Goal: Information Seeking & Learning: Learn about a topic

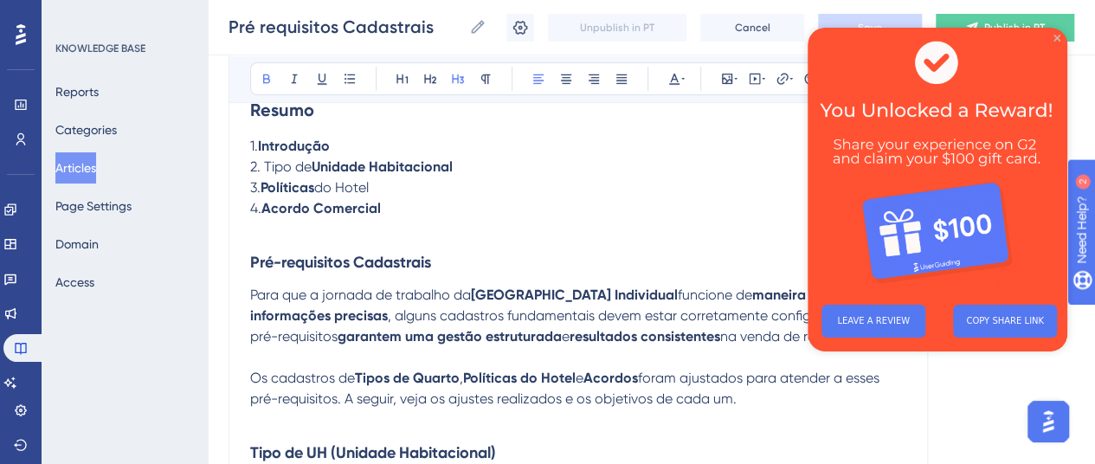
drag, startPoint x: 1056, startPoint y: 35, endPoint x: 1859, endPoint y: 71, distance: 803.3
click at [1057, 35] on icon "Close Preview" at bounding box center [1057, 38] width 7 height 7
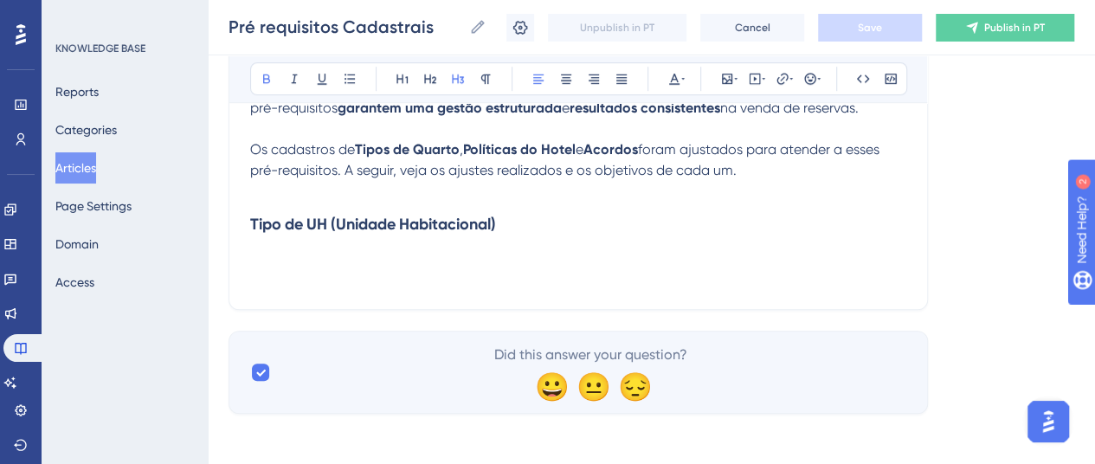
scroll to position [516, 0]
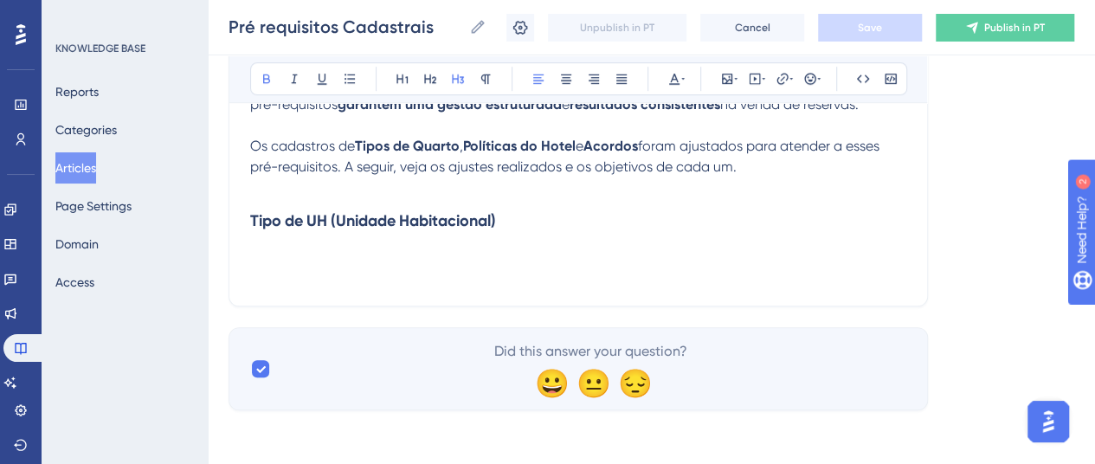
click at [545, 217] on h3 "Tipo de UH (Unidade Habitacional)" at bounding box center [578, 220] width 656 height 45
click at [282, 255] on p at bounding box center [578, 253] width 656 height 21
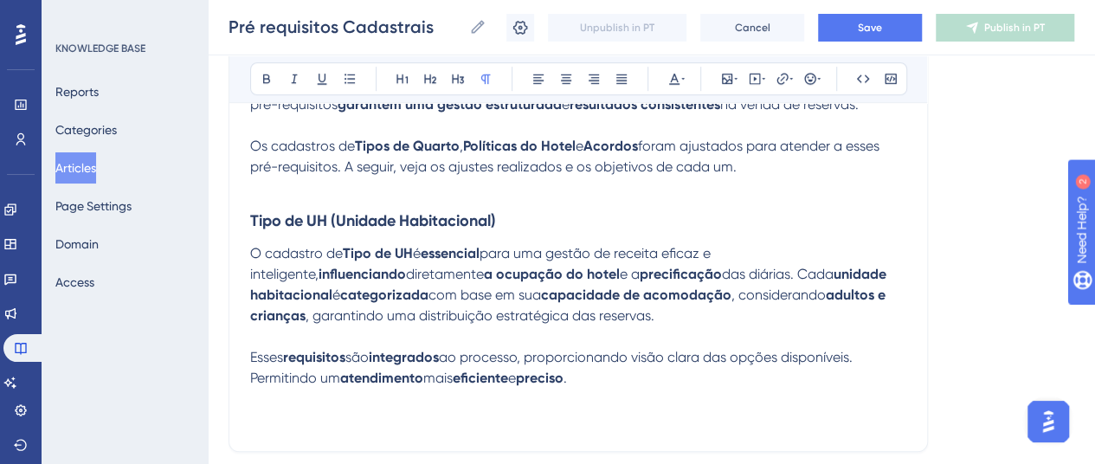
click at [262, 427] on p at bounding box center [578, 419] width 656 height 21
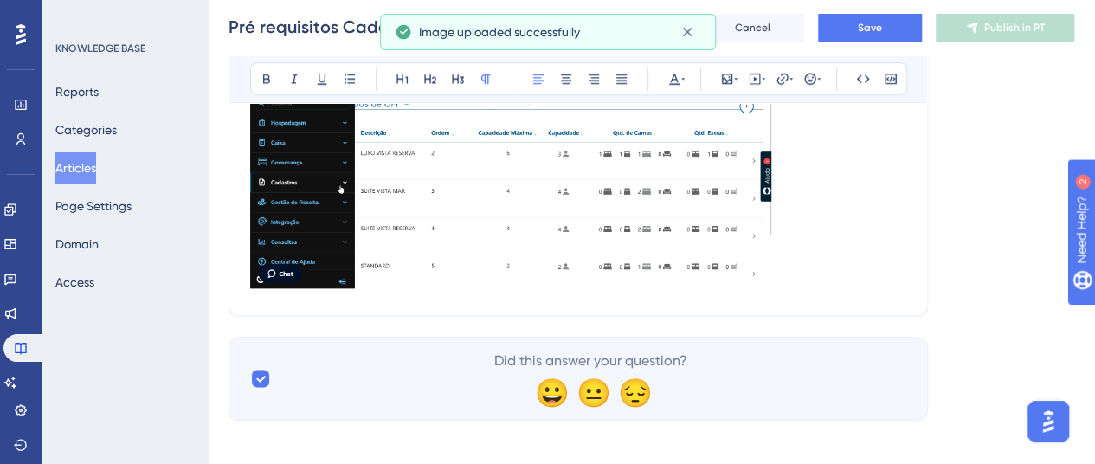
scroll to position [871, 0]
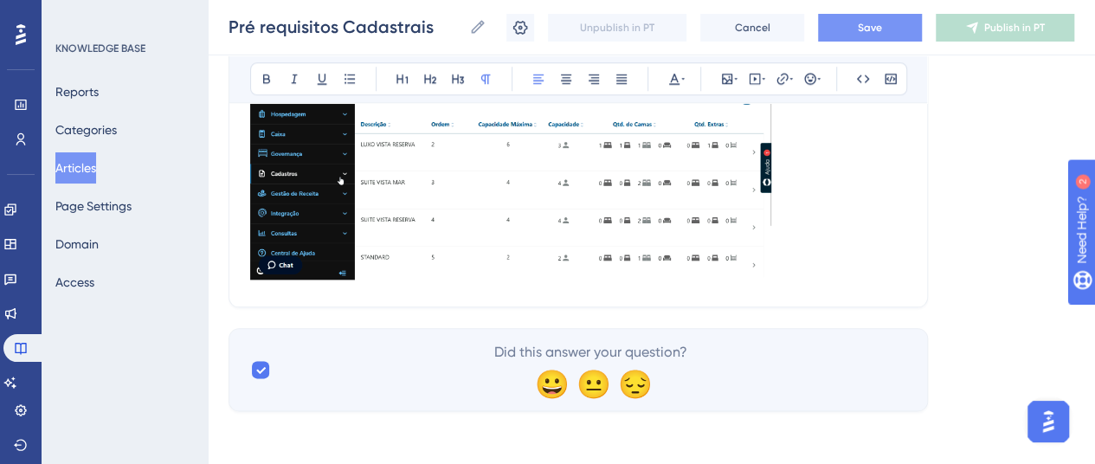
click at [855, 29] on button "Save" at bounding box center [870, 28] width 104 height 28
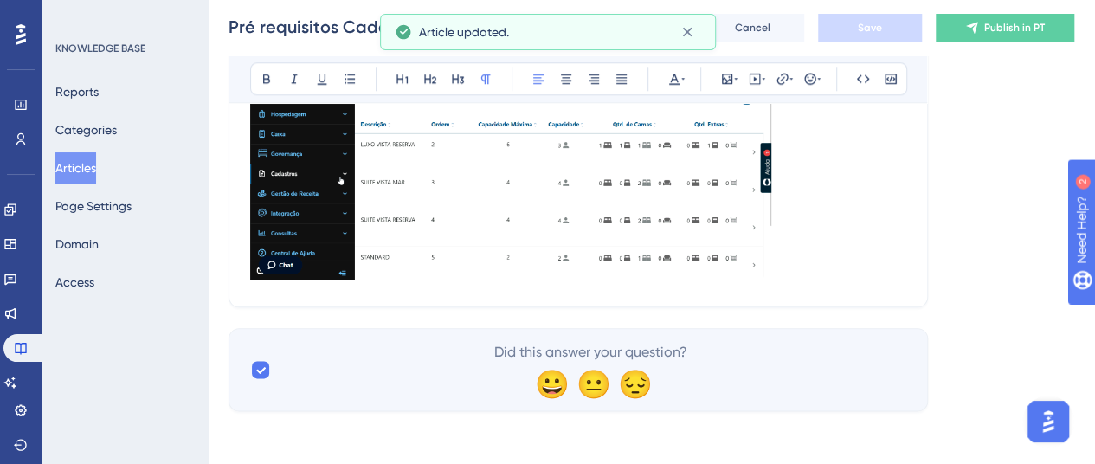
click at [777, 268] on p at bounding box center [578, 170] width 656 height 231
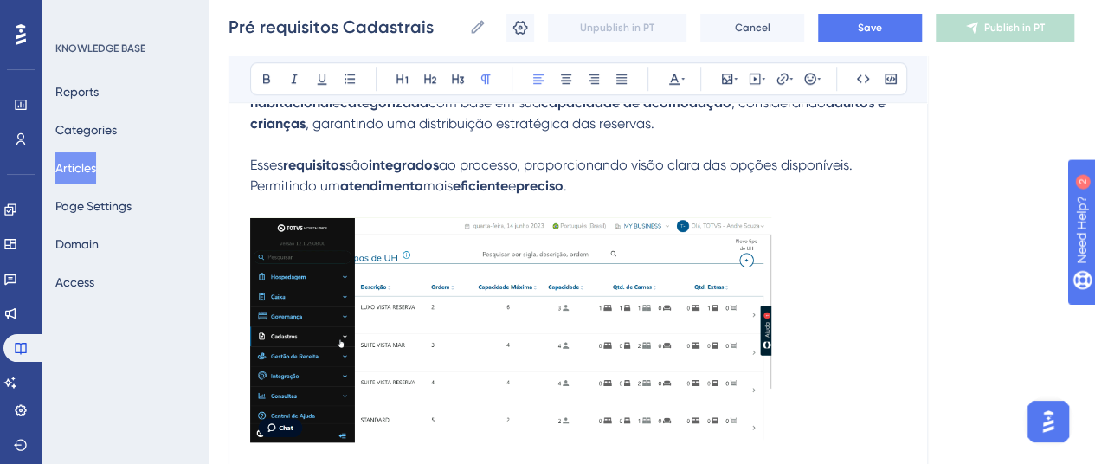
scroll to position [698, 0]
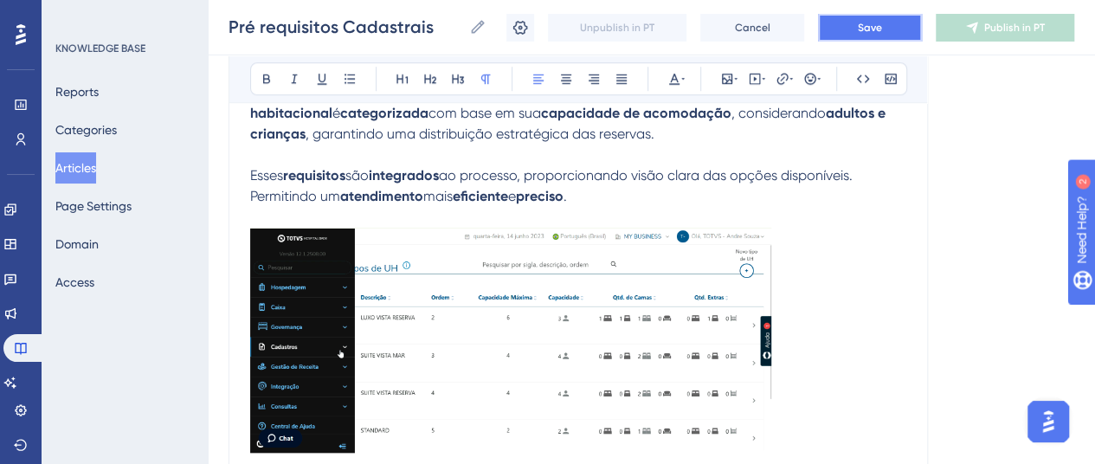
click at [856, 37] on button "Save" at bounding box center [870, 28] width 104 height 28
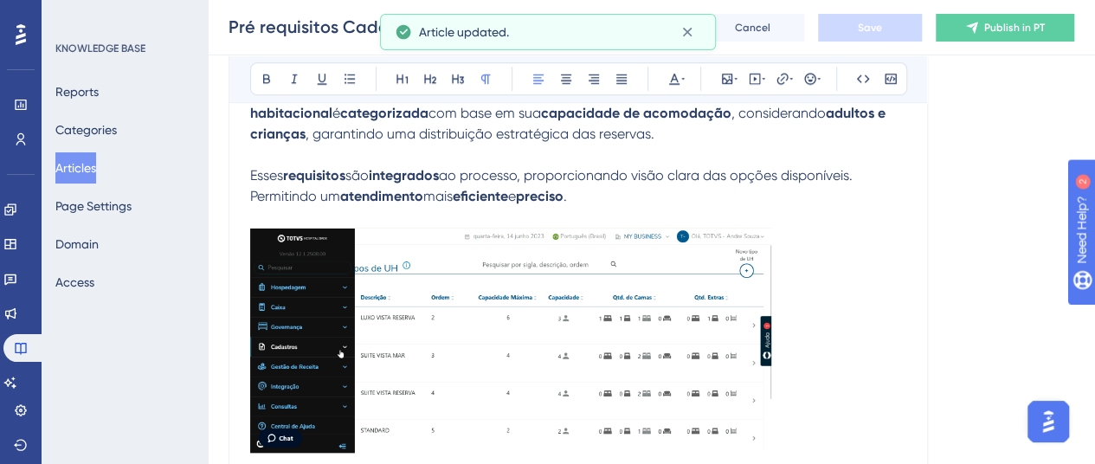
scroll to position [784, 0]
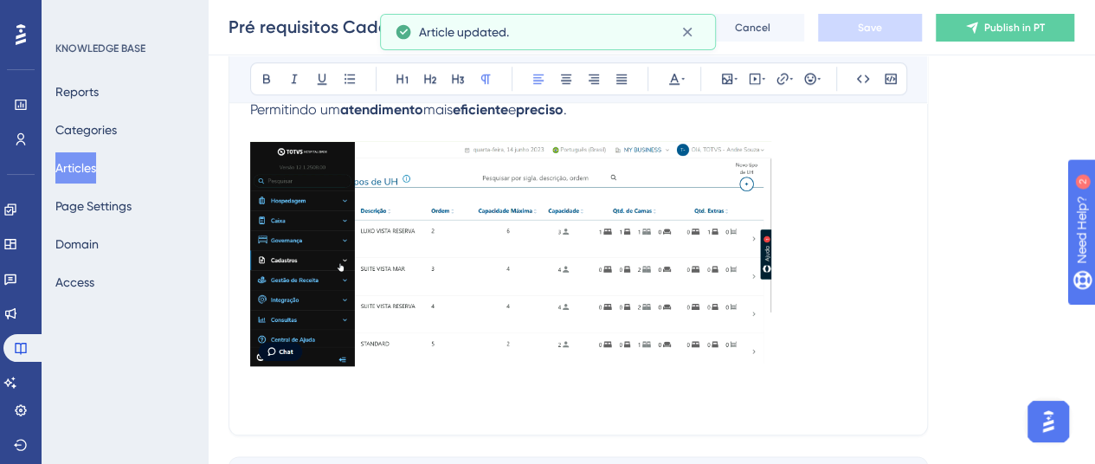
click at [790, 351] on p at bounding box center [578, 256] width 656 height 231
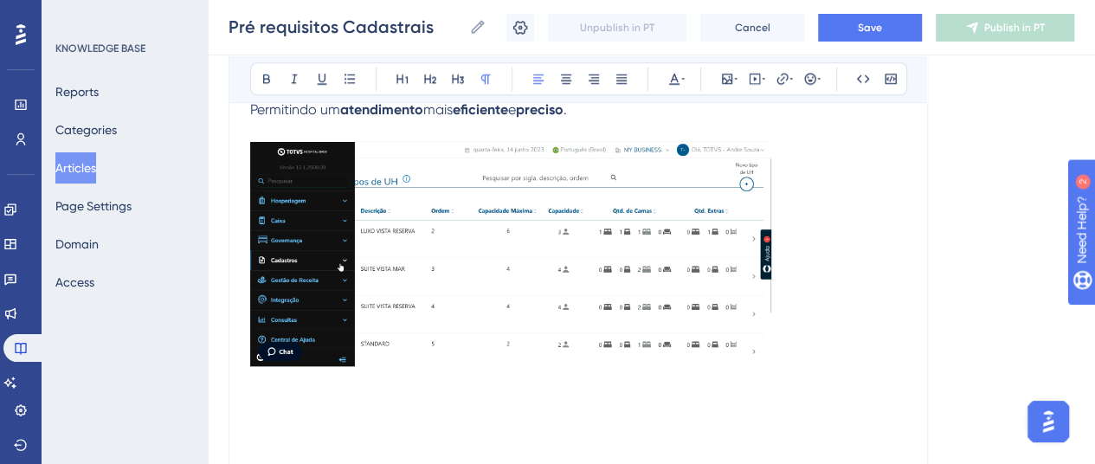
click at [281, 387] on p at bounding box center [578, 382] width 656 height 21
click at [850, 31] on button "Save" at bounding box center [870, 28] width 104 height 28
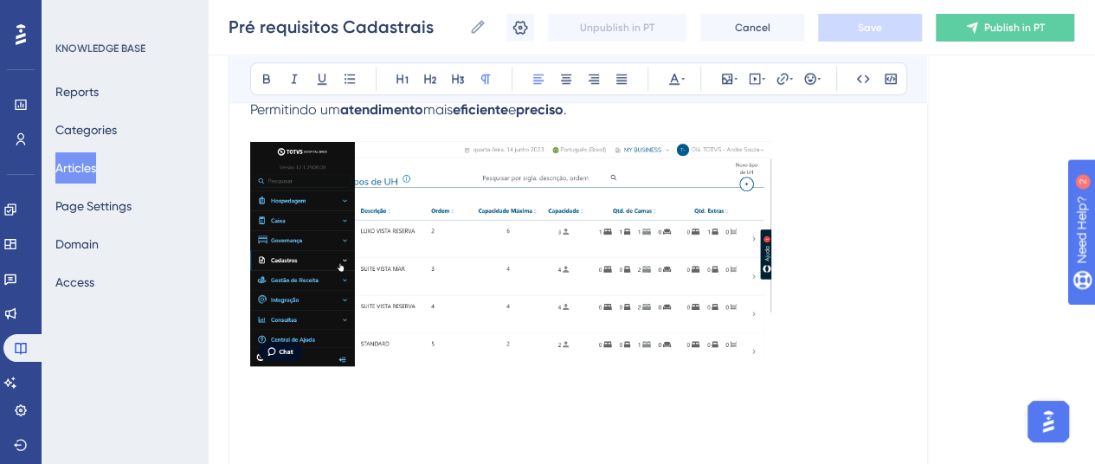
click at [265, 395] on p at bounding box center [578, 403] width 656 height 21
click at [989, 29] on span "Publish in PT" at bounding box center [1014, 28] width 61 height 14
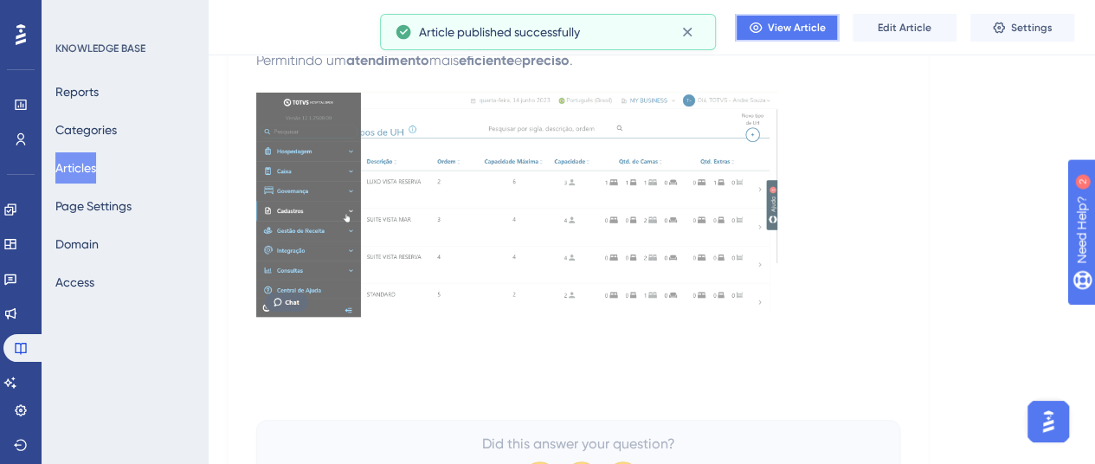
click at [787, 24] on span "View Article" at bounding box center [797, 28] width 58 height 14
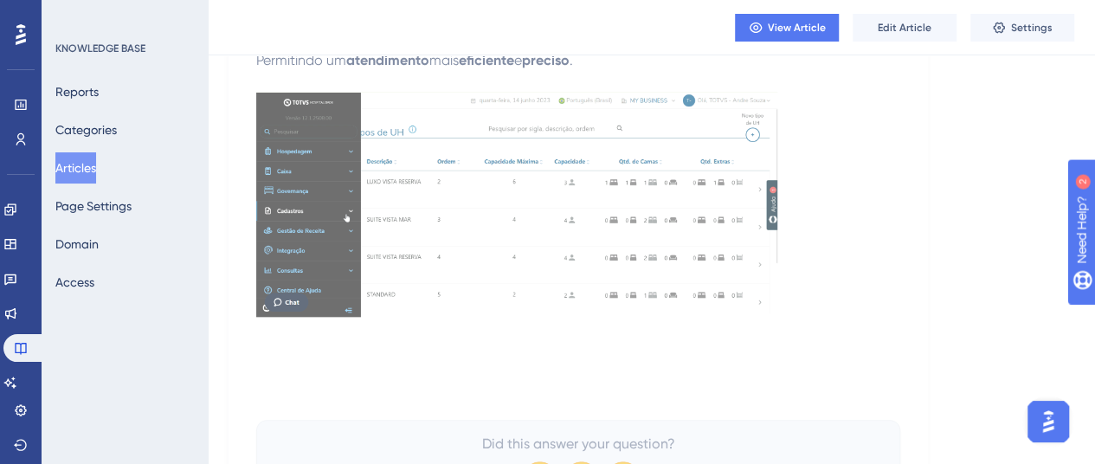
click at [665, 155] on img at bounding box center [516, 204] width 521 height 225
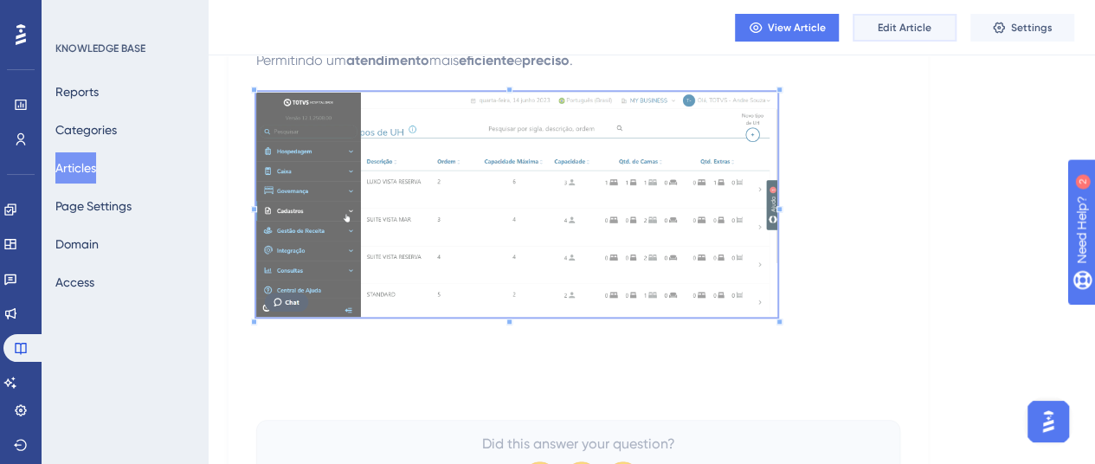
click at [895, 24] on span "Edit Article" at bounding box center [905, 28] width 54 height 14
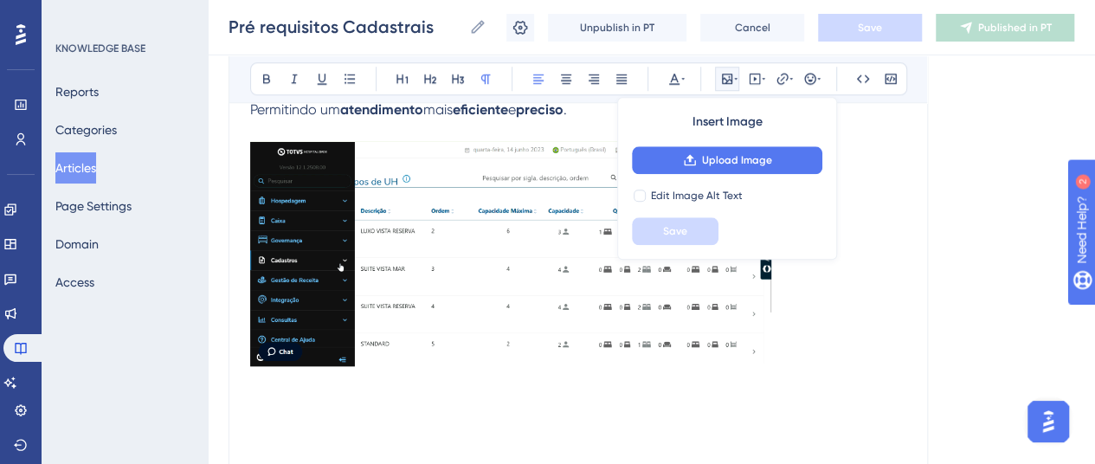
scroll to position [745, 0]
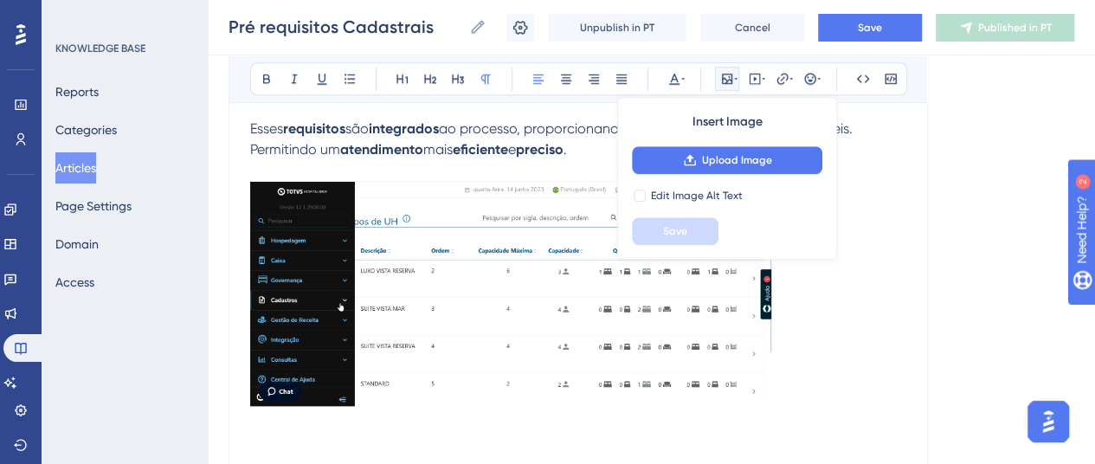
click at [751, 321] on img at bounding box center [510, 293] width 521 height 225
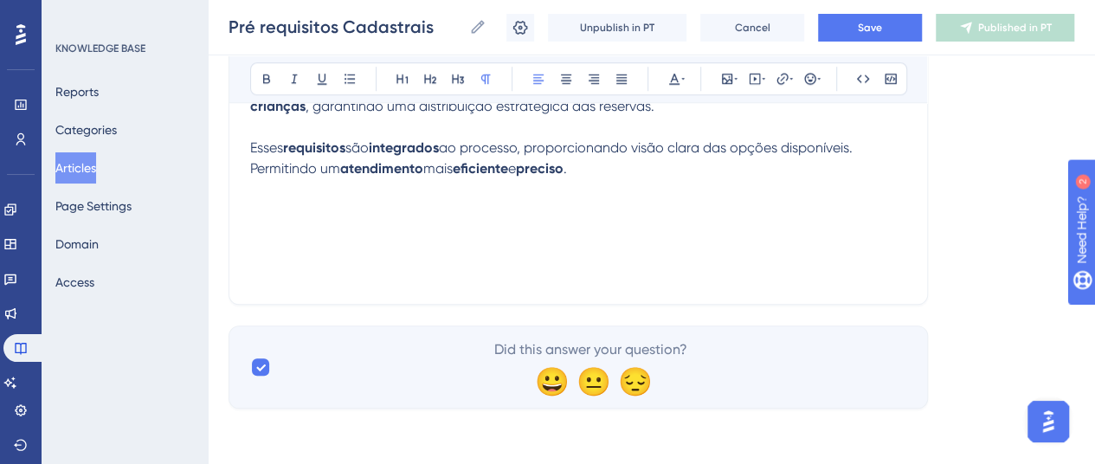
scroll to position [724, 0]
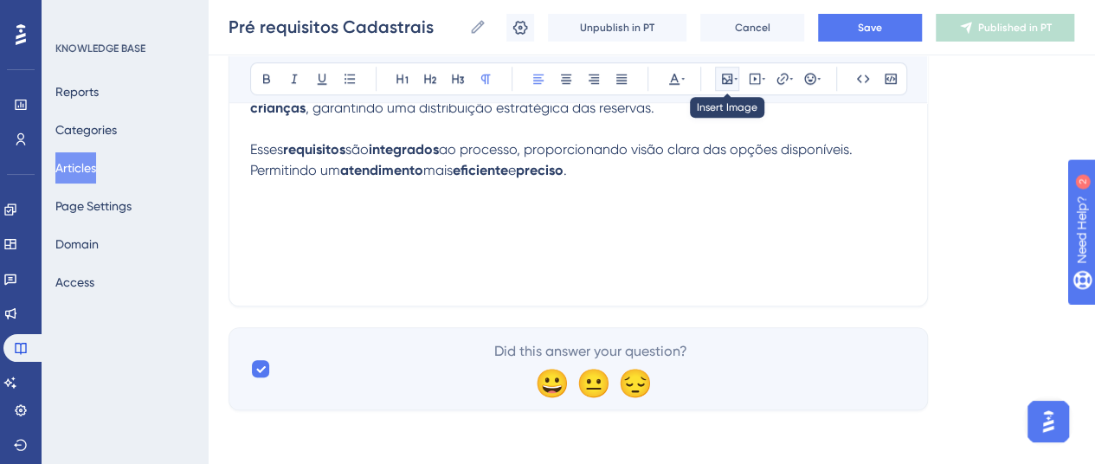
click at [725, 72] on icon at bounding box center [727, 79] width 14 height 14
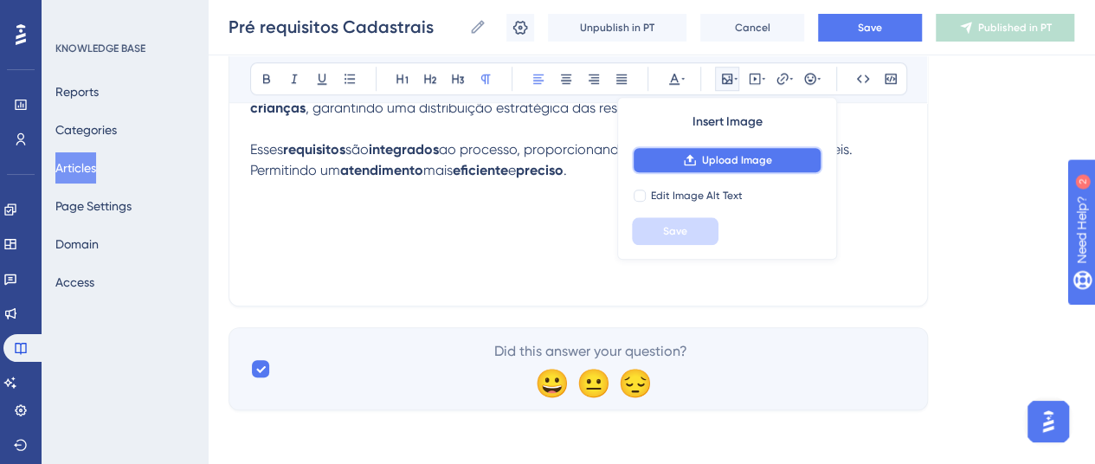
click at [705, 156] on span "Upload Image" at bounding box center [737, 160] width 70 height 14
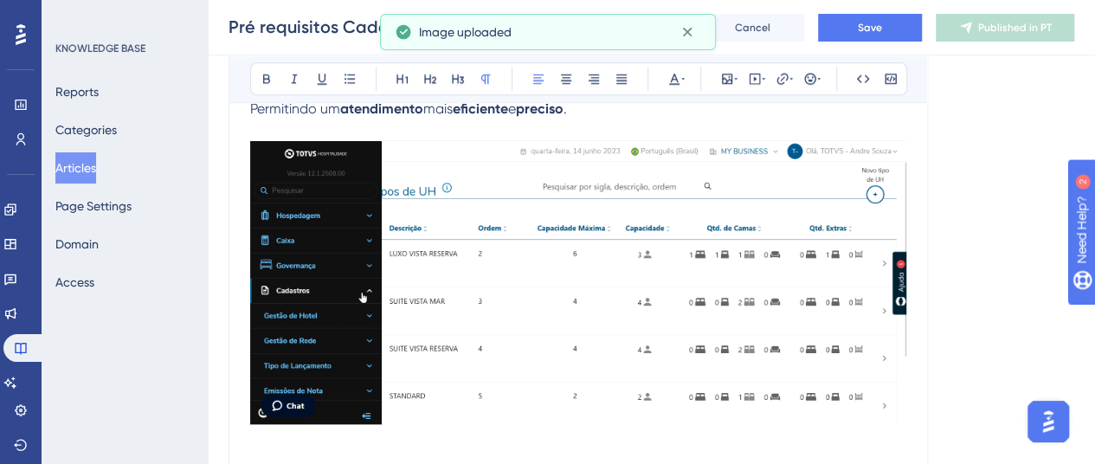
scroll to position [810, 0]
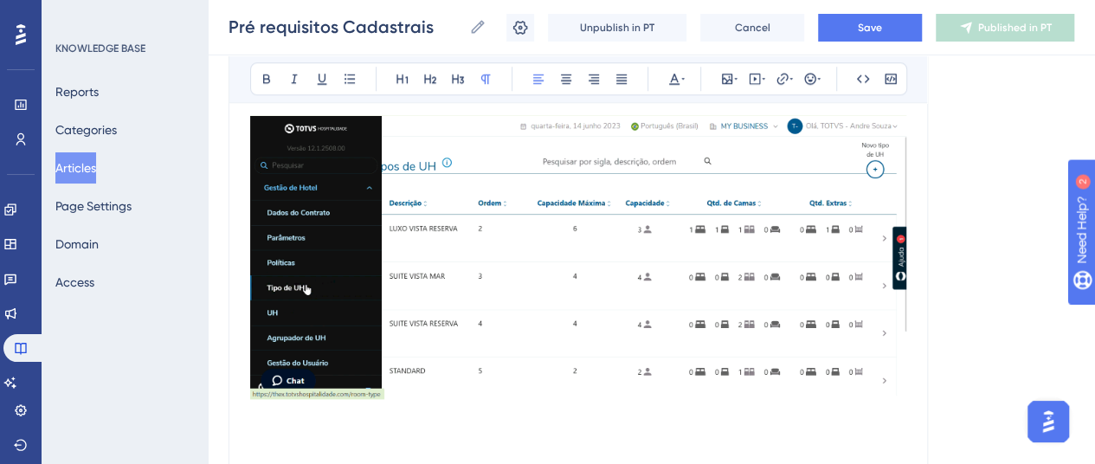
click at [796, 323] on img at bounding box center [578, 257] width 656 height 284
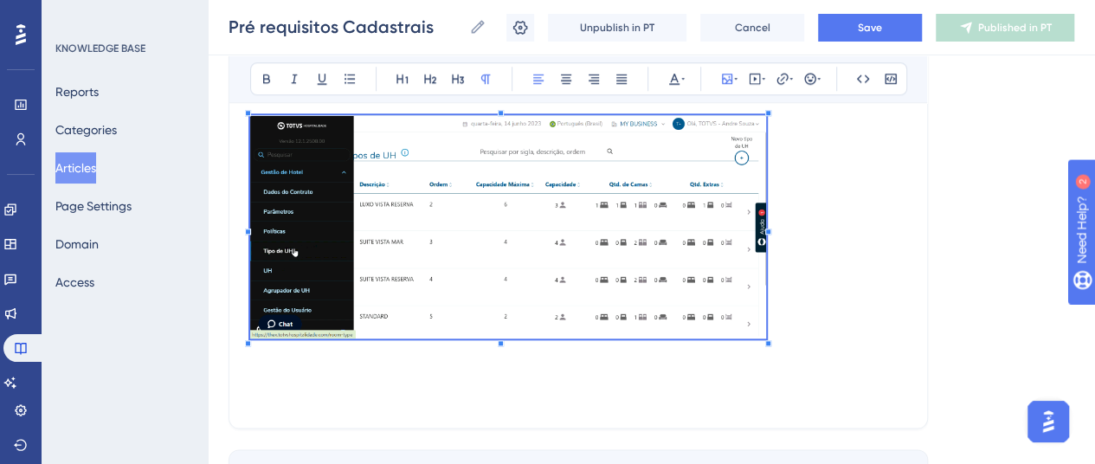
click at [767, 331] on p at bounding box center [578, 229] width 656 height 229
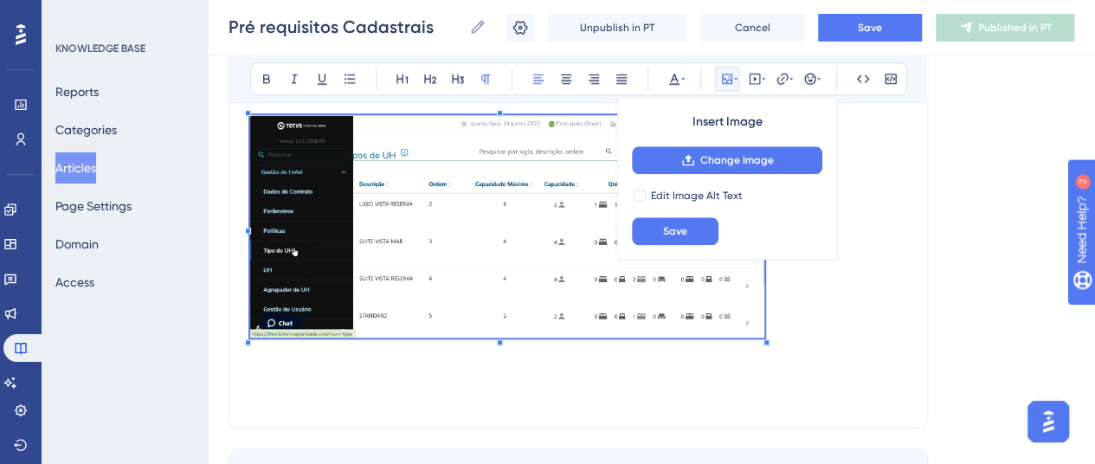
click at [820, 348] on p at bounding box center [578, 354] width 656 height 21
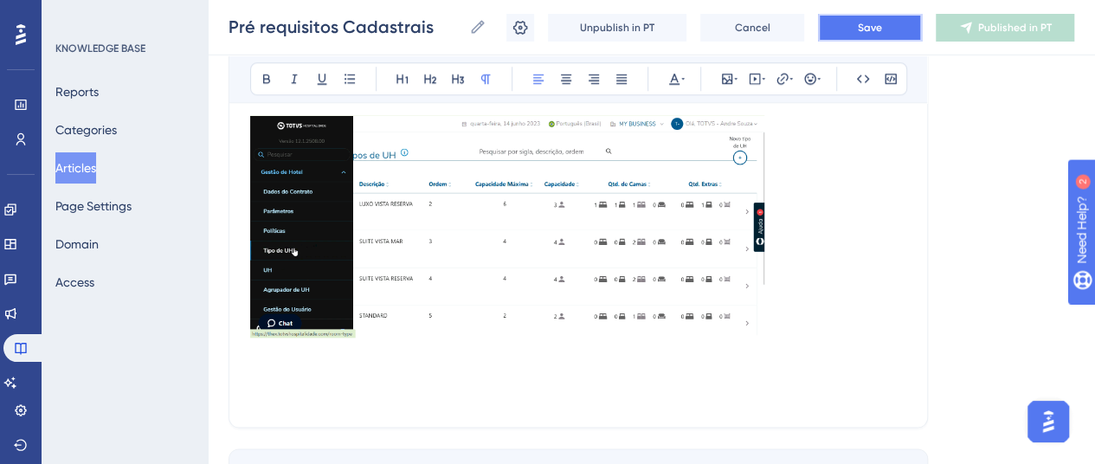
click at [873, 25] on span "Save" at bounding box center [870, 28] width 24 height 14
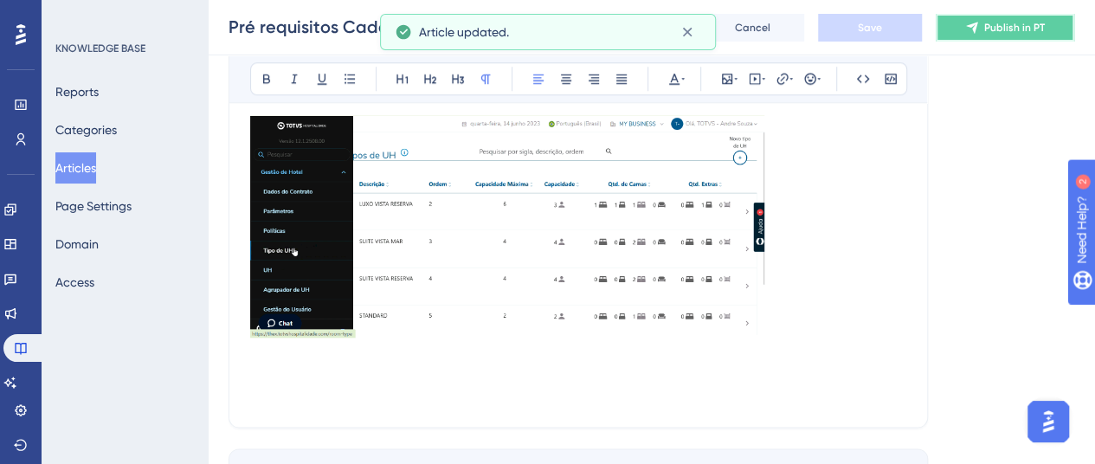
click at [985, 29] on span "Publish in PT" at bounding box center [1014, 28] width 61 height 14
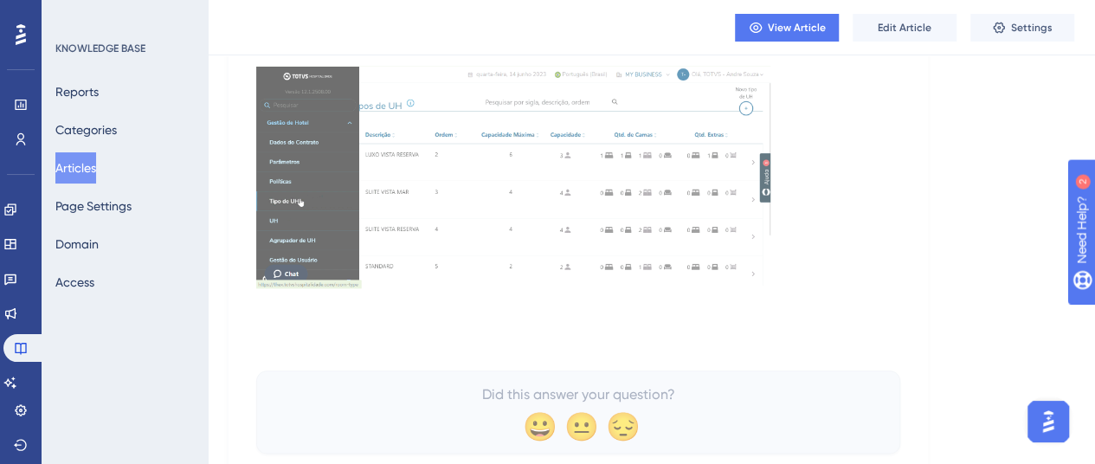
click at [577, 117] on img at bounding box center [513, 177] width 514 height 222
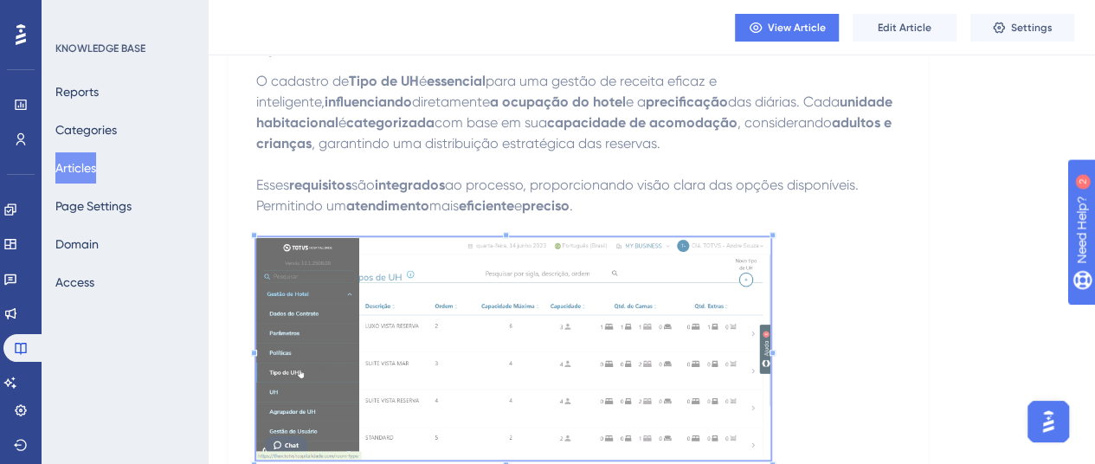
scroll to position [637, 0]
click at [717, 245] on img at bounding box center [513, 350] width 514 height 222
click at [895, 21] on span "Edit Article" at bounding box center [905, 28] width 54 height 14
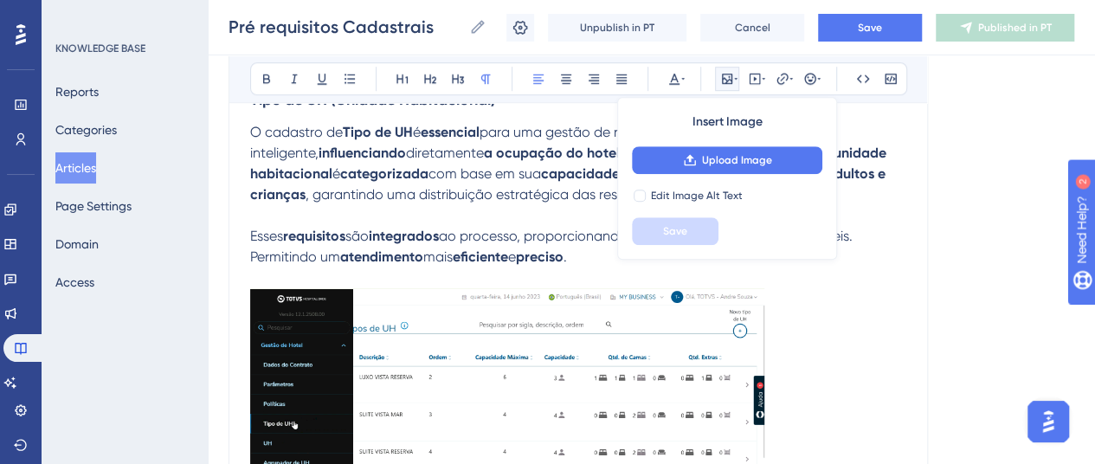
click at [725, 349] on img at bounding box center [507, 399] width 514 height 222
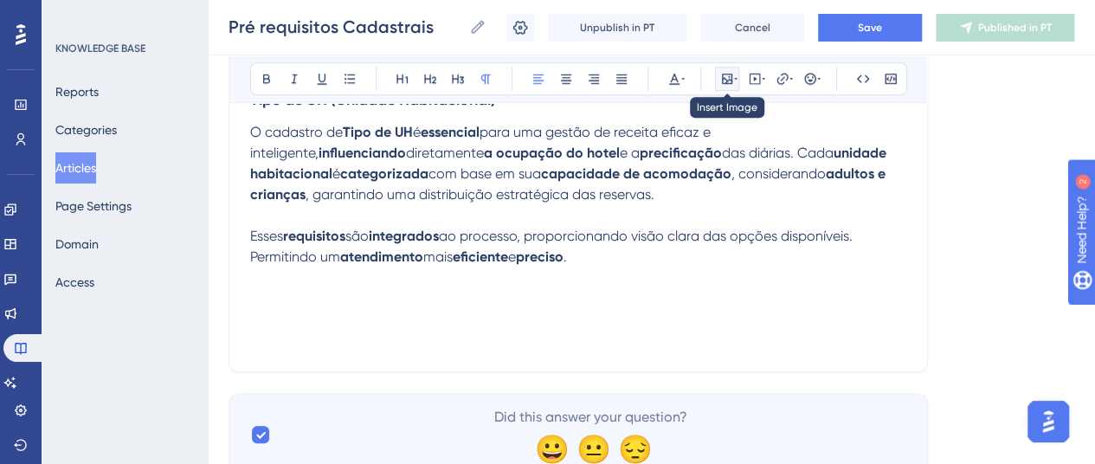
click at [725, 87] on button at bounding box center [727, 79] width 24 height 24
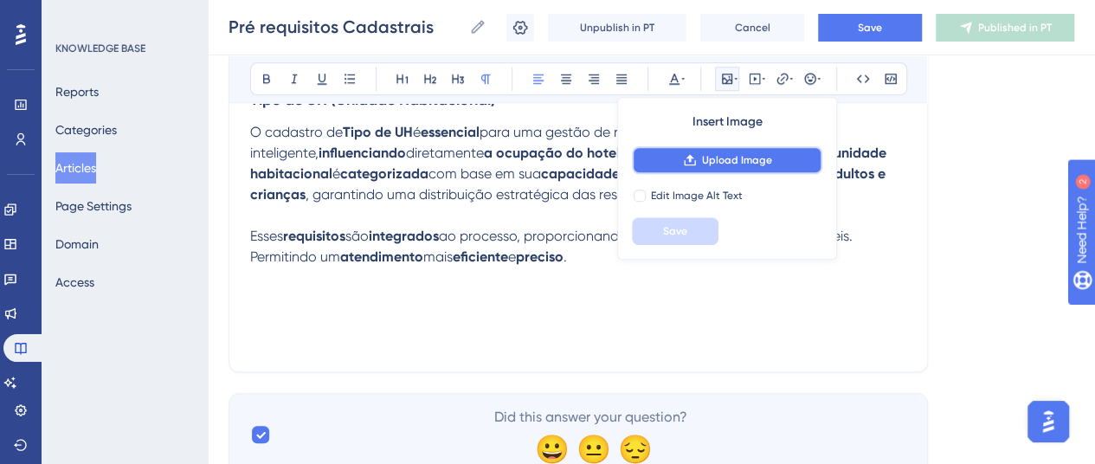
click at [709, 153] on span "Upload Image" at bounding box center [737, 160] width 70 height 14
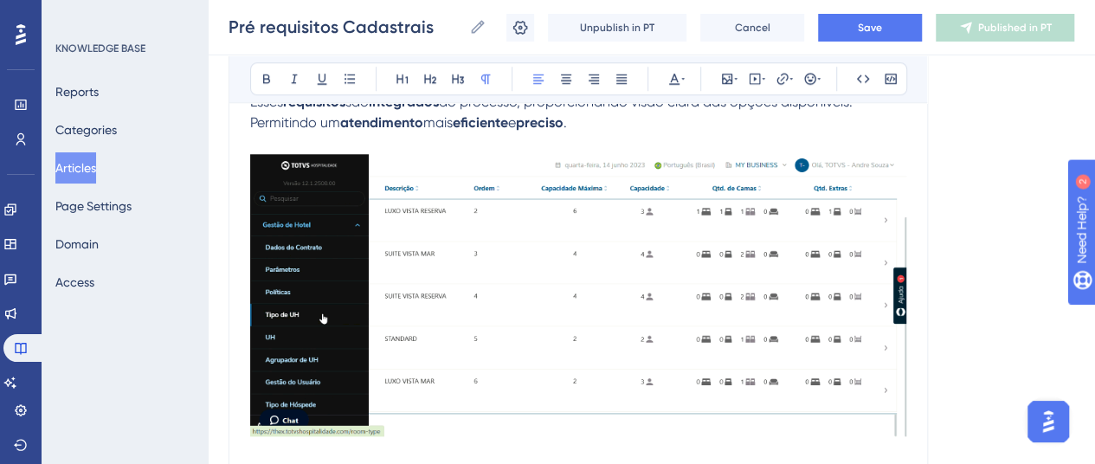
scroll to position [810, 0]
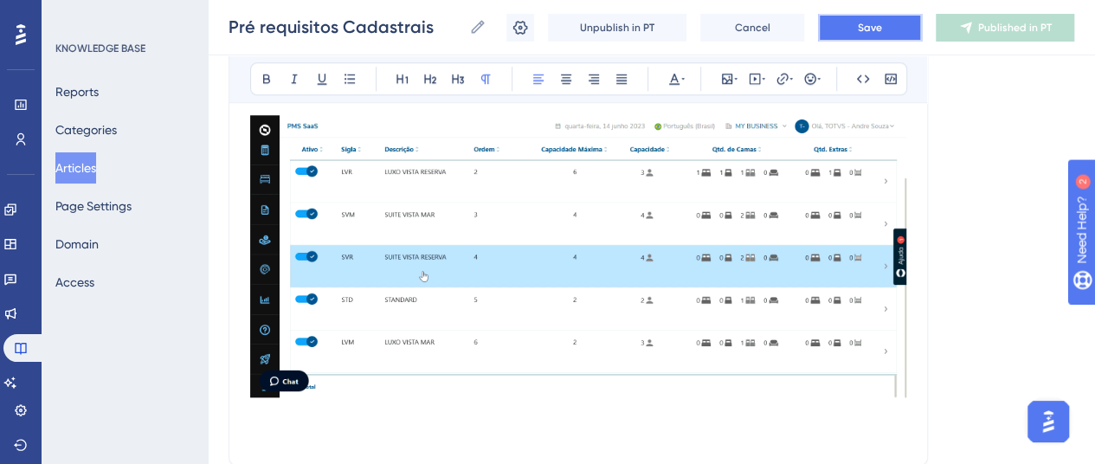
click at [841, 23] on button "Save" at bounding box center [870, 28] width 104 height 28
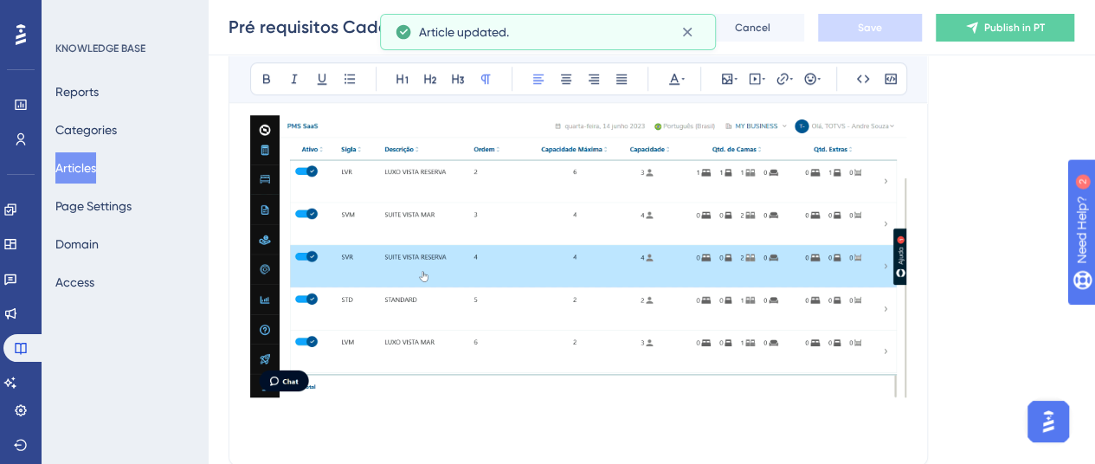
click at [305, 425] on p at bounding box center [578, 434] width 656 height 21
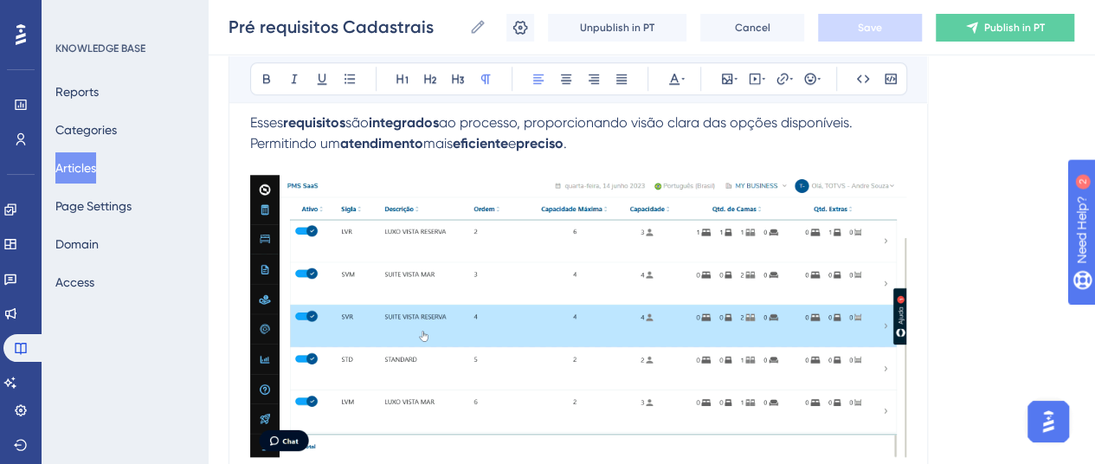
scroll to position [724, 0]
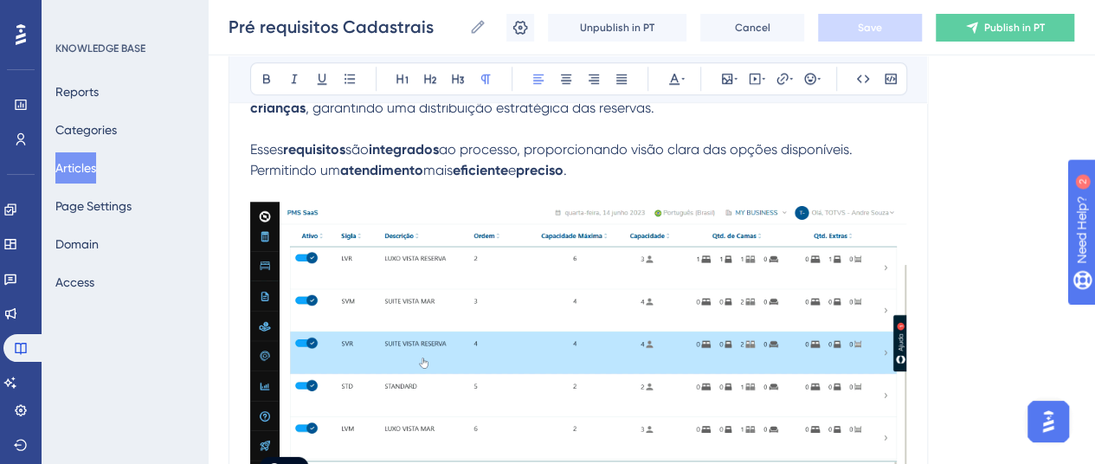
click at [597, 172] on p "Esses requisitos são integrados ao processo, proporcionando visão clara das opç…" at bounding box center [578, 160] width 656 height 42
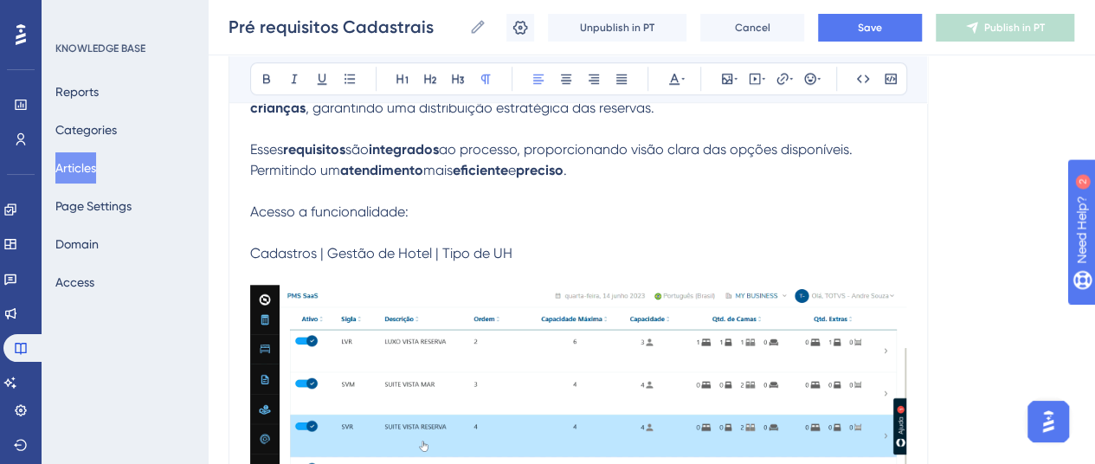
click at [250, 257] on span "Cadastros | Gestão de Hotel | Tipo de UH" at bounding box center [381, 253] width 262 height 16
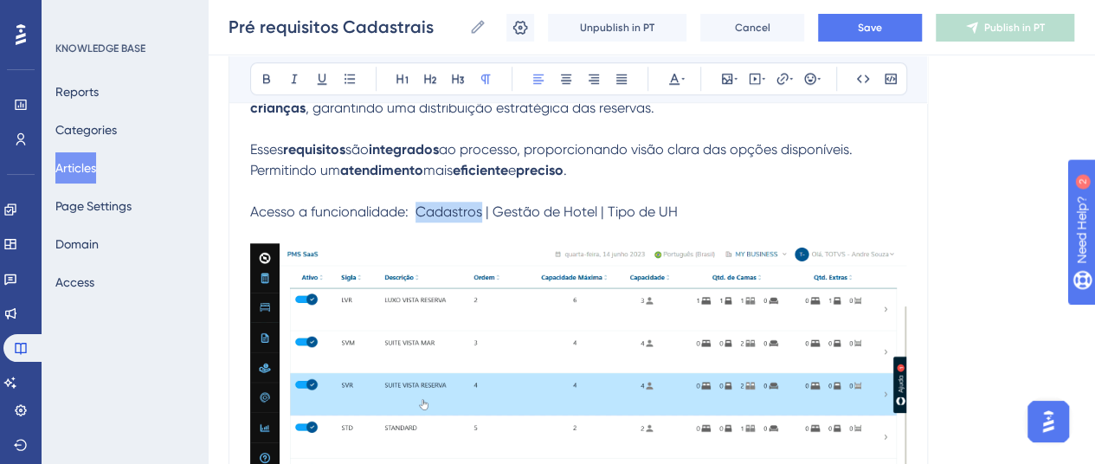
drag, startPoint x: 441, startPoint y: 207, endPoint x: 480, endPoint y: 207, distance: 39.8
click at [481, 211] on span "Acesso a funcionalidade: Cadastros | Gestão de Hotel | Tipo de UH" at bounding box center [464, 211] width 428 height 16
click at [264, 75] on icon at bounding box center [267, 79] width 14 height 14
drag, startPoint x: 493, startPoint y: 210, endPoint x: 597, endPoint y: 214, distance: 103.9
click at [597, 214] on span "| Gestão de Hotel | Tipo de UH" at bounding box center [572, 211] width 192 height 16
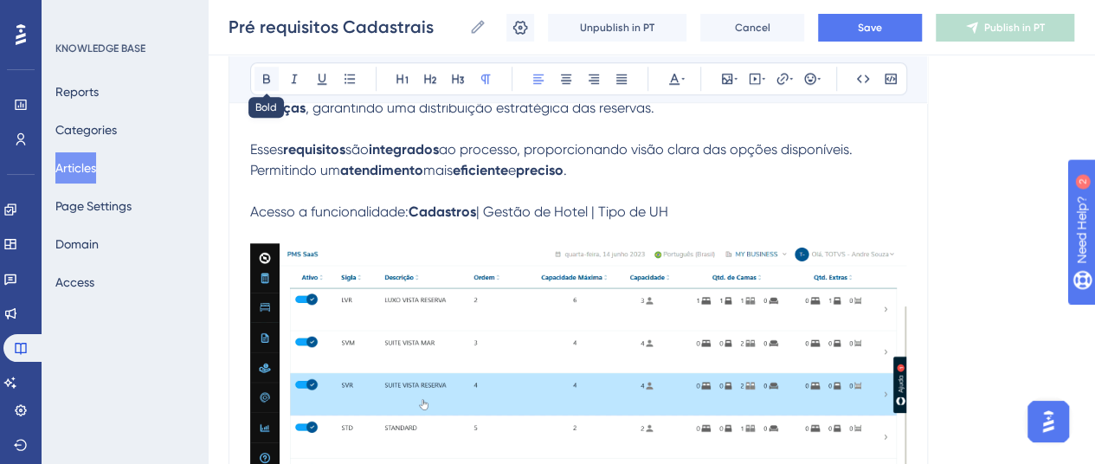
click at [265, 75] on icon at bounding box center [267, 79] width 14 height 14
drag, startPoint x: 608, startPoint y: 211, endPoint x: 687, endPoint y: 211, distance: 78.8
click at [695, 216] on p "Acesso a funcionalidade: Cadastros | Gestão de Hotel | Tipo de UH" at bounding box center [578, 212] width 656 height 21
click at [274, 76] on button at bounding box center [267, 79] width 24 height 24
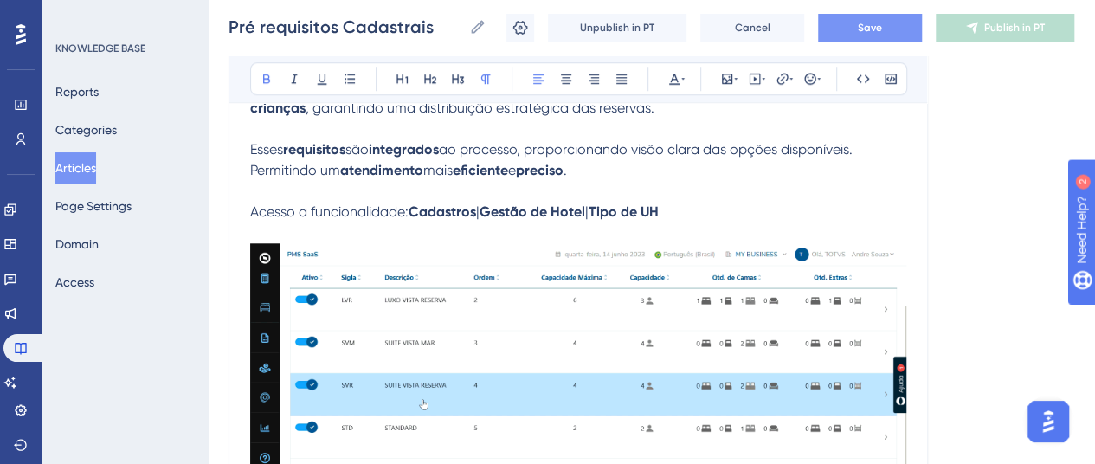
click at [881, 37] on button "Save" at bounding box center [870, 28] width 104 height 28
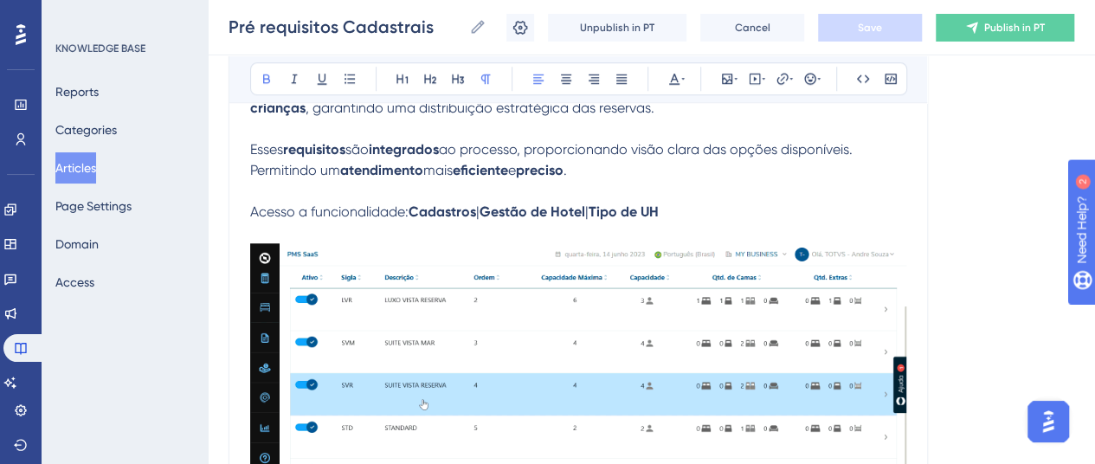
click at [994, 290] on div "Language Portuguese (Default) Pré requisitos Cadastrais Nesse artigo você encon…" at bounding box center [652, 43] width 846 height 1312
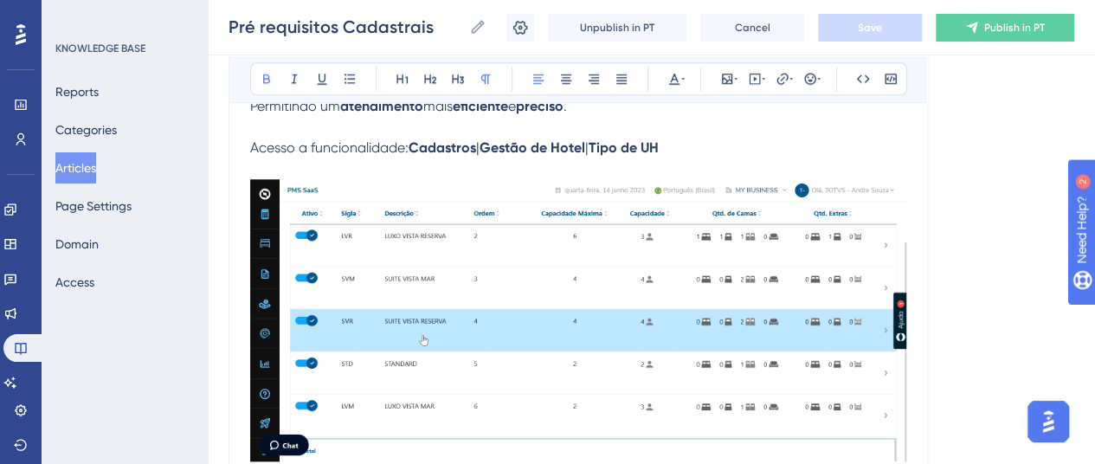
scroll to position [897, 0]
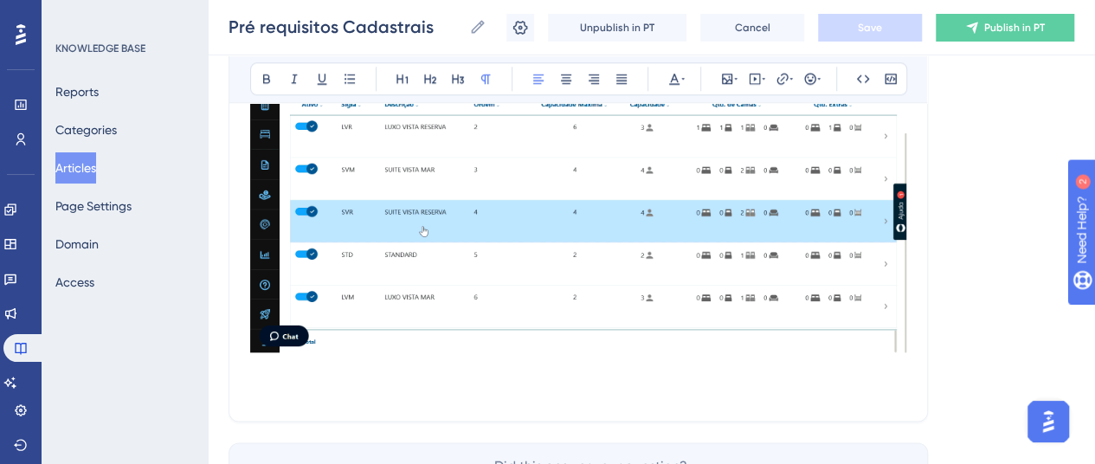
click at [326, 368] on p at bounding box center [578, 368] width 656 height 21
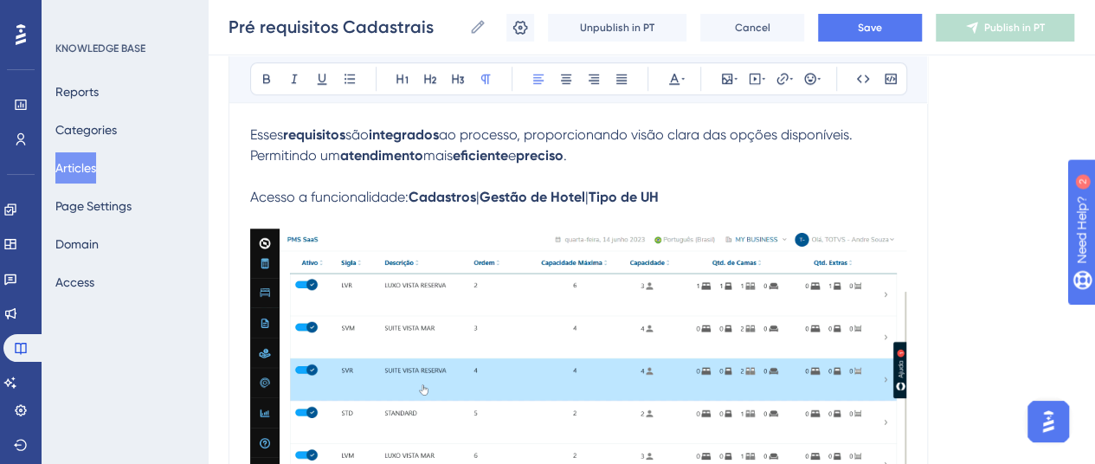
scroll to position [637, 0]
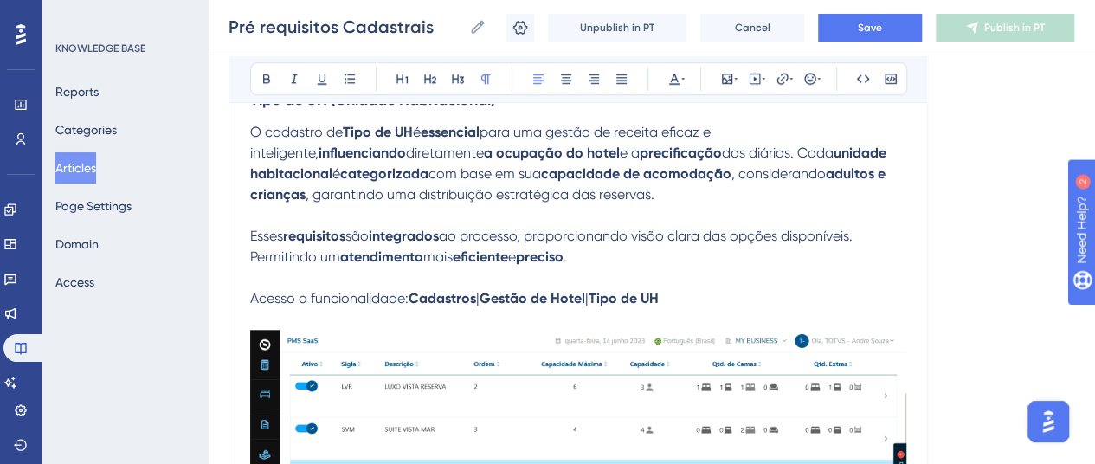
click at [406, 296] on span "Acesso a funcionalidade:" at bounding box center [329, 298] width 158 height 16
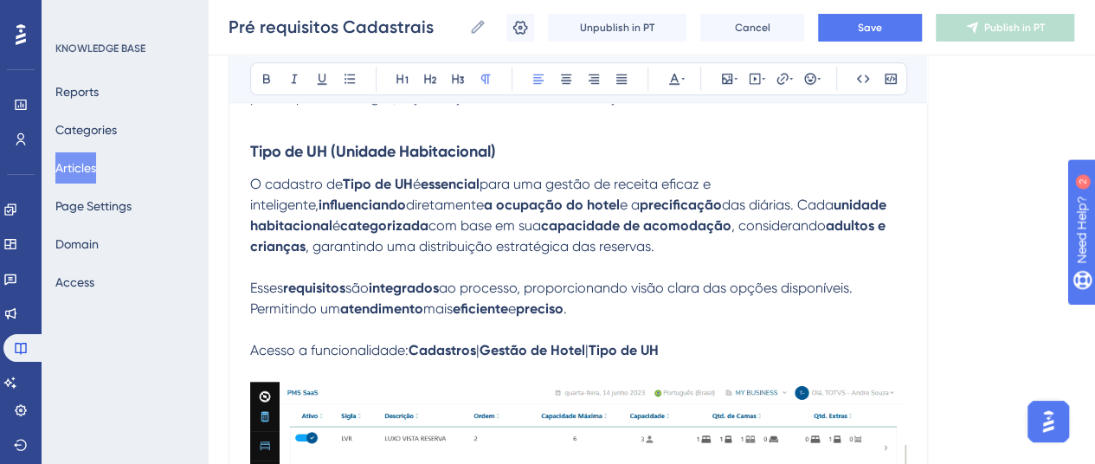
scroll to position [551, 0]
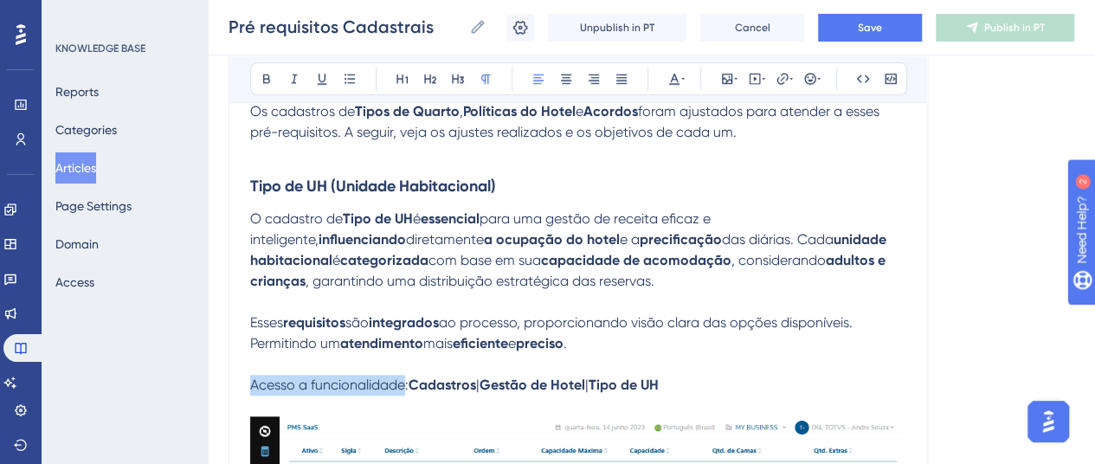
drag, startPoint x: 405, startPoint y: 382, endPoint x: 235, endPoint y: 384, distance: 169.7
click at [235, 384] on div "Pré requisitos Cadastrais Nesse artigo você encontrará quais são os Pré requisi…" at bounding box center [578, 215] width 699 height 1145
drag, startPoint x: 412, startPoint y: 389, endPoint x: 230, endPoint y: 379, distance: 182.0
click at [230, 384] on div "Pré requisitos Cadastrais Nesse artigo você encontrará quais são os Pré requisi…" at bounding box center [578, 215] width 699 height 1145
click at [261, 74] on icon at bounding box center [267, 79] width 14 height 14
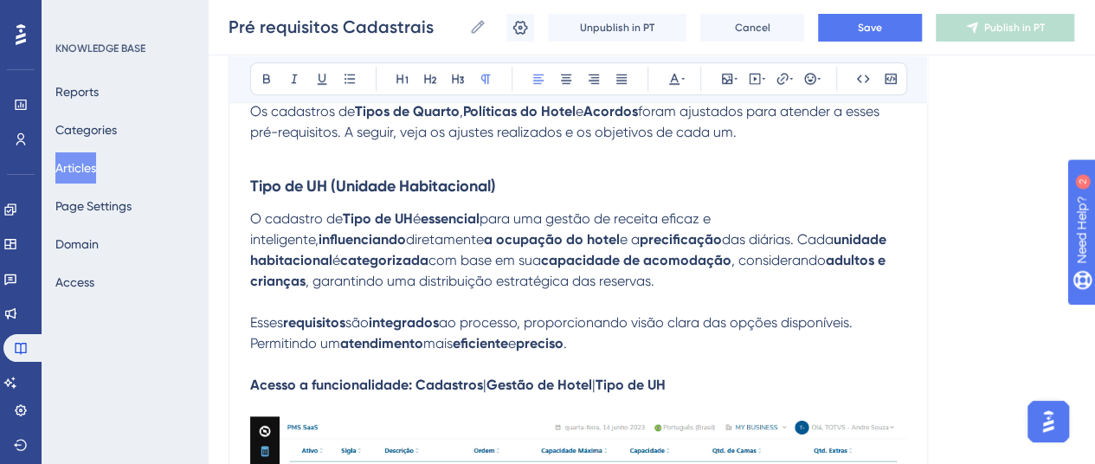
drag, startPoint x: 415, startPoint y: 382, endPoint x: 708, endPoint y: 389, distance: 293.6
click at [708, 389] on p "Acesso a funcionalidade: Cadastros | Gestão de Hotel | Tipo de UH" at bounding box center [578, 385] width 656 height 21
click at [260, 76] on icon at bounding box center [267, 79] width 14 height 14
click at [260, 68] on button at bounding box center [267, 79] width 24 height 24
click at [514, 359] on p at bounding box center [578, 364] width 656 height 21
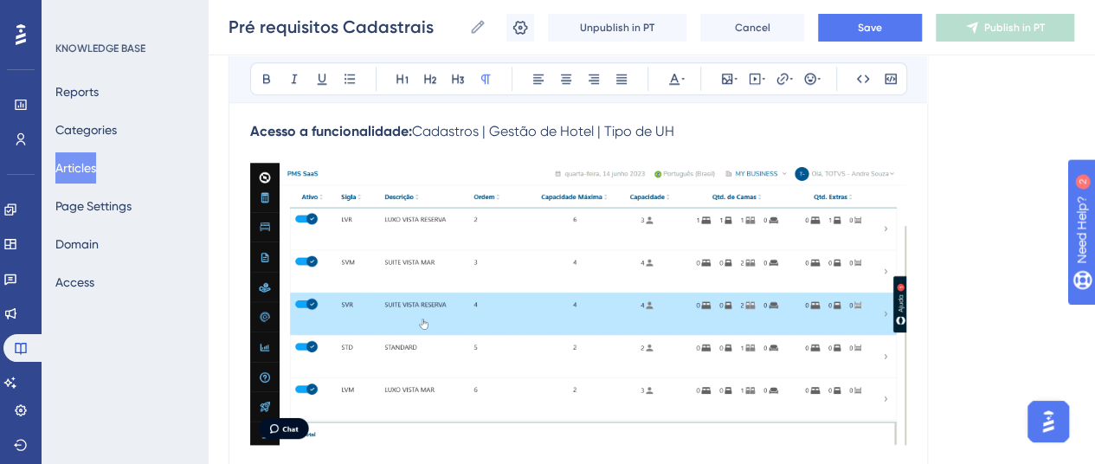
scroll to position [897, 0]
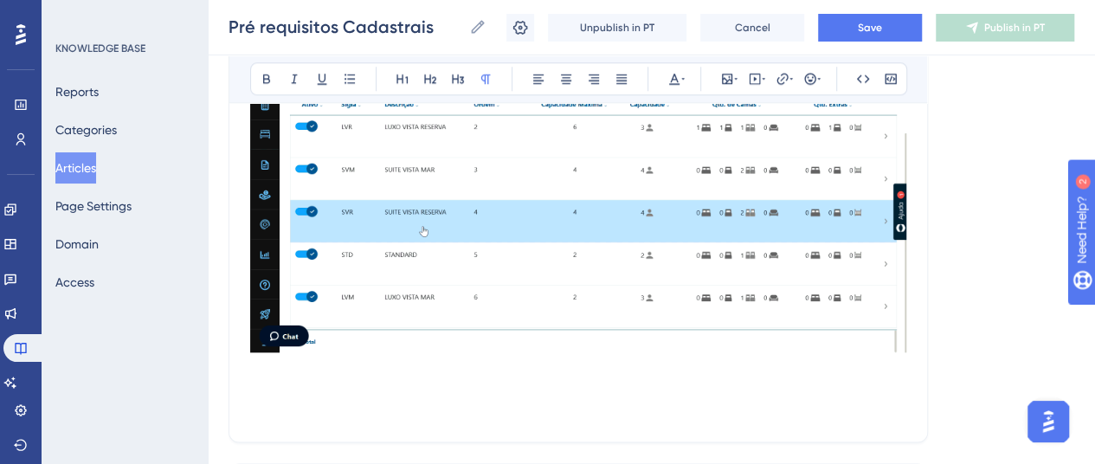
click at [271, 371] on p at bounding box center [578, 368] width 656 height 21
click at [251, 397] on p at bounding box center [578, 389] width 656 height 21
drag, startPoint x: 452, startPoint y: 392, endPoint x: 288, endPoint y: 129, distance: 309.9
click at [266, 78] on icon at bounding box center [266, 79] width 7 height 10
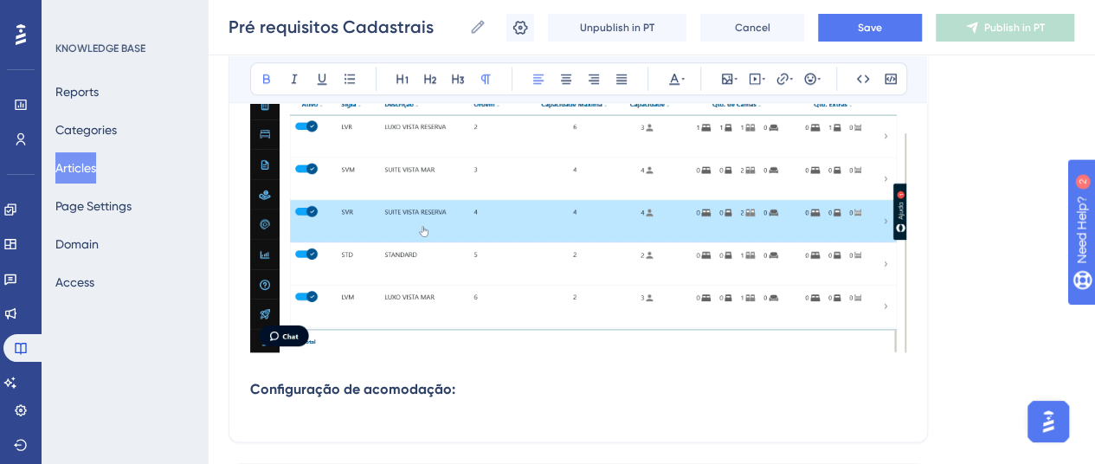
click at [476, 400] on p at bounding box center [578, 410] width 656 height 21
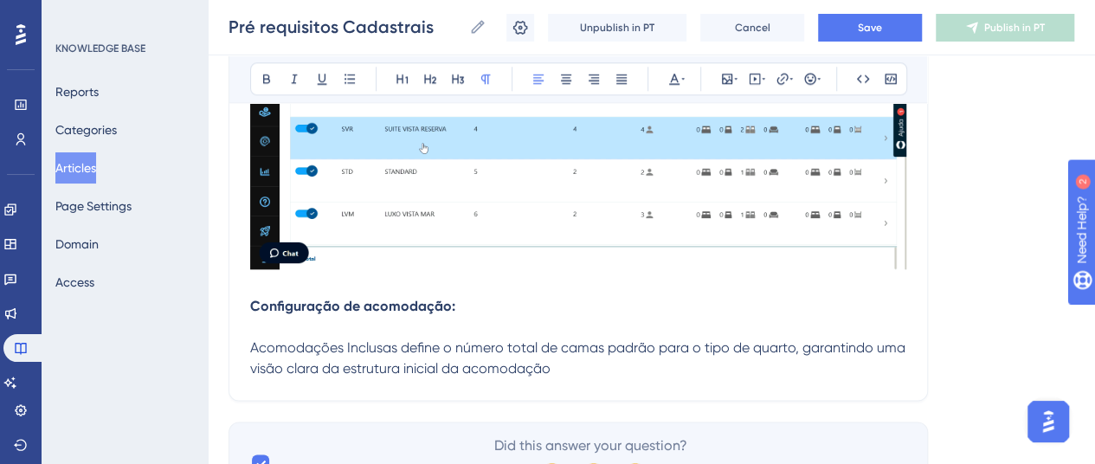
scroll to position [1070, 0]
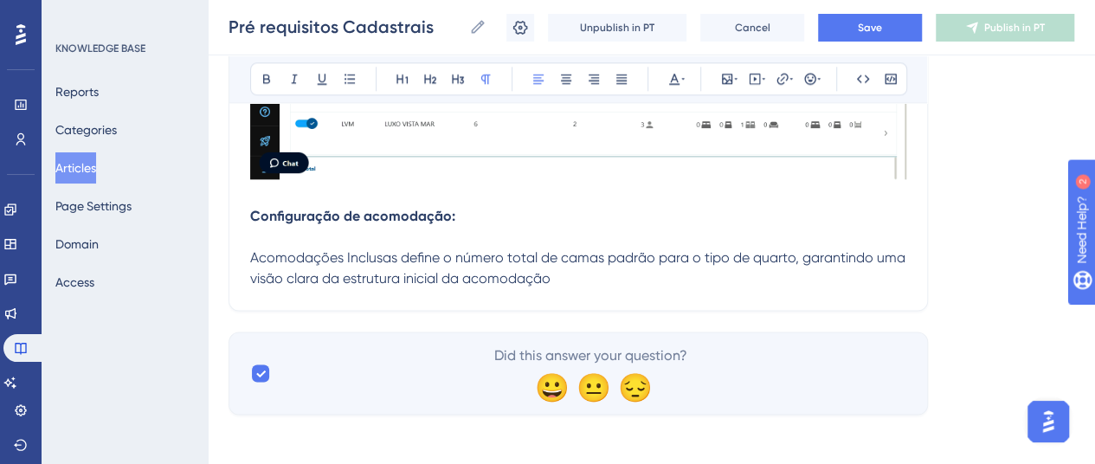
click at [251, 256] on span "Acomodações Inclusas define o número total de camas padrão para o tipo de quart…" at bounding box center [579, 267] width 659 height 37
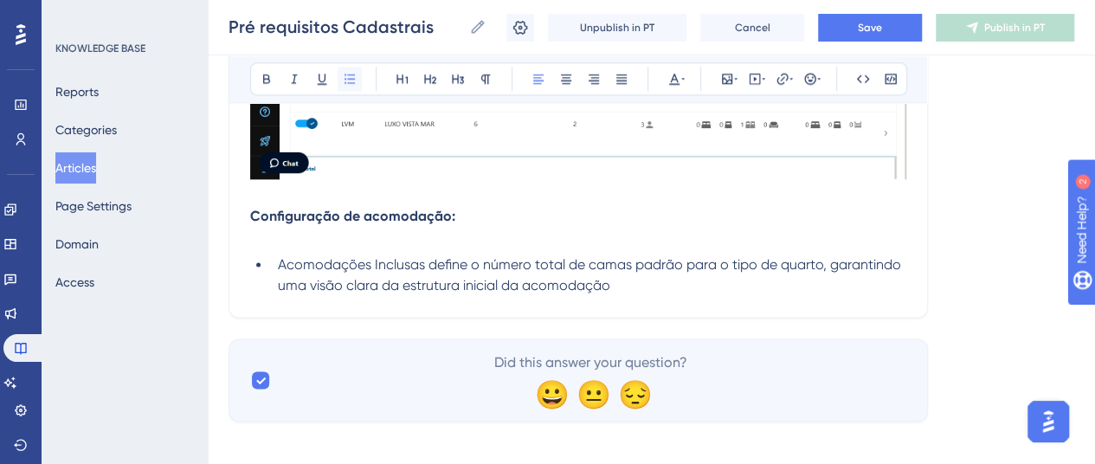
click at [357, 87] on button at bounding box center [350, 79] width 24 height 24
drag, startPoint x: 424, startPoint y: 264, endPoint x: 278, endPoint y: 264, distance: 146.3
click at [278, 264] on span "Acomodações Inclusas define o número total de camas padrão para o tipo de quart…" at bounding box center [591, 274] width 627 height 37
click at [267, 80] on icon at bounding box center [267, 79] width 14 height 14
click at [421, 278] on span "define o número total de camas padrão para o tipo de quarto, garantindo uma vis…" at bounding box center [590, 274] width 625 height 37
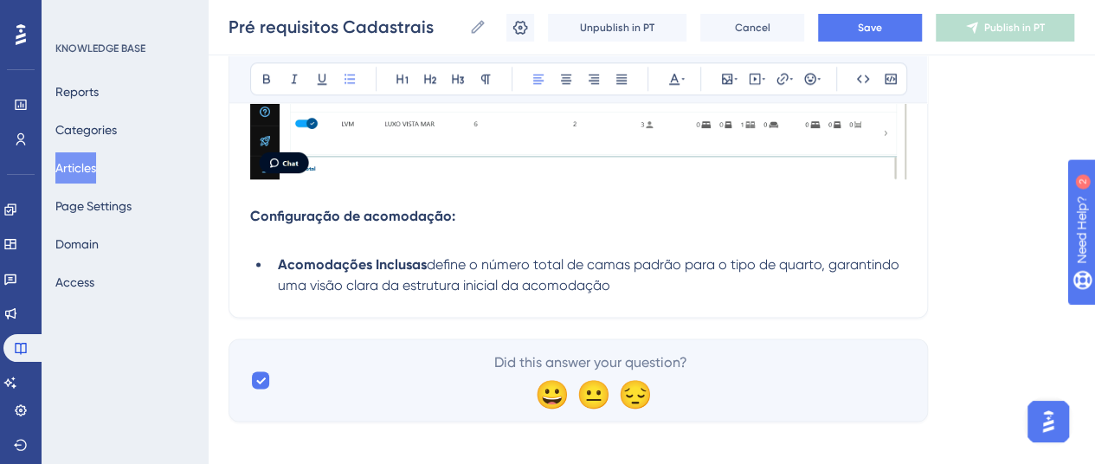
click at [631, 292] on li "Acomodações Inclusas define o número total de camas padrão para o tipo de quart…" at bounding box center [588, 276] width 635 height 42
drag, startPoint x: 587, startPoint y: 262, endPoint x: 679, endPoint y: 266, distance: 91.8
click at [679, 266] on span "define o número total de camas padrão para o tipo de quarto, garantindo uma vis…" at bounding box center [590, 274] width 625 height 37
click at [275, 78] on button at bounding box center [267, 79] width 24 height 24
click at [634, 288] on li "Acomodações Inclusas define o número total de camas padrão para o tipo de quart…" at bounding box center [588, 276] width 635 height 42
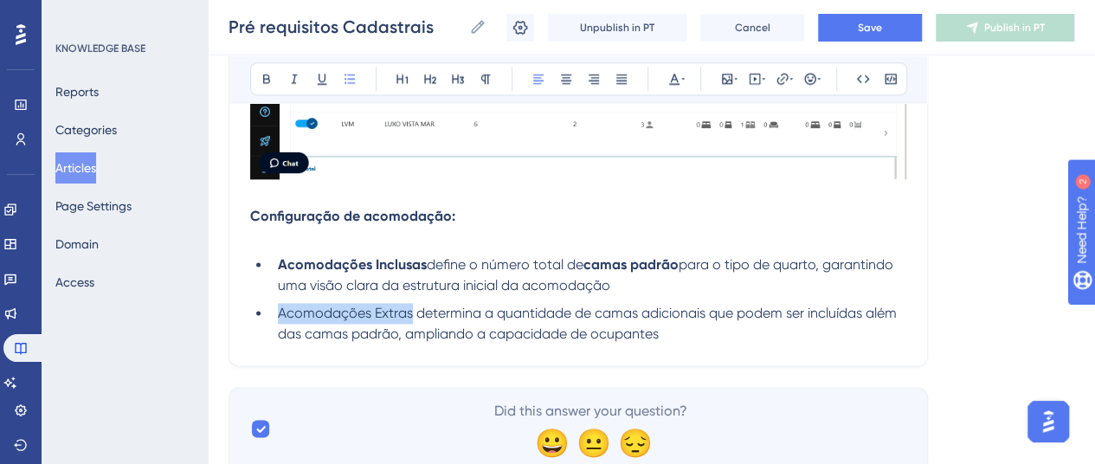
drag, startPoint x: 414, startPoint y: 315, endPoint x: 276, endPoint y: 320, distance: 137.7
click at [276, 320] on li "Acomodações Extras determina a quantidade de camas adicionais que podem ser inc…" at bounding box center [588, 324] width 635 height 42
click at [268, 77] on icon at bounding box center [267, 79] width 14 height 14
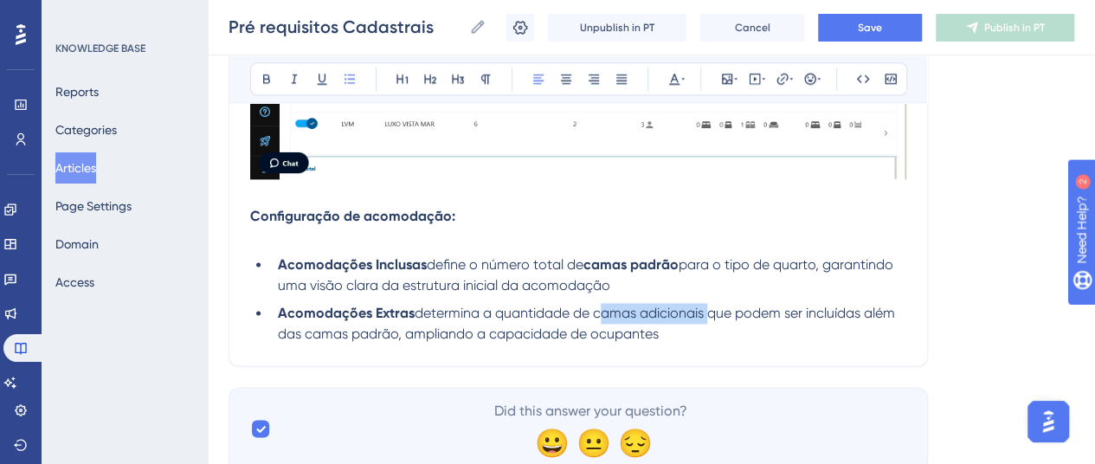
drag, startPoint x: 594, startPoint y: 313, endPoint x: 706, endPoint y: 316, distance: 112.6
click at [706, 316] on span "determina a quantidade de camas adicionais que podem ser incluídas além das cam…" at bounding box center [588, 323] width 621 height 37
click at [271, 79] on icon at bounding box center [267, 79] width 14 height 14
click at [667, 334] on li "Acomodações Extras determina a quantidade de camas adicionais que podem ser inc…" at bounding box center [588, 324] width 635 height 42
click at [628, 285] on li "Acomodações Inclusas define o número total de camas padrão para o tipo de quart…" at bounding box center [588, 276] width 635 height 42
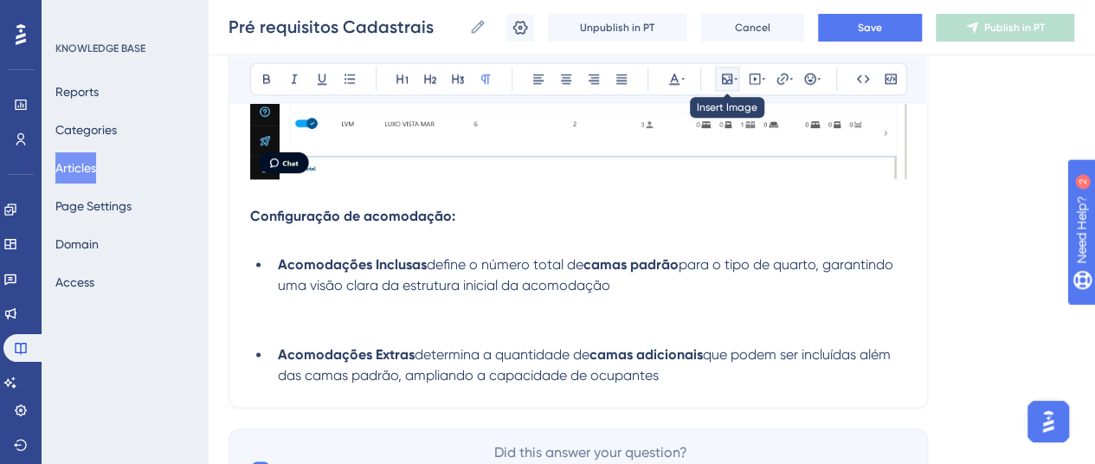
click at [725, 78] on icon at bounding box center [727, 79] width 14 height 14
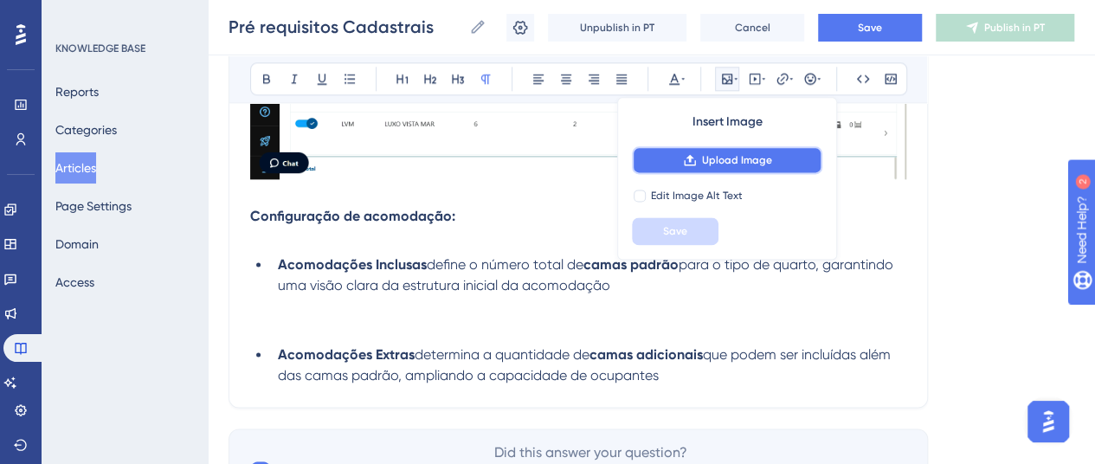
click at [711, 164] on span "Upload Image" at bounding box center [737, 160] width 70 height 14
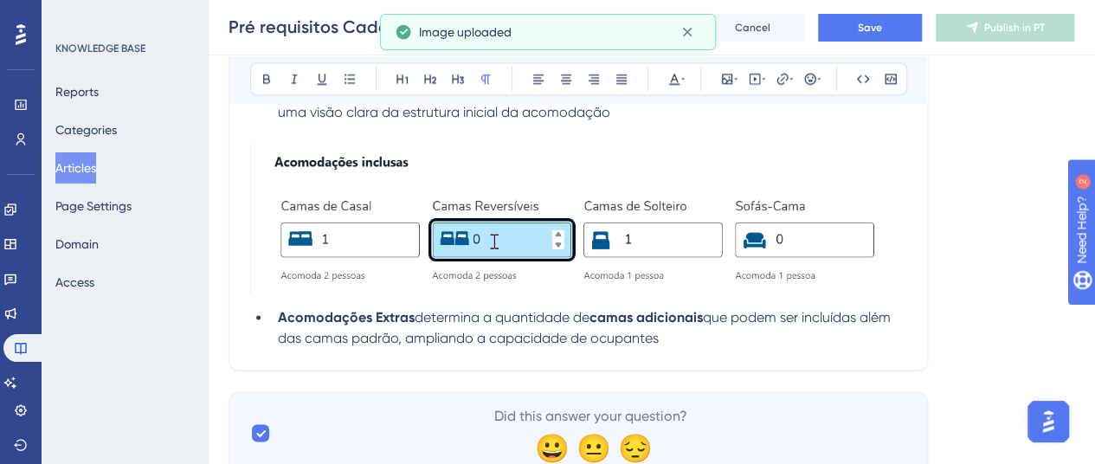
scroll to position [1157, 0]
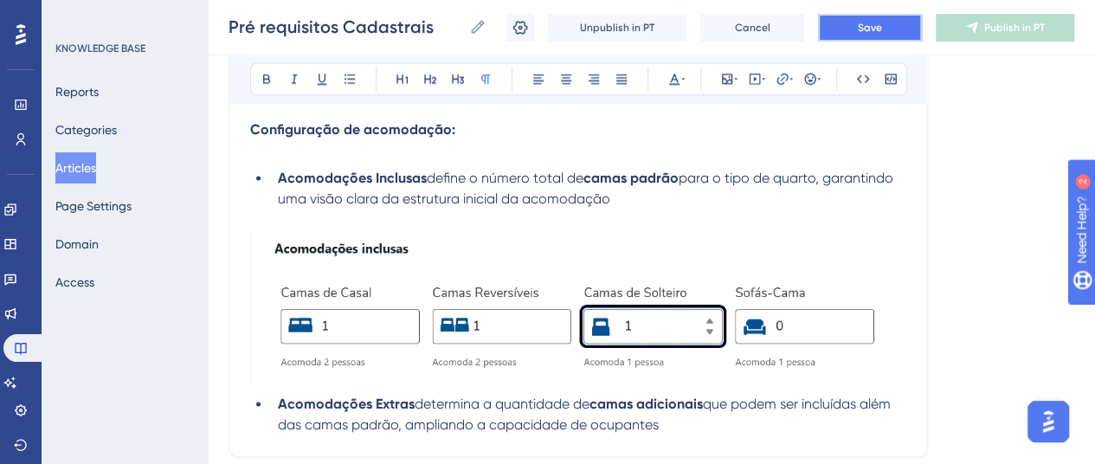
click at [862, 29] on span "Save" at bounding box center [870, 28] width 24 height 14
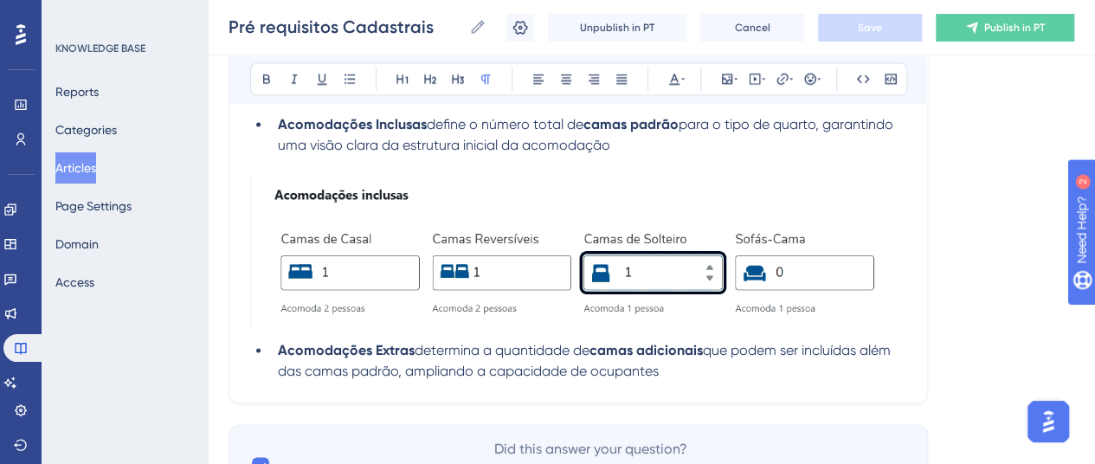
scroll to position [1305, 0]
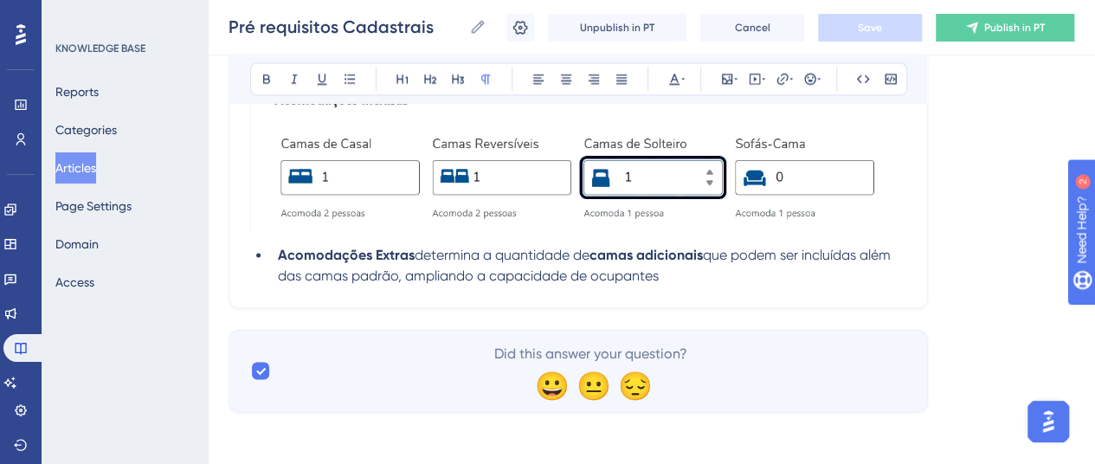
click at [687, 274] on li "Acomodações Extras determina a quantidade de camas adicionais que podem ser inc…" at bounding box center [588, 266] width 635 height 42
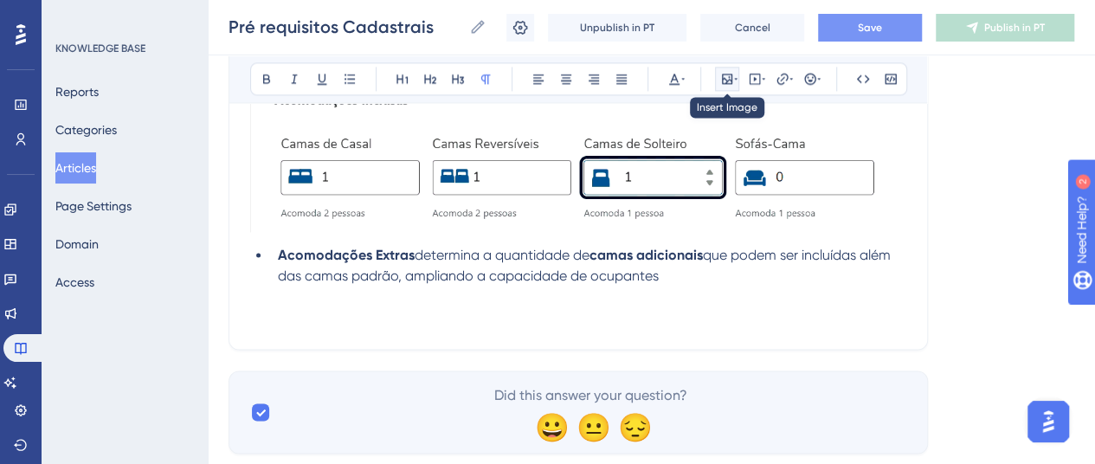
click at [726, 77] on icon at bounding box center [727, 79] width 14 height 14
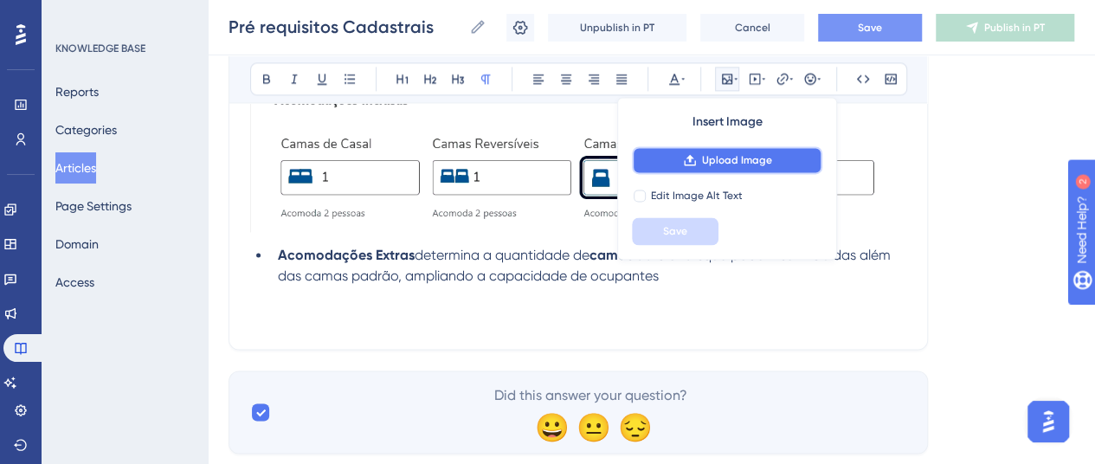
click at [731, 151] on button "Upload Image" at bounding box center [727, 160] width 190 height 28
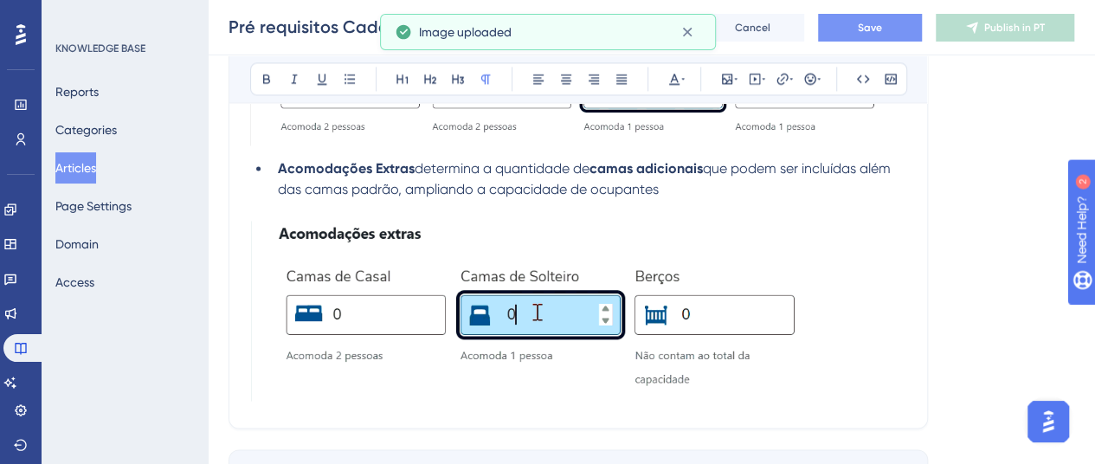
scroll to position [1392, 0]
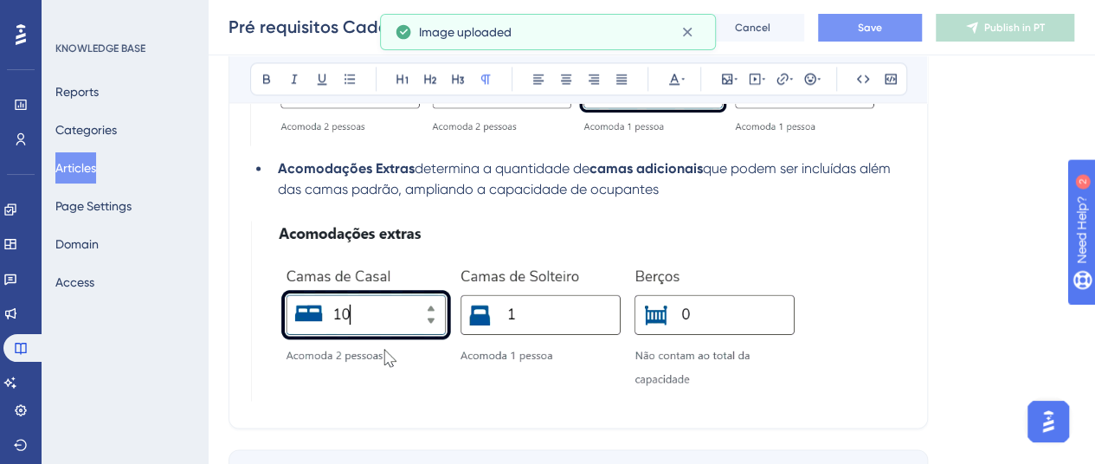
click at [656, 333] on img at bounding box center [578, 311] width 656 height 181
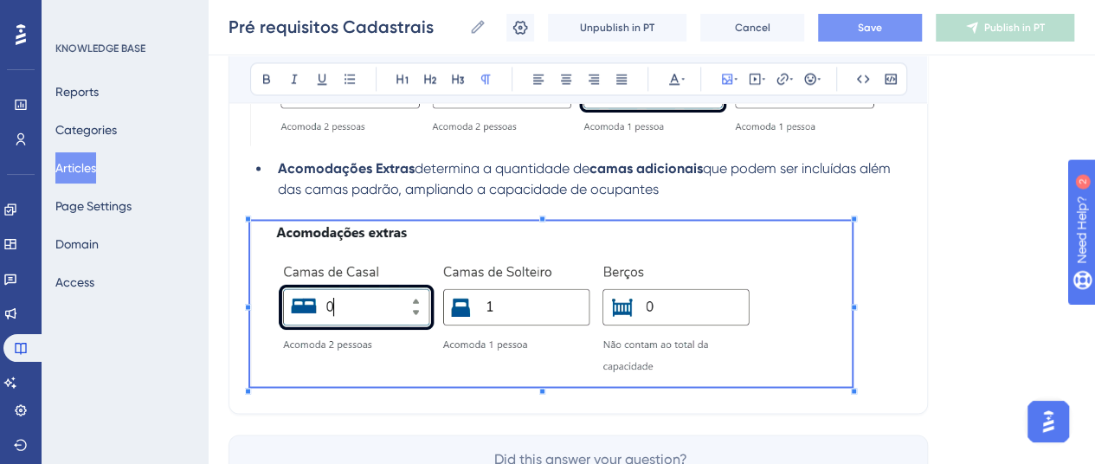
click at [850, 376] on p at bounding box center [578, 306] width 656 height 171
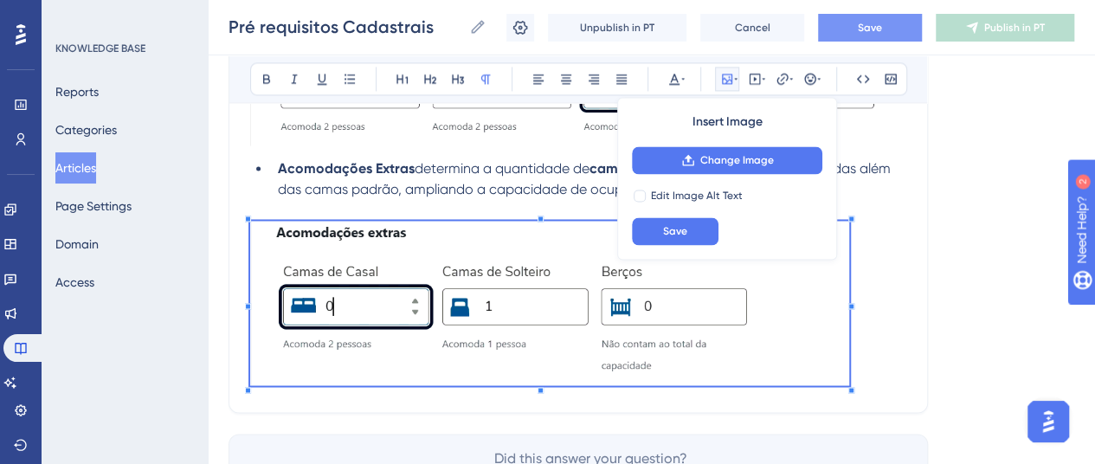
click at [892, 351] on p at bounding box center [578, 306] width 656 height 171
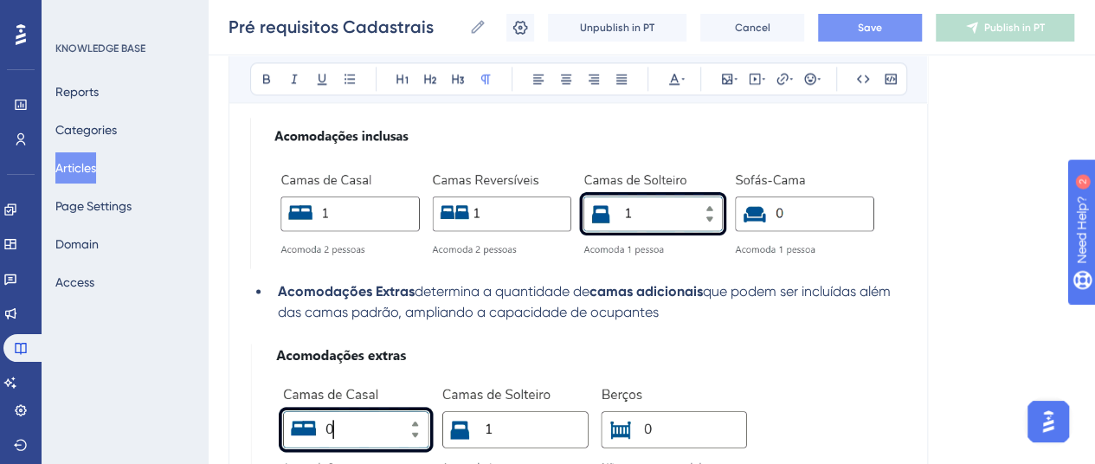
scroll to position [1305, 0]
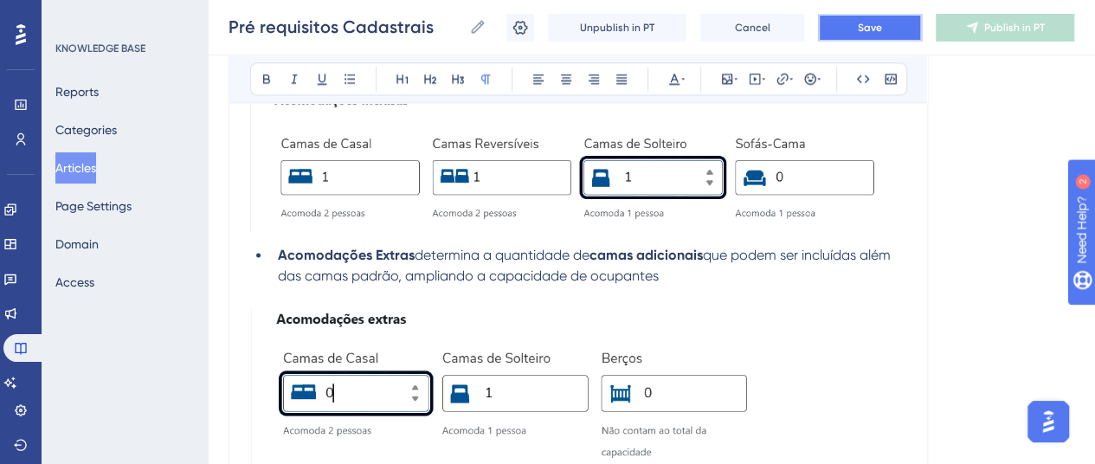
click at [852, 20] on button "Save" at bounding box center [870, 28] width 104 height 28
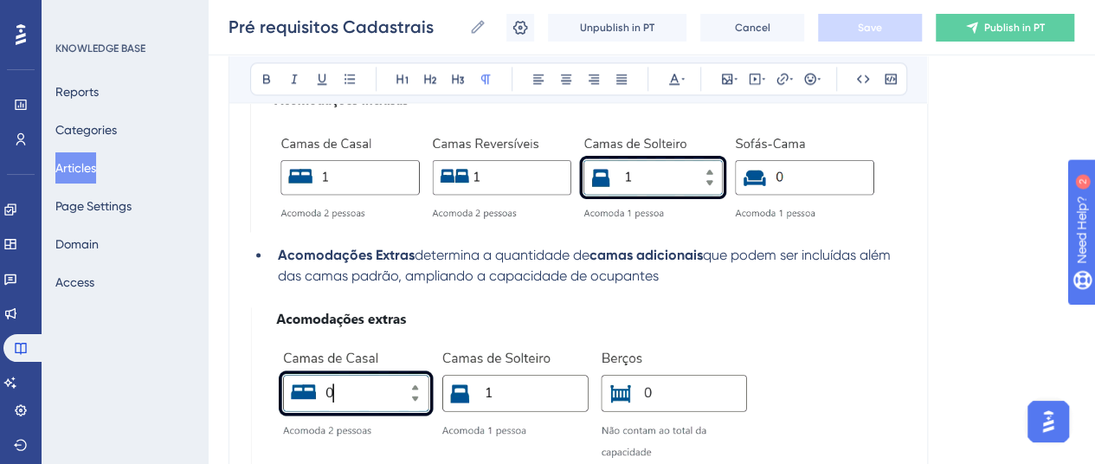
scroll to position [1392, 0]
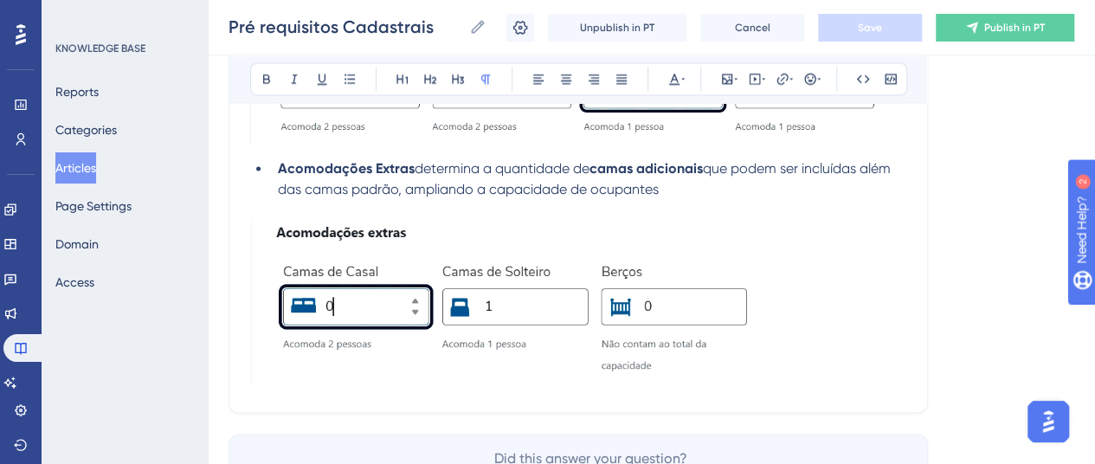
click at [854, 346] on p at bounding box center [578, 306] width 656 height 171
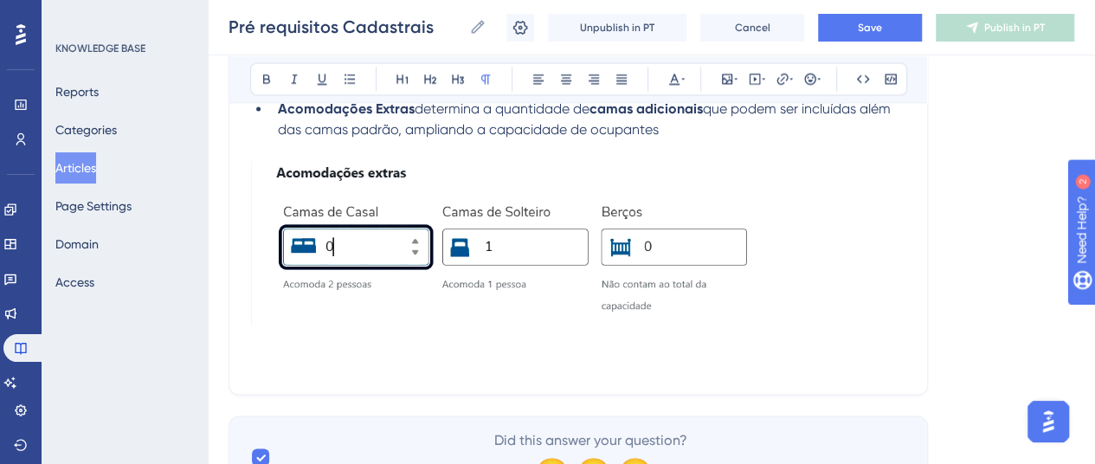
scroll to position [1479, 0]
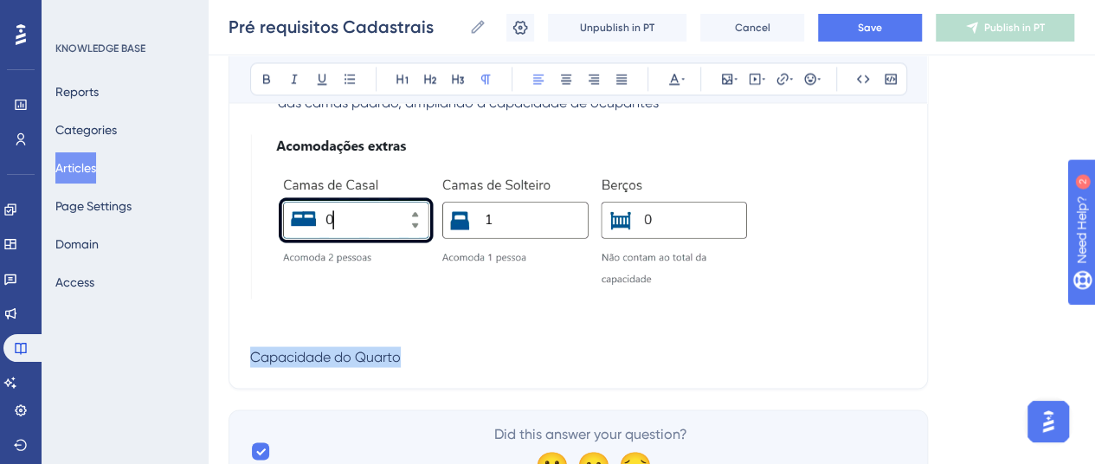
drag, startPoint x: 433, startPoint y: 362, endPoint x: 222, endPoint y: 352, distance: 211.4
click at [269, 82] on icon at bounding box center [267, 79] width 14 height 14
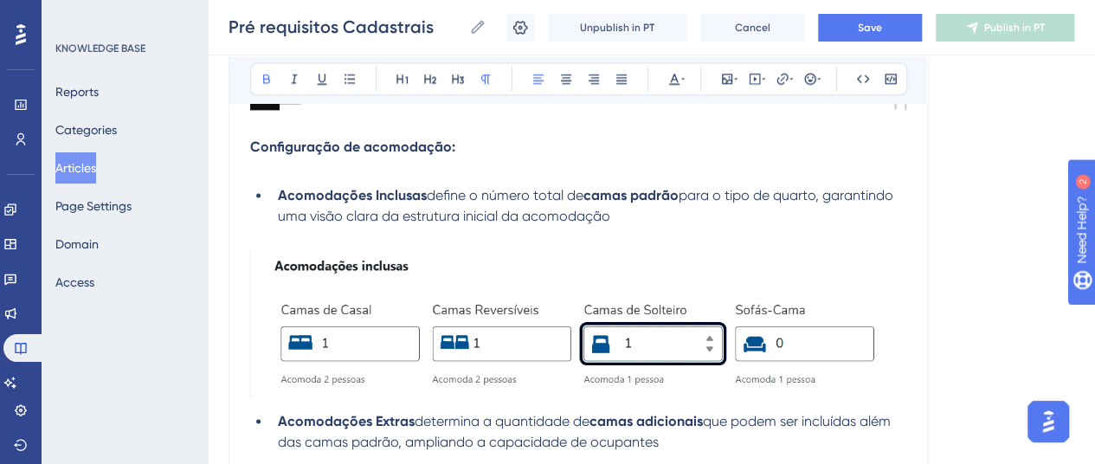
scroll to position [1132, 0]
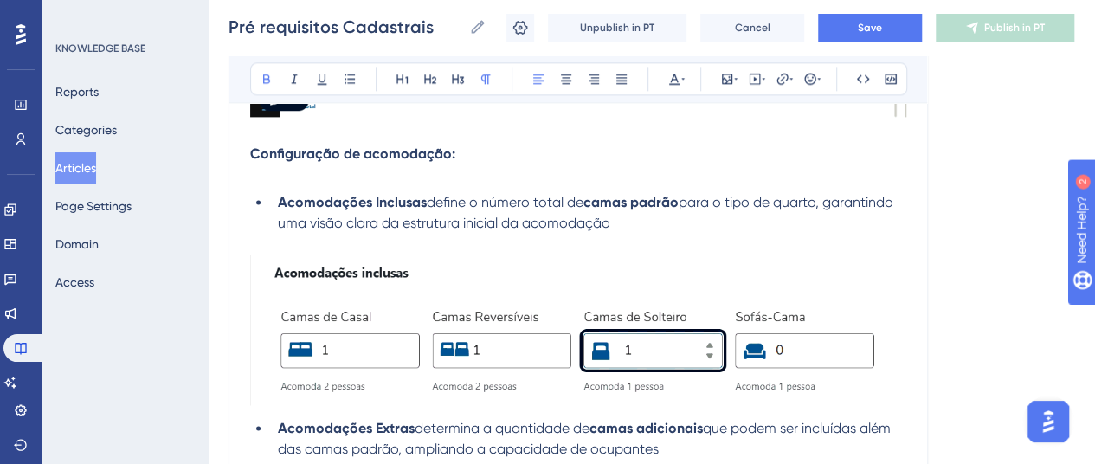
click at [341, 154] on strong "Configuração de acomodação:" at bounding box center [352, 153] width 205 height 16
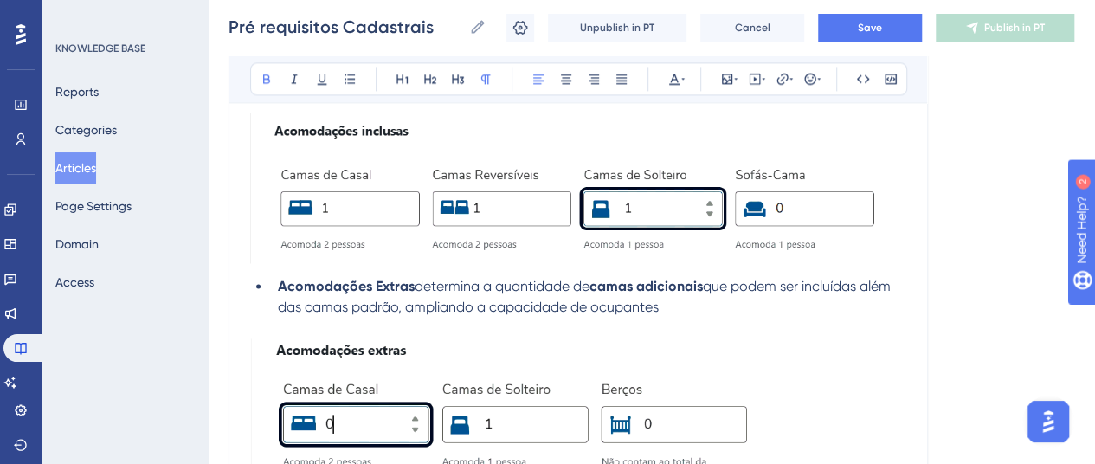
scroll to position [1560, 0]
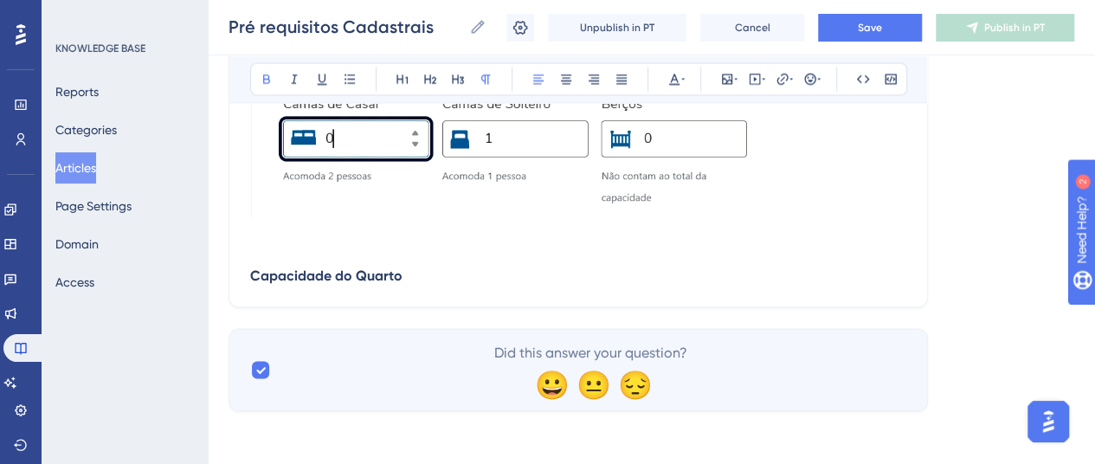
click at [384, 268] on strong "Capacidade do Quarto" at bounding box center [326, 275] width 152 height 16
click at [413, 276] on p "Capacidade do Quarto" at bounding box center [578, 275] width 656 height 21
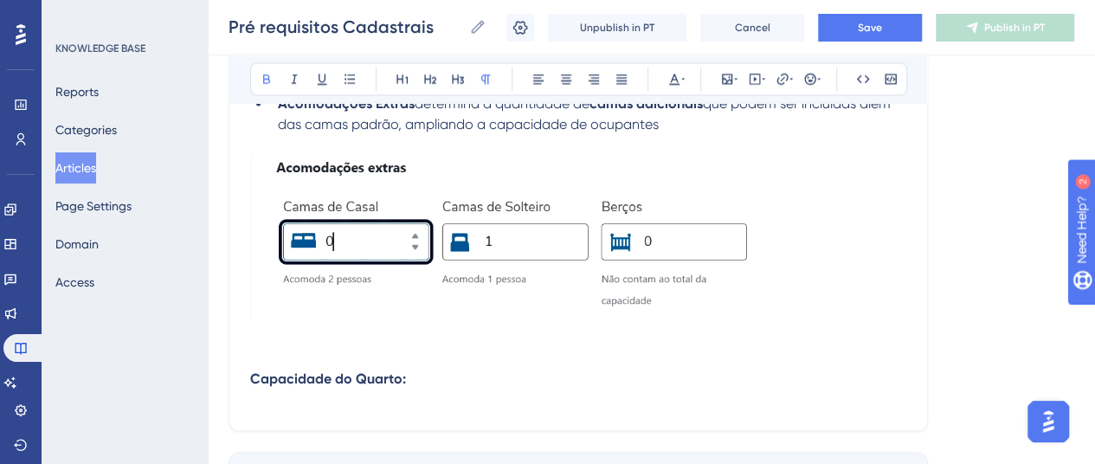
scroll to position [1473, 0]
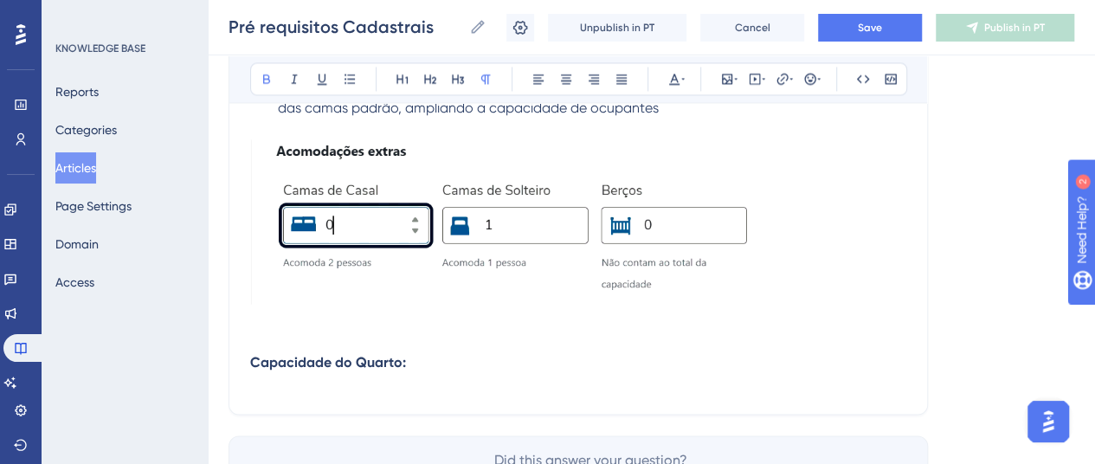
click at [416, 358] on p "Capacidade do Quarto:" at bounding box center [578, 361] width 656 height 21
click at [263, 82] on icon at bounding box center [266, 79] width 7 height 10
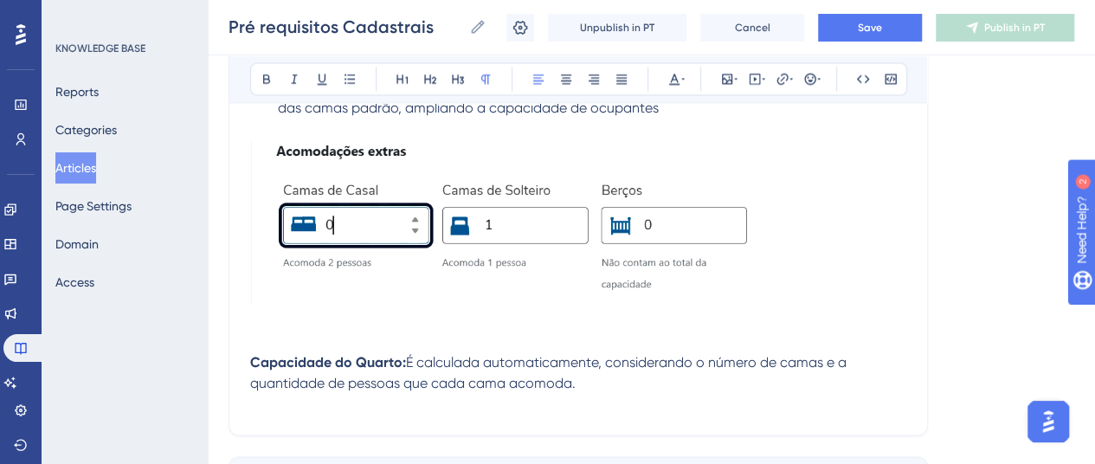
click at [522, 368] on p "Capacidade do Quarto: É calculada automaticamente, considerando o número de cam…" at bounding box center [578, 372] width 656 height 42
click at [263, 74] on icon at bounding box center [266, 79] width 7 height 10
click at [675, 364] on span ", considerando o número de camas e a quantidade de pessoas que cada cama acomod…" at bounding box center [549, 371] width 598 height 37
drag, startPoint x: 706, startPoint y: 361, endPoint x: 827, endPoint y: 366, distance: 120.4
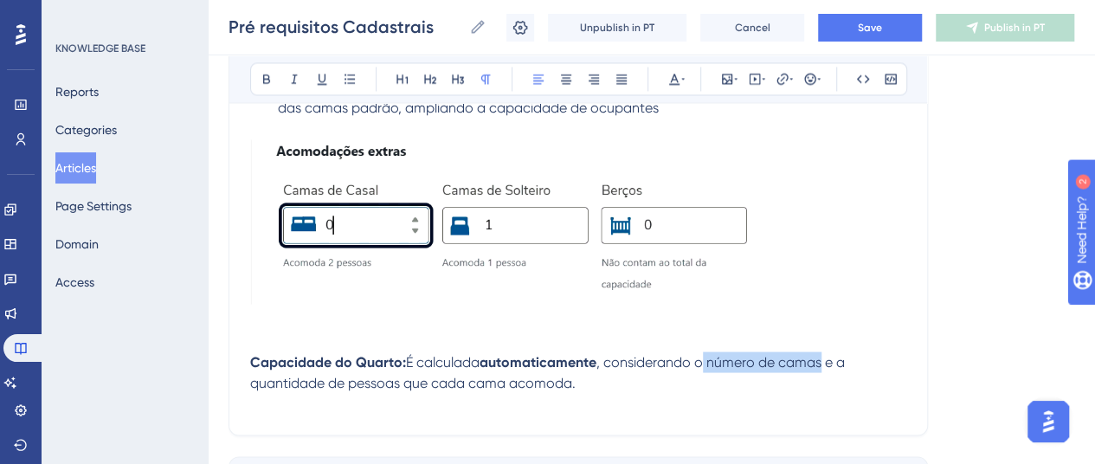
click at [827, 366] on span ", considerando o número de camas e a quantidade de pessoas que cada cama acomod…" at bounding box center [549, 371] width 598 height 37
click at [272, 82] on icon at bounding box center [267, 79] width 14 height 14
drag, startPoint x: 249, startPoint y: 380, endPoint x: 377, endPoint y: 382, distance: 127.3
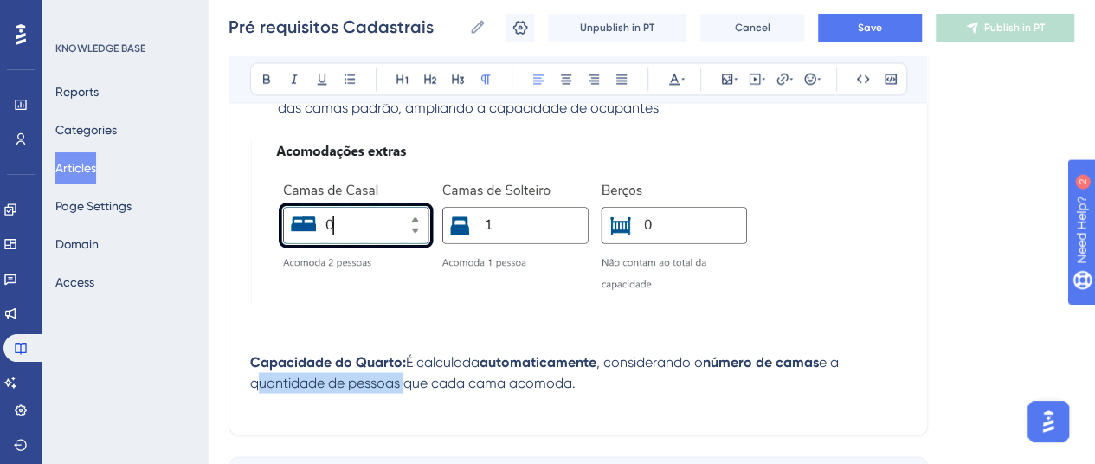
drag, startPoint x: 392, startPoint y: 381, endPoint x: 243, endPoint y: 387, distance: 149.0
click at [260, 77] on icon at bounding box center [267, 79] width 14 height 14
click at [582, 394] on p at bounding box center [578, 403] width 656 height 21
click at [597, 387] on p "Capacidade do Quarto: É calculada automaticamente , considerando o número de ca…" at bounding box center [578, 372] width 656 height 42
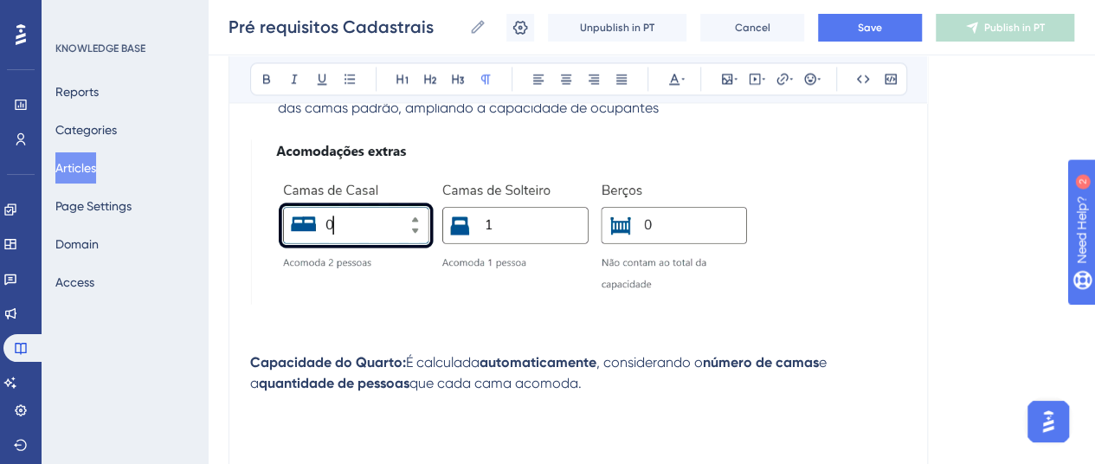
click at [305, 337] on p at bounding box center [578, 341] width 656 height 21
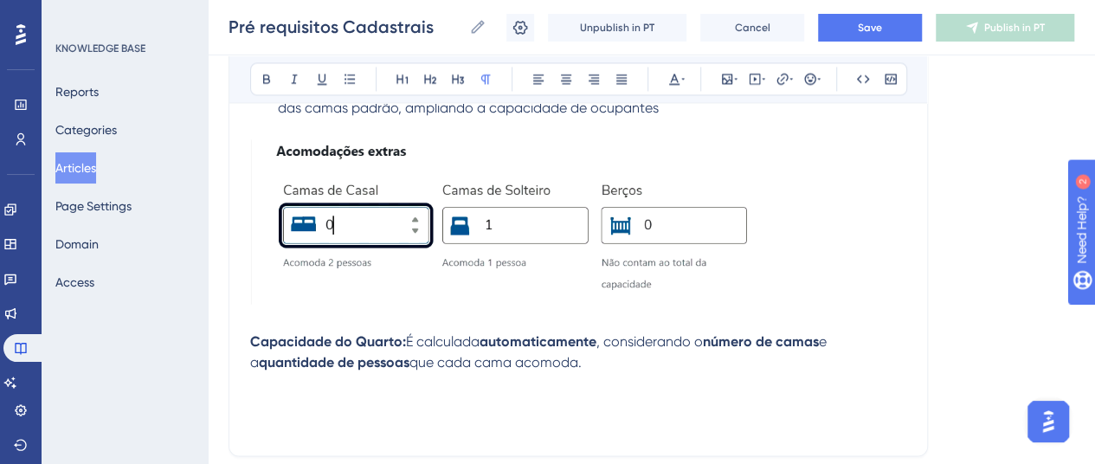
click at [306, 331] on p "Capacidade do Quarto: É calculada automaticamente , considerando o número de ca…" at bounding box center [578, 352] width 656 height 42
click at [270, 376] on p at bounding box center [578, 382] width 656 height 21
click at [731, 78] on icon at bounding box center [727, 79] width 10 height 10
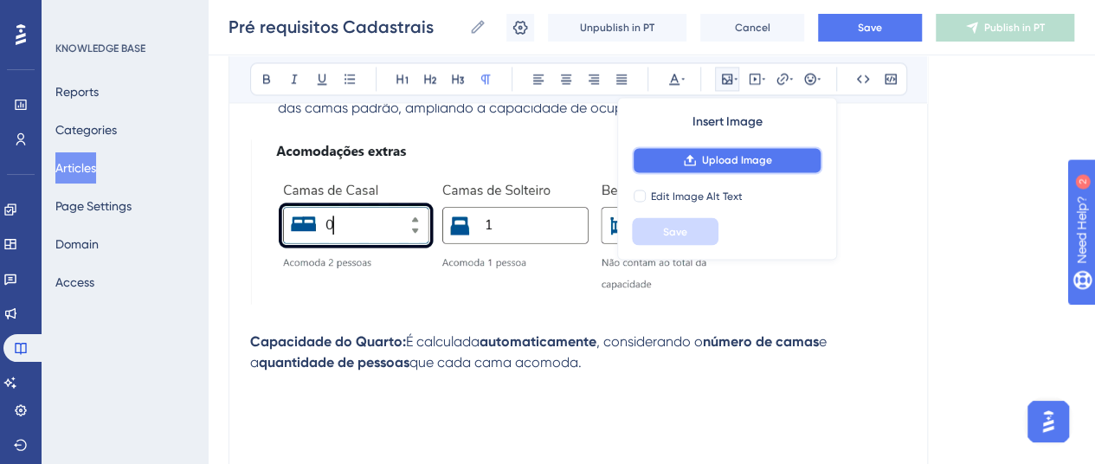
click at [691, 157] on icon at bounding box center [689, 160] width 11 height 11
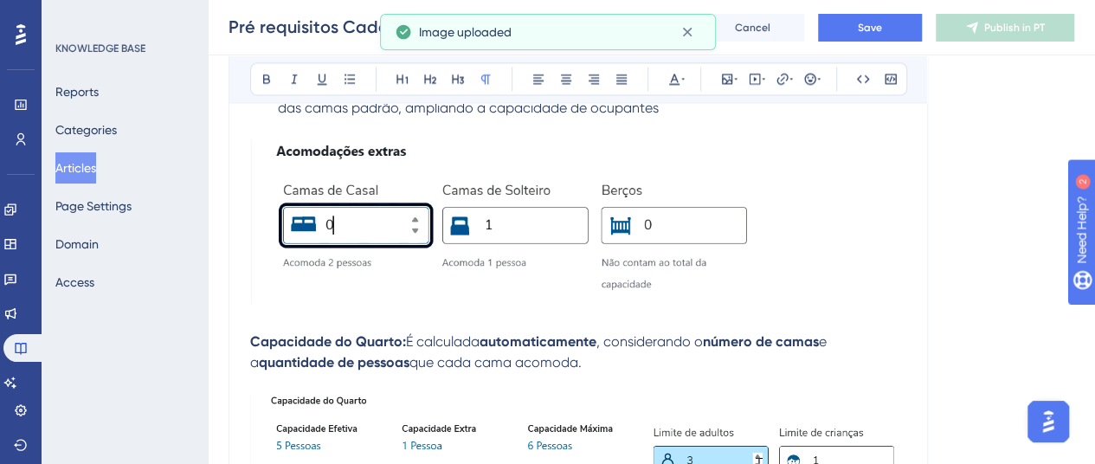
scroll to position [1647, 0]
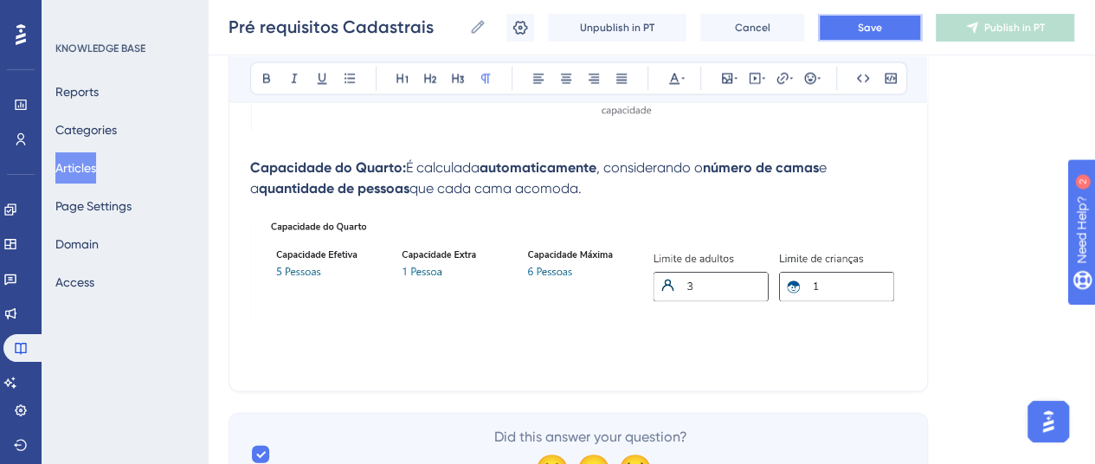
click at [856, 22] on button "Save" at bounding box center [870, 28] width 104 height 28
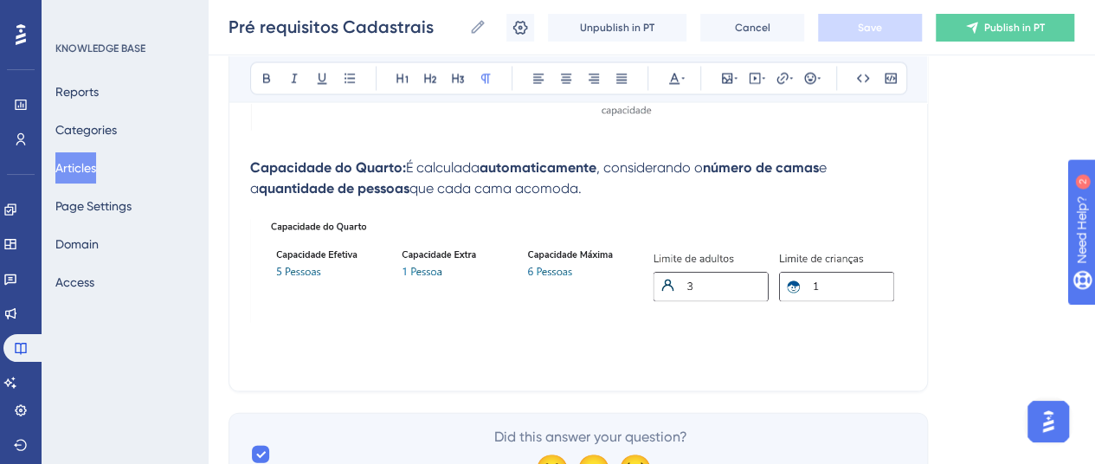
click at [900, 321] on div at bounding box center [578, 274] width 656 height 109
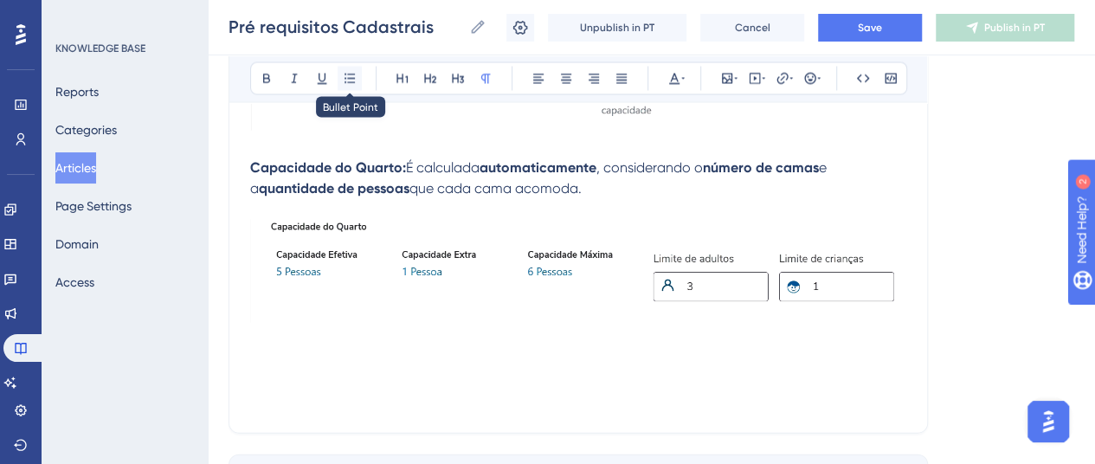
click at [346, 78] on icon at bounding box center [350, 79] width 14 height 14
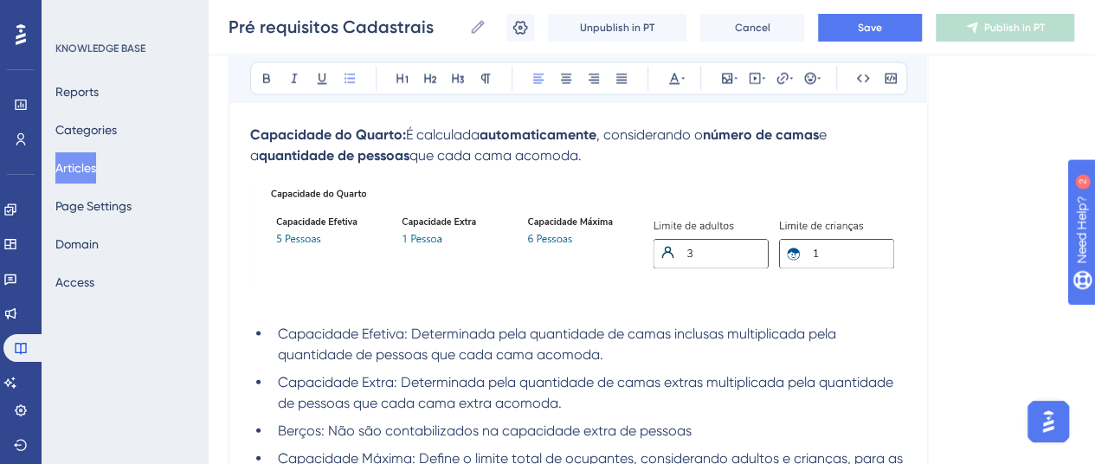
scroll to position [1700, 0]
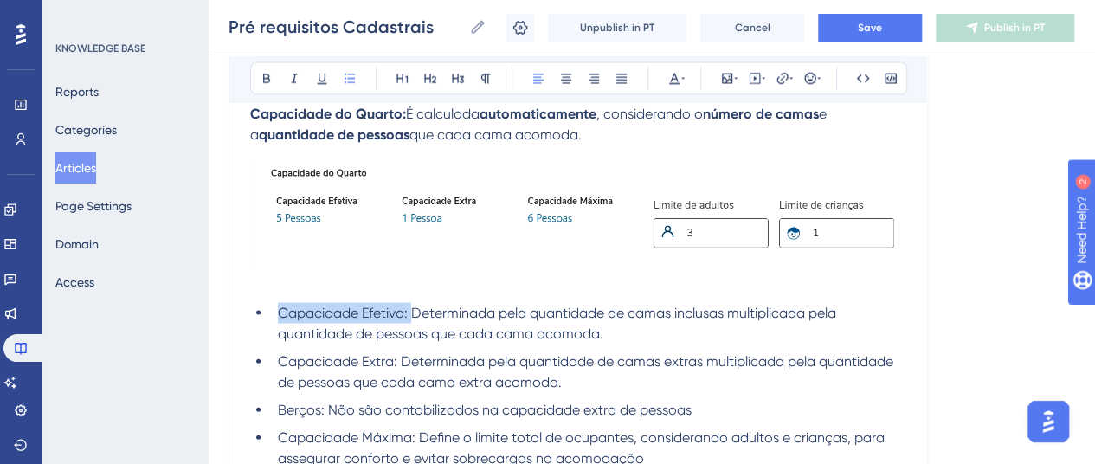
drag, startPoint x: 412, startPoint y: 306, endPoint x: 265, endPoint y: 304, distance: 147.2
click at [265, 304] on ul "Capacidade Efetiva: Determinada pela quantidade de camas inclusas multiplicada …" at bounding box center [578, 386] width 656 height 166
click at [271, 79] on icon at bounding box center [267, 79] width 14 height 14
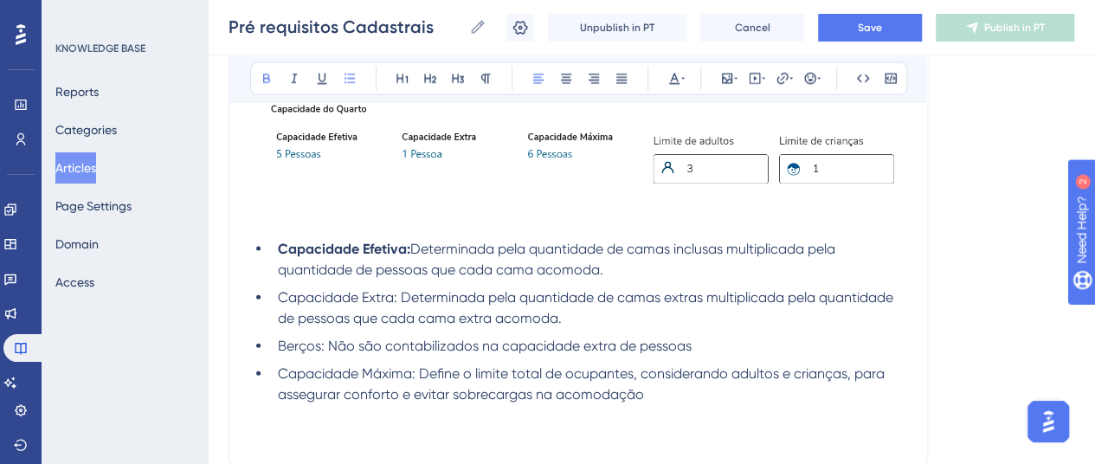
scroll to position [1787, 0]
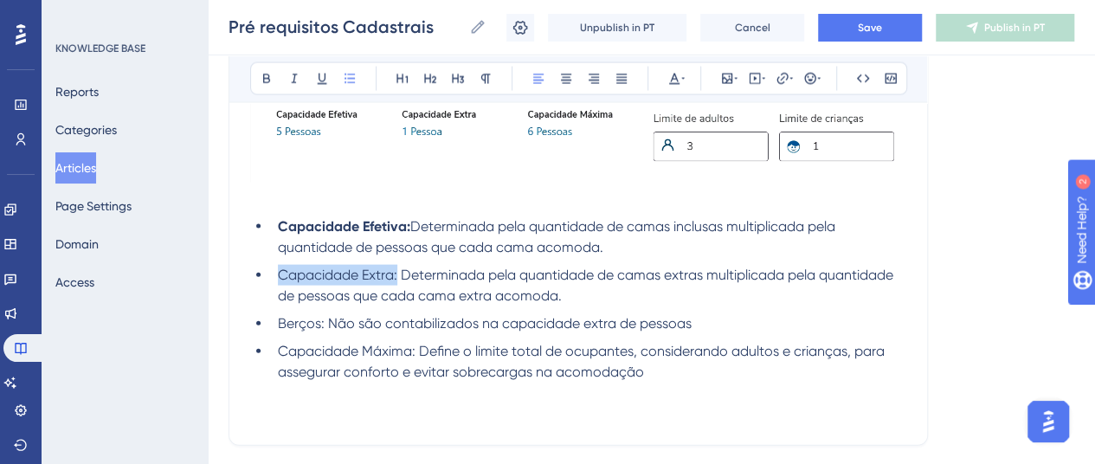
drag, startPoint x: 397, startPoint y: 273, endPoint x: 272, endPoint y: 276, distance: 125.6
click at [272, 276] on li "Capacidade Extra: Determinada pela quantidade de camas extras multiplicada pela…" at bounding box center [588, 286] width 635 height 42
click at [270, 81] on icon at bounding box center [267, 79] width 14 height 14
drag, startPoint x: 313, startPoint y: 323, endPoint x: 261, endPoint y: 300, distance: 56.6
click at [268, 325] on ul "Capacidade Efetiva: Determinada pela quantidade de camas inclusas multiplicada …" at bounding box center [578, 299] width 656 height 166
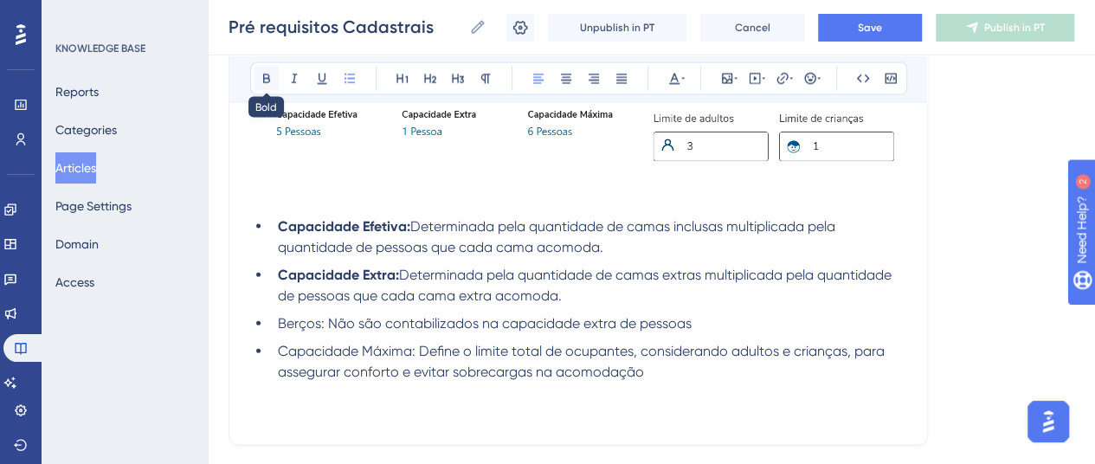
click at [263, 74] on icon at bounding box center [266, 79] width 7 height 10
drag, startPoint x: 416, startPoint y: 347, endPoint x: 274, endPoint y: 357, distance: 142.3
click at [274, 357] on li "Capacidade Máxima: Define o limite total de ocupantes, considerando adultos e c…" at bounding box center [588, 362] width 635 height 42
click at [274, 79] on button at bounding box center [267, 79] width 24 height 24
click at [516, 271] on span "Determinada pela quantidade de camas extras multiplicada pela quantidade de pes…" at bounding box center [586, 285] width 617 height 37
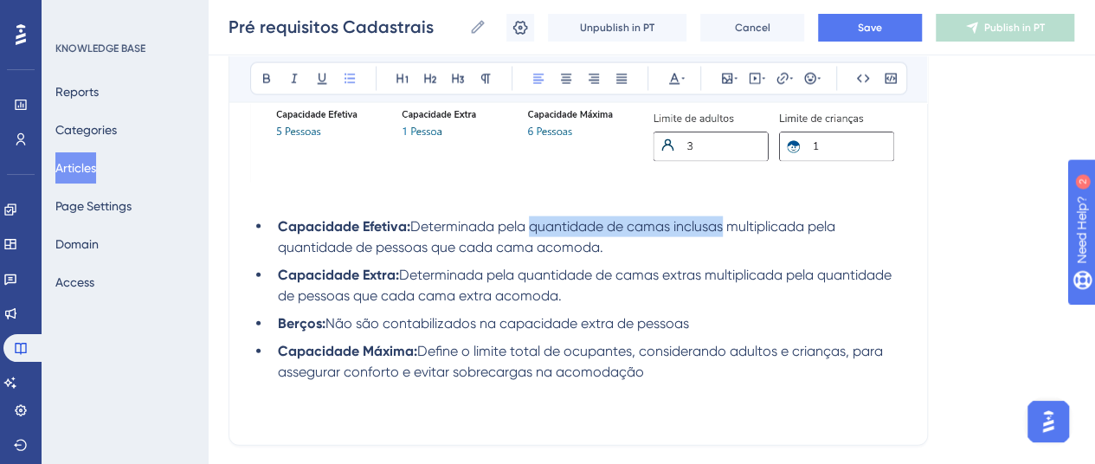
drag, startPoint x: 536, startPoint y: 224, endPoint x: 725, endPoint y: 228, distance: 189.6
click at [725, 228] on span "Determinada pela quantidade de camas inclusas multiplicada pela quantidade de p…" at bounding box center [558, 236] width 561 height 37
click at [654, 224] on span "Determinada pela quantidade de camas inclusas multiplicada pela quantidade de p…" at bounding box center [558, 236] width 561 height 37
click at [632, 223] on span "Determinada pela quantidade de camas inclusas multiplicada pela quantidade de p…" at bounding box center [558, 236] width 561 height 37
drag, startPoint x: 634, startPoint y: 224, endPoint x: 810, endPoint y: 226, distance: 176.6
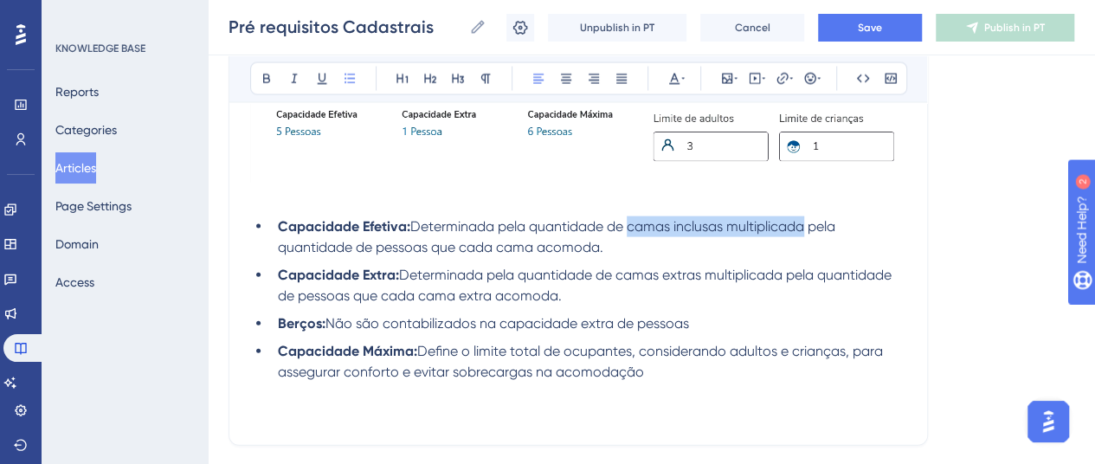
click at [810, 226] on span "Determinada pela quantidade de camas inclusas multiplicada pela quantidade de p…" at bounding box center [558, 236] width 561 height 37
click at [278, 76] on div "Bold Italic Underline Bullet Point Heading 1 Heading 2 Heading 3 Normal Align L…" at bounding box center [578, 78] width 657 height 33
drag, startPoint x: 635, startPoint y: 222, endPoint x: 809, endPoint y: 226, distance: 174.0
click at [809, 226] on span "Determinada pela quantidade de camas inclusas multiplicada pela quantidade de p…" at bounding box center [558, 236] width 561 height 37
click at [268, 77] on icon at bounding box center [267, 79] width 14 height 14
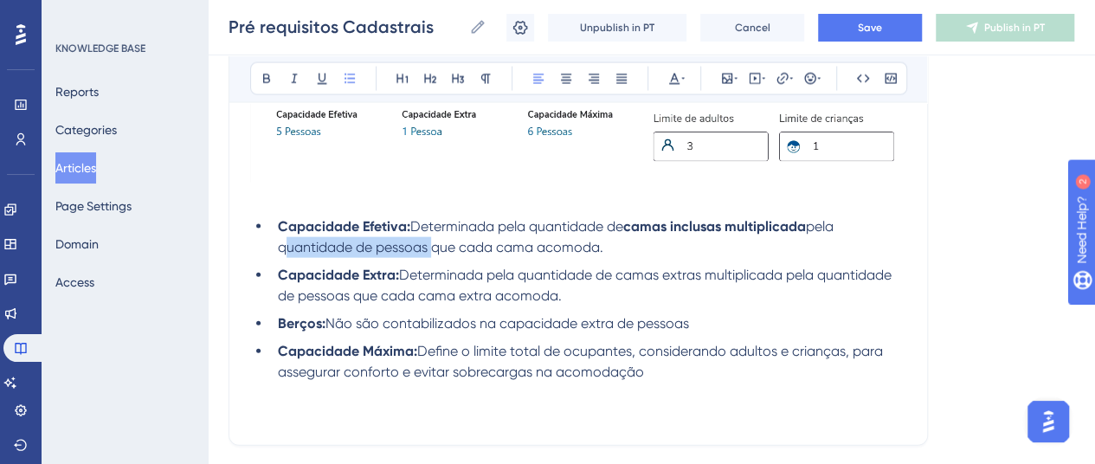
drag, startPoint x: 280, startPoint y: 246, endPoint x: 429, endPoint y: 244, distance: 149.8
click at [429, 244] on span "pela quantidade de pessoas que cada cama acomoda." at bounding box center [557, 236] width 559 height 37
click at [272, 81] on icon at bounding box center [267, 79] width 14 height 14
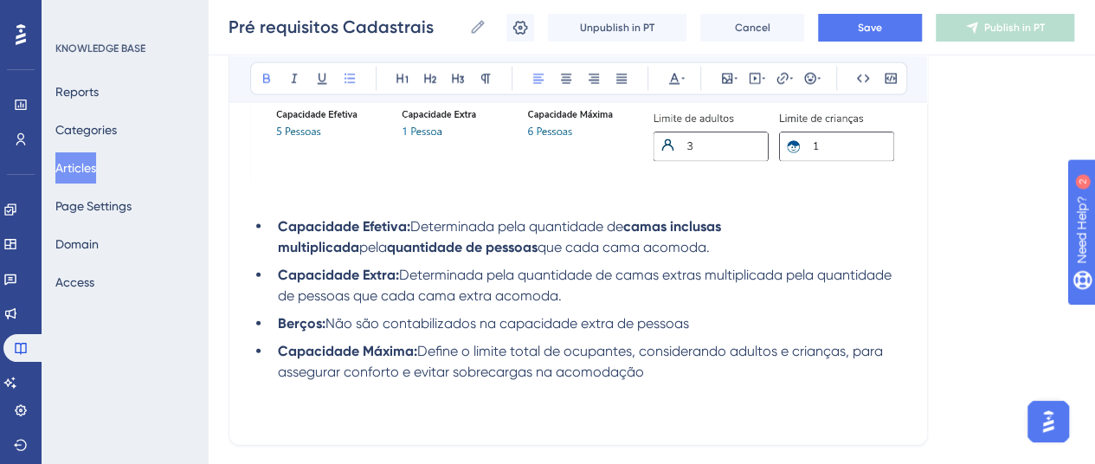
click at [627, 361] on span "Define o limite total de ocupantes, considerando adultos e crianças, para asseg…" at bounding box center [582, 361] width 609 height 37
drag, startPoint x: 622, startPoint y: 270, endPoint x: 786, endPoint y: 274, distance: 164.5
click at [786, 274] on span "Determinada pela quantidade de camas extras multiplicada pela quantidade de pes…" at bounding box center [586, 285] width 617 height 37
click at [261, 81] on icon at bounding box center [267, 79] width 14 height 14
drag, startPoint x: 828, startPoint y: 273, endPoint x: 349, endPoint y: 295, distance: 479.3
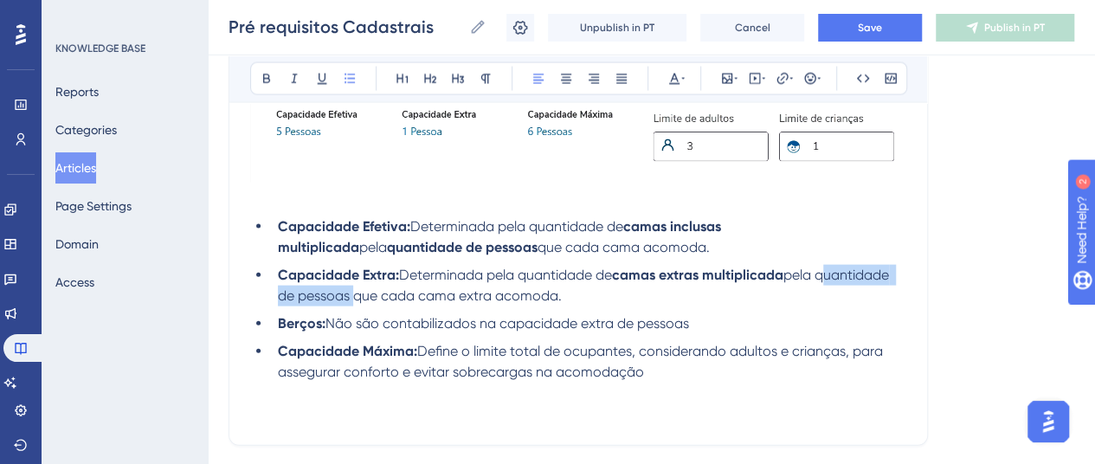
click at [349, 295] on span "pela quantidade de pessoas que cada cama extra acomoda." at bounding box center [585, 285] width 615 height 37
click at [274, 81] on button at bounding box center [267, 79] width 24 height 24
click at [343, 319] on span "Não são contabilizados na capacidade extra de pessoas" at bounding box center [508, 323] width 364 height 16
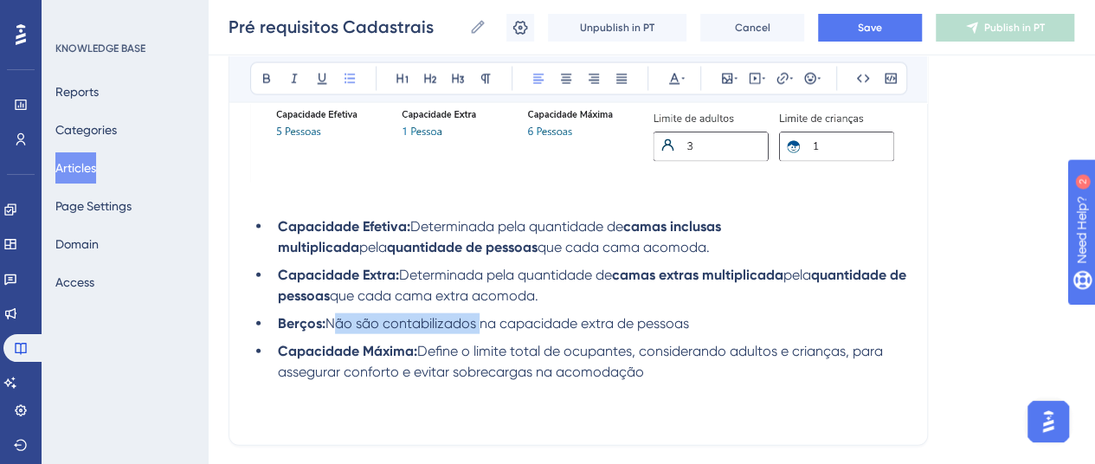
drag, startPoint x: 329, startPoint y: 320, endPoint x: 474, endPoint y: 323, distance: 145.5
click at [474, 323] on span "Não são contabilizados na capacidade extra de pessoas" at bounding box center [508, 323] width 364 height 16
click at [264, 69] on button at bounding box center [267, 79] width 24 height 24
click at [484, 389] on p at bounding box center [578, 393] width 656 height 21
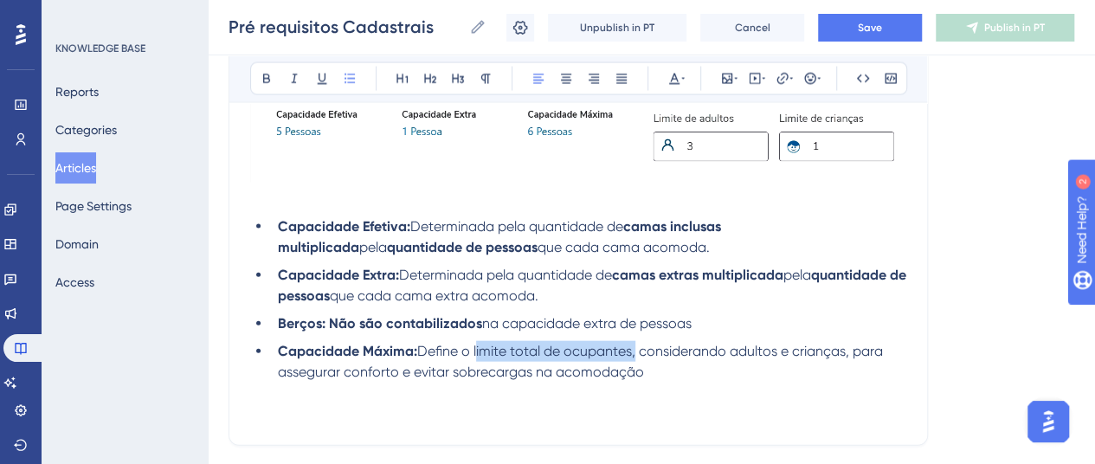
drag, startPoint x: 475, startPoint y: 347, endPoint x: 634, endPoint y: 344, distance: 158.5
click at [634, 344] on span "Define o limite total de ocupantes, considerando adultos e crianças, para asseg…" at bounding box center [582, 361] width 609 height 37
click at [264, 81] on icon at bounding box center [267, 79] width 14 height 14
click at [663, 359] on li "Capacidade Máxima: Define o limite total de ocupantes , considerando adultos e …" at bounding box center [588, 362] width 635 height 42
drag, startPoint x: 736, startPoint y: 349, endPoint x: 848, endPoint y: 349, distance: 112.5
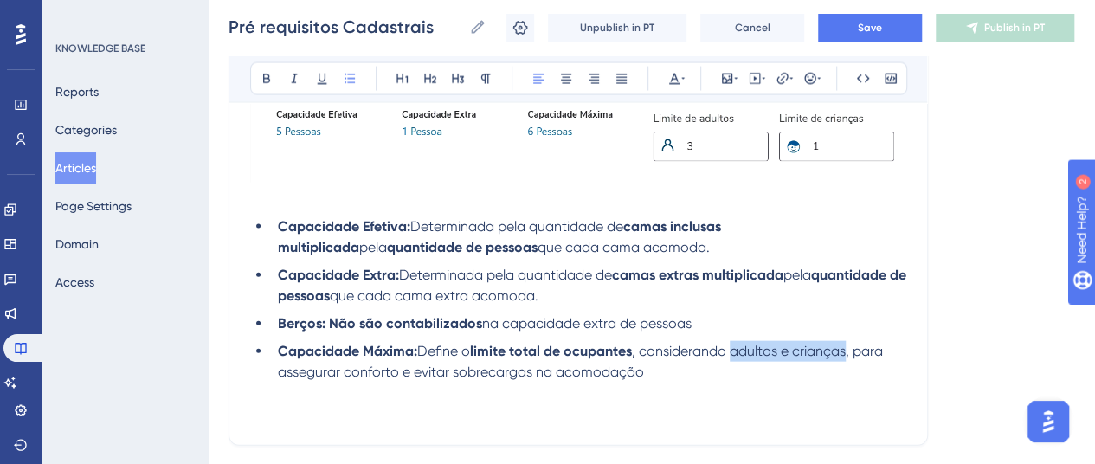
click at [848, 349] on span ", considerando adultos e crianças, para assegurar conforto e evitar sobrecargas…" at bounding box center [582, 361] width 609 height 37
click at [268, 76] on icon at bounding box center [266, 79] width 7 height 10
click at [525, 370] on span ", para assegurar conforto e evitar sobrecargas na acomodação" at bounding box center [582, 361] width 608 height 37
click at [853, 27] on button "Save" at bounding box center [870, 28] width 104 height 28
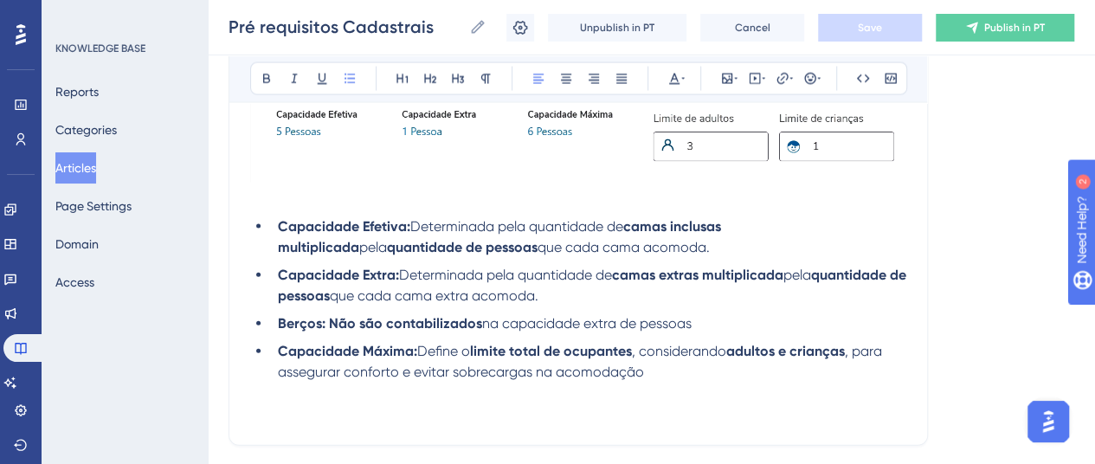
click at [652, 371] on li "Capacidade Máxima: Define o limite total de ocupantes , considerando adultos e …" at bounding box center [588, 362] width 635 height 42
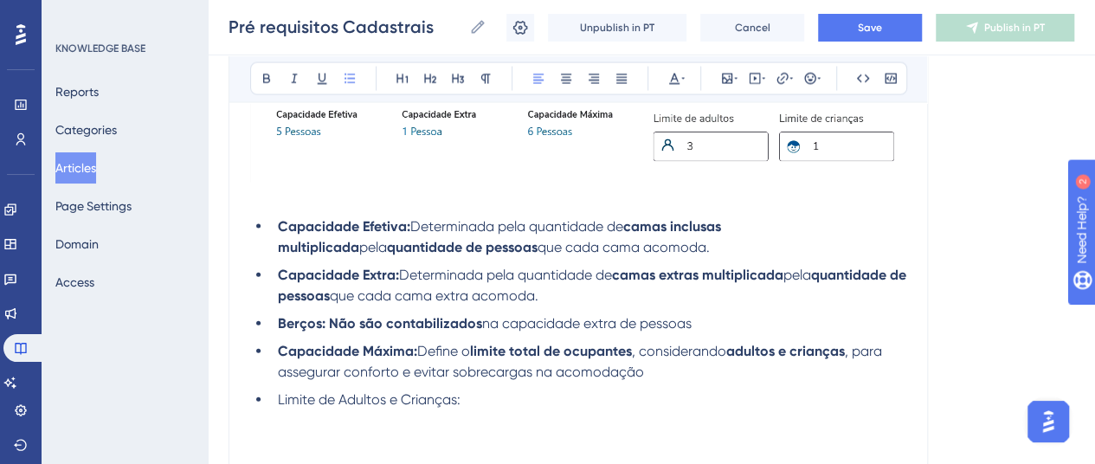
drag, startPoint x: 287, startPoint y: 401, endPoint x: 465, endPoint y: 404, distance: 177.5
click at [465, 404] on li "Limite de Adultos e Crianças:" at bounding box center [588, 400] width 635 height 21
click at [267, 77] on icon at bounding box center [267, 79] width 14 height 14
click at [473, 404] on li "Limite de Adultos e Crianças:" at bounding box center [588, 400] width 635 height 21
click at [267, 74] on icon at bounding box center [266, 79] width 7 height 10
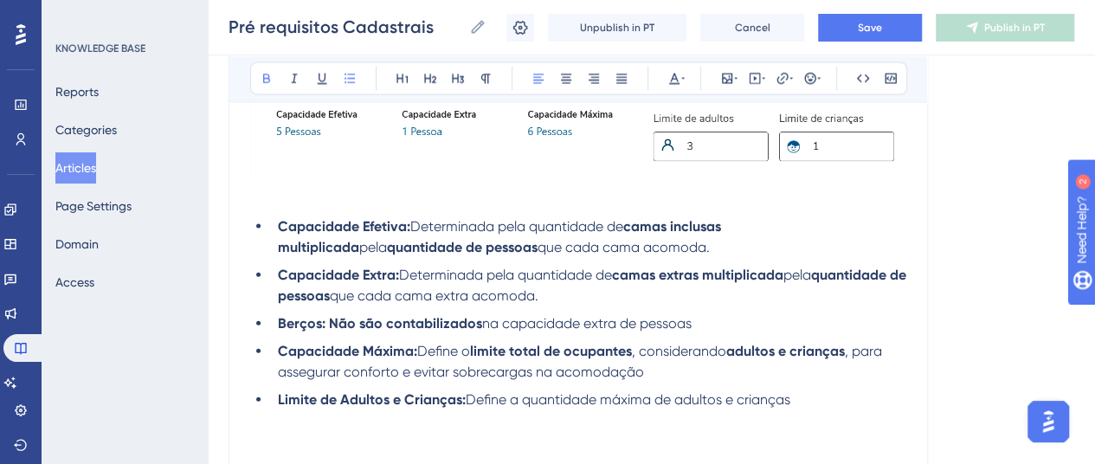
click at [278, 394] on strong "Limite de Adultos e Crianças:" at bounding box center [372, 399] width 188 height 16
drag, startPoint x: 545, startPoint y: 401, endPoint x: 396, endPoint y: 401, distance: 148.0
click at [396, 401] on strong "Definição do Limite de Adultos e Crianças:" at bounding box center [415, 399] width 274 height 16
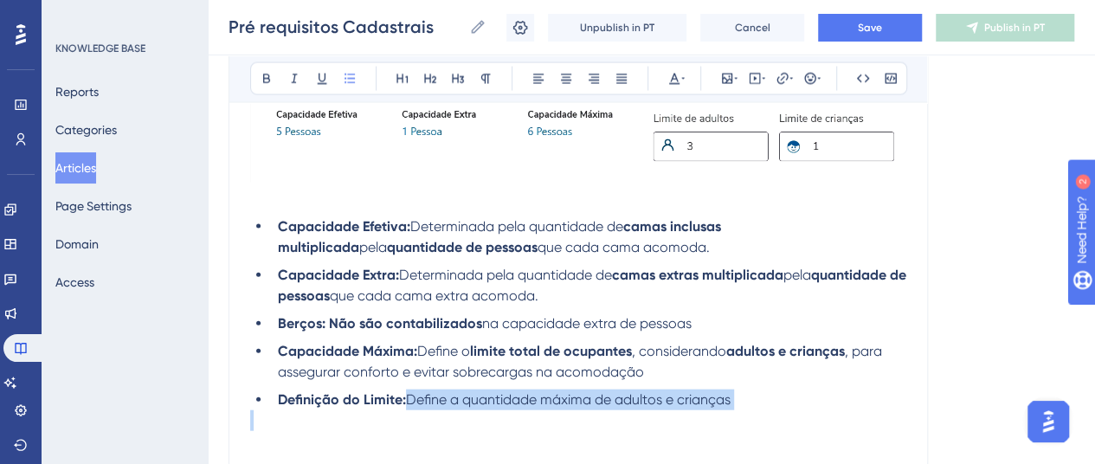
drag, startPoint x: 411, startPoint y: 395, endPoint x: 757, endPoint y: 408, distance: 346.5
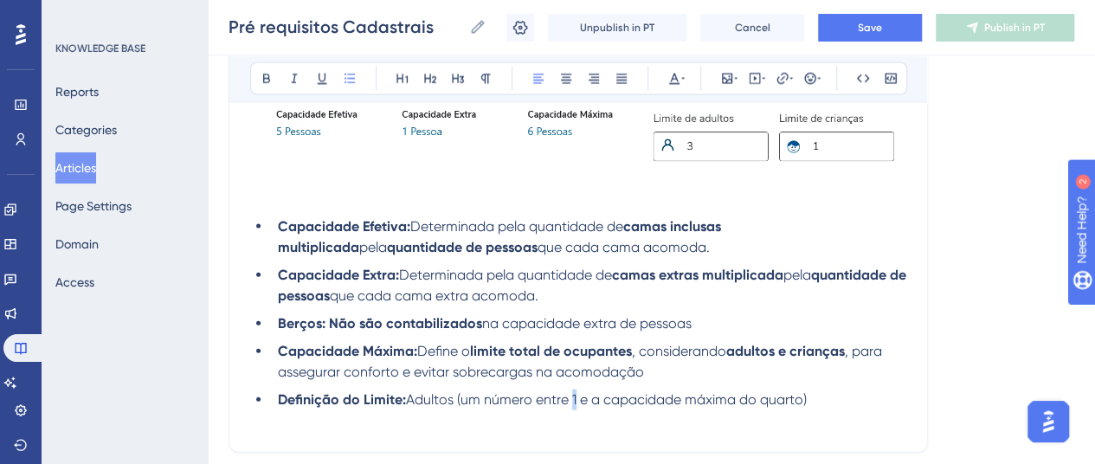
click at [577, 393] on span "Adultos (um número entre 1 e a capacidade máxima do quarto)" at bounding box center [606, 399] width 401 height 16
click at [258, 79] on button at bounding box center [267, 79] width 24 height 24
drag, startPoint x: 618, startPoint y: 395, endPoint x: 723, endPoint y: 391, distance: 104.8
click at [738, 396] on span "e a capacidade máxima do quarto)" at bounding box center [687, 399] width 227 height 16
click at [263, 81] on icon at bounding box center [266, 79] width 7 height 10
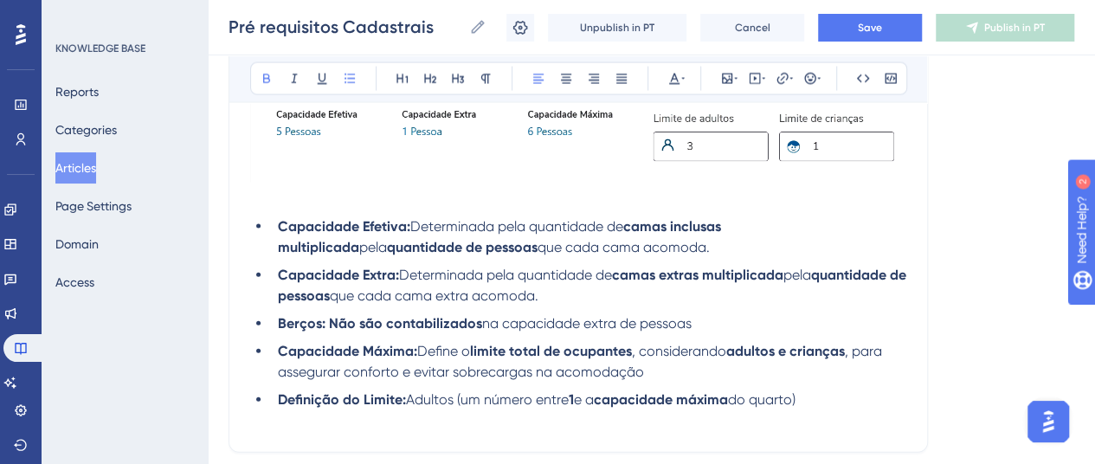
click at [843, 399] on li "Definição do Limite: Adultos (um número entre 1 e a capacidade máxima do quarto)" at bounding box center [588, 400] width 635 height 21
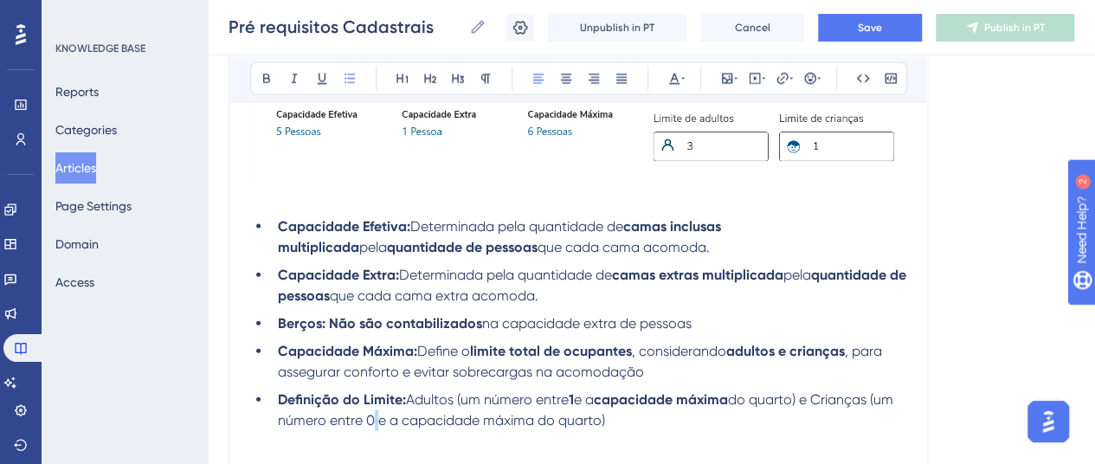
click at [398, 417] on span "do quarto) e Crianças (um número entre 0 e a capacidade máxima do quarto)" at bounding box center [587, 409] width 619 height 37
click at [256, 77] on button at bounding box center [267, 79] width 24 height 24
drag, startPoint x: 428, startPoint y: 418, endPoint x: 559, endPoint y: 423, distance: 131.7
click at [559, 423] on span "e a capacidade máxima do quarto)" at bounding box center [484, 420] width 227 height 16
click at [272, 83] on icon at bounding box center [267, 79] width 14 height 14
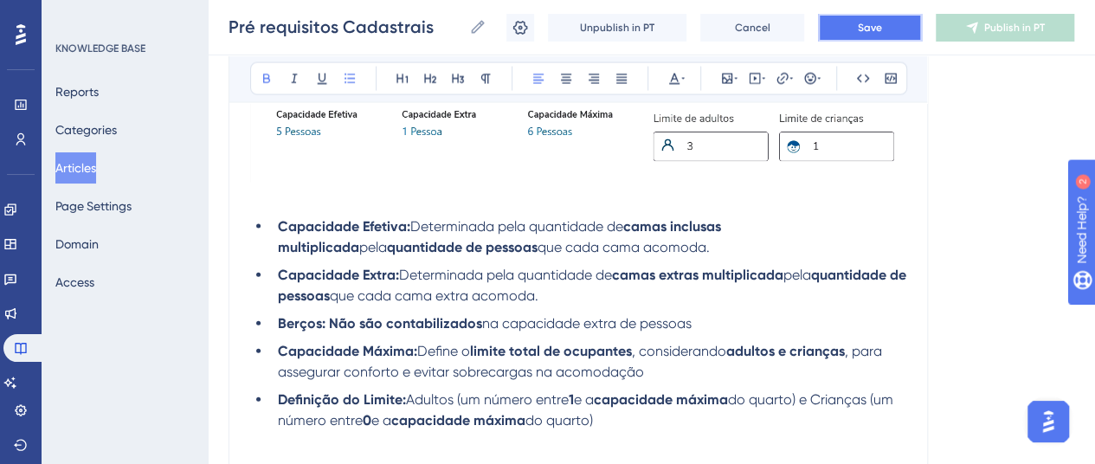
click at [861, 18] on button "Save" at bounding box center [870, 28] width 104 height 28
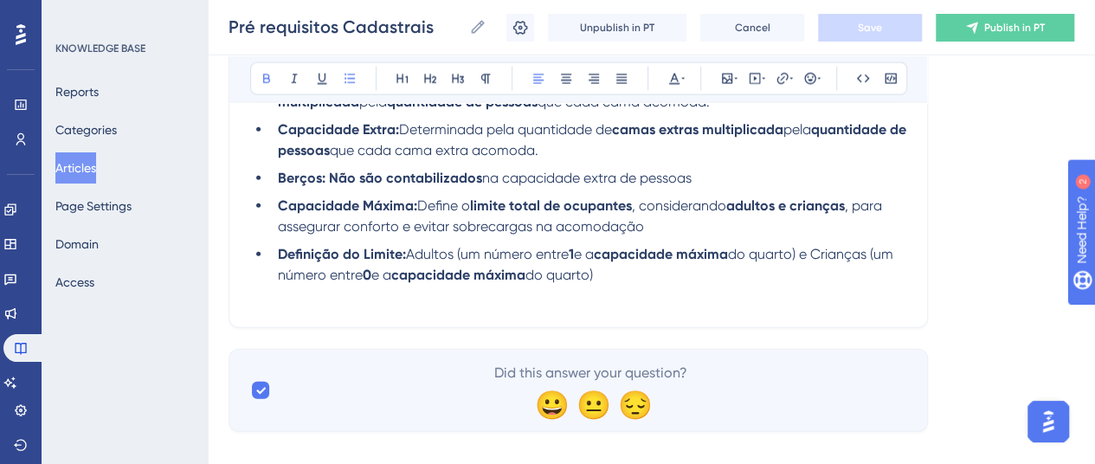
scroll to position [1952, 0]
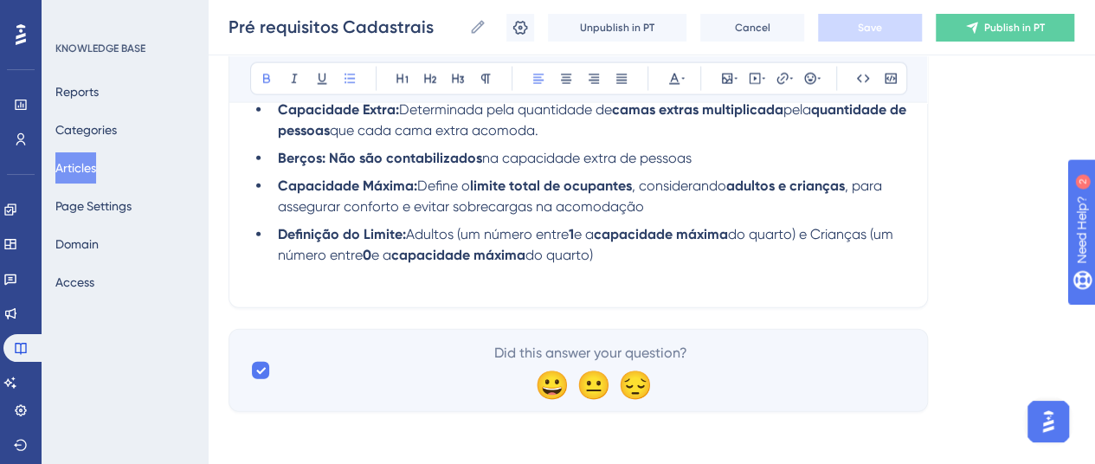
click at [691, 266] on p at bounding box center [578, 276] width 656 height 21
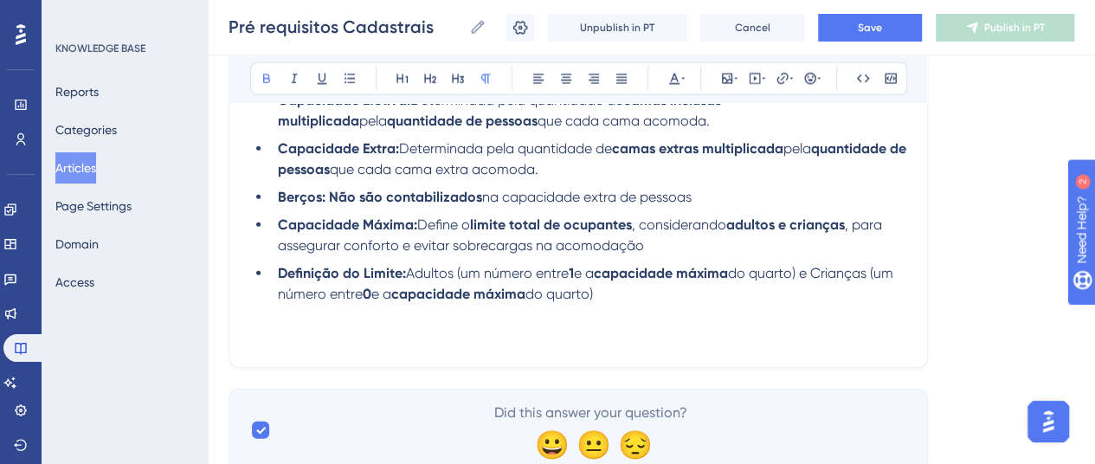
scroll to position [1973, 0]
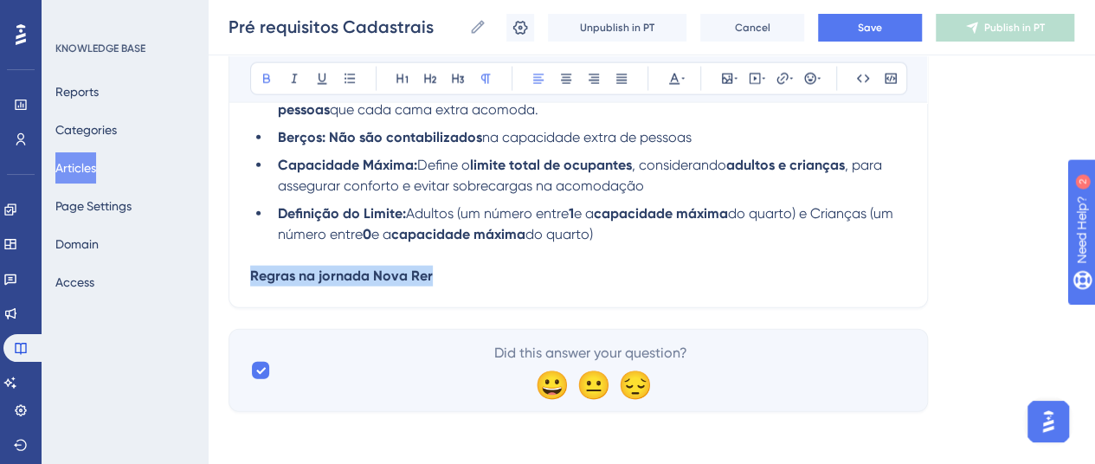
drag, startPoint x: 421, startPoint y: 277, endPoint x: 160, endPoint y: 281, distance: 260.6
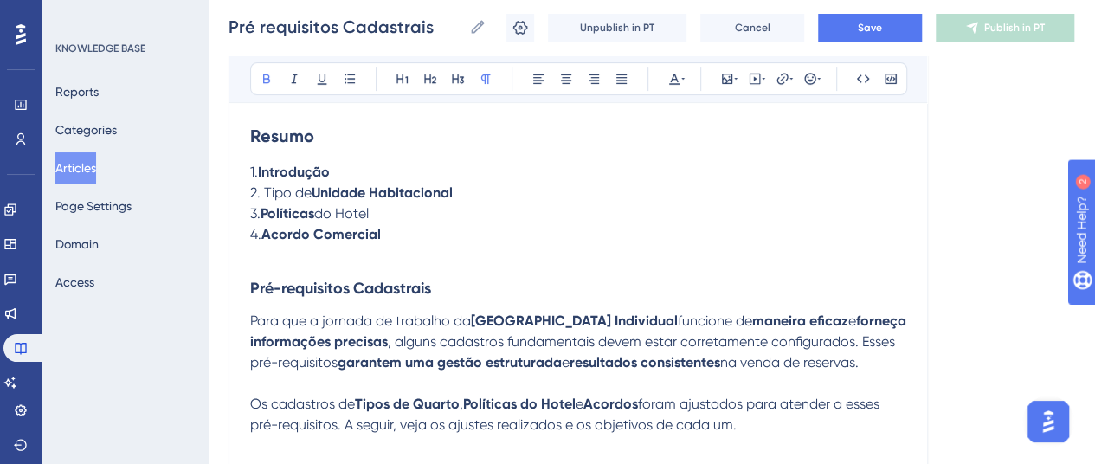
scroll to position [242, 0]
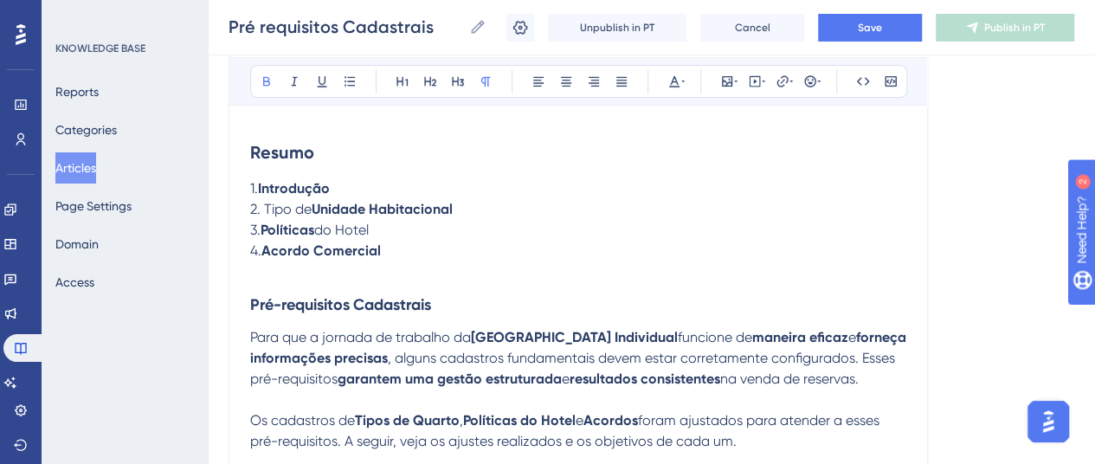
click at [255, 300] on strong "Pré-requisitos Cadastrais" at bounding box center [340, 304] width 181 height 19
click at [861, 17] on button "Save" at bounding box center [870, 28] width 104 height 28
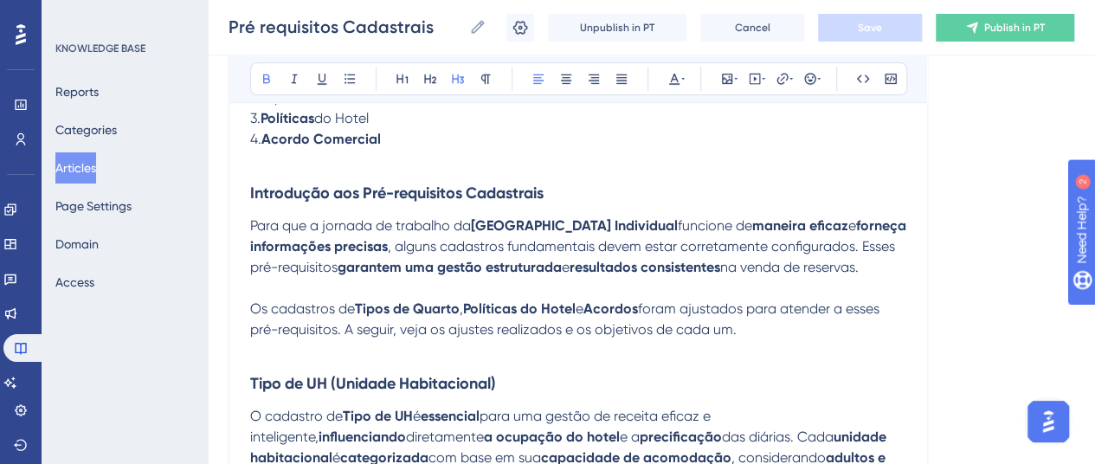
scroll to position [328, 0]
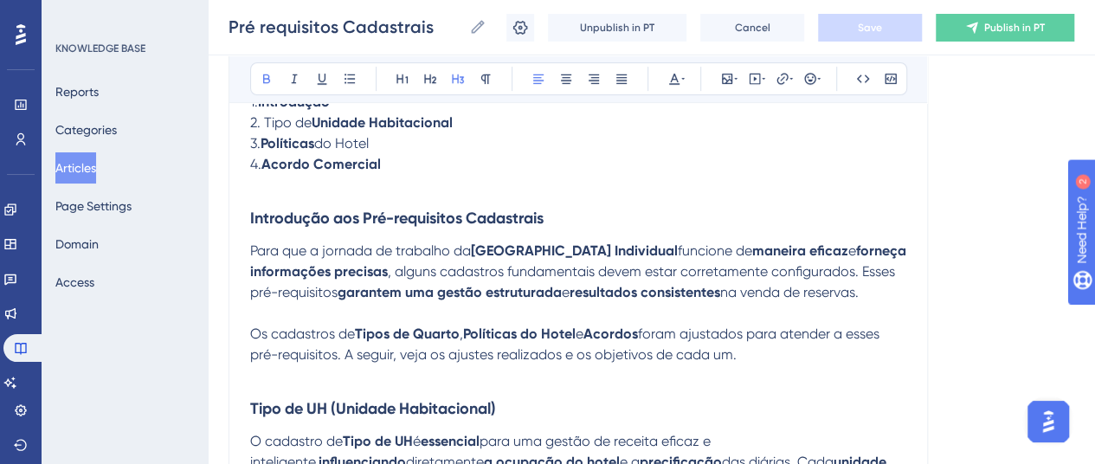
click at [400, 219] on strong "Introdução aos Pré-requisitos Cadastrais" at bounding box center [396, 218] width 293 height 19
click at [398, 406] on strong "Tipo de UH (Unidade Habitacional)" at bounding box center [373, 408] width 246 height 19
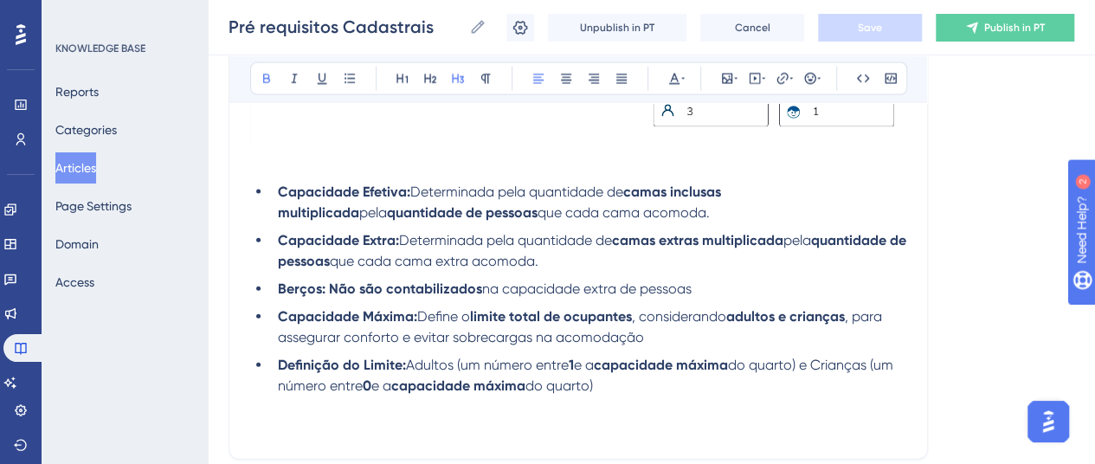
scroll to position [1973, 0]
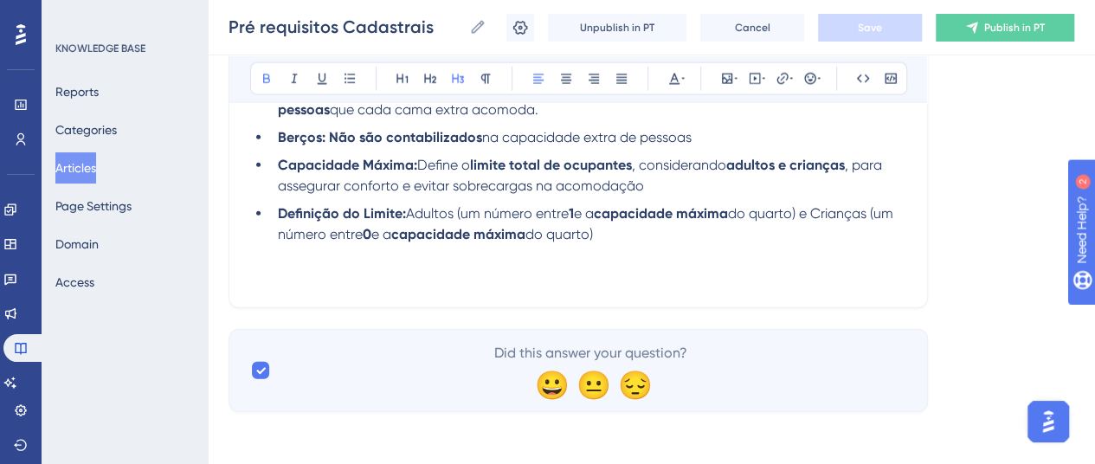
click at [644, 266] on p at bounding box center [578, 276] width 656 height 21
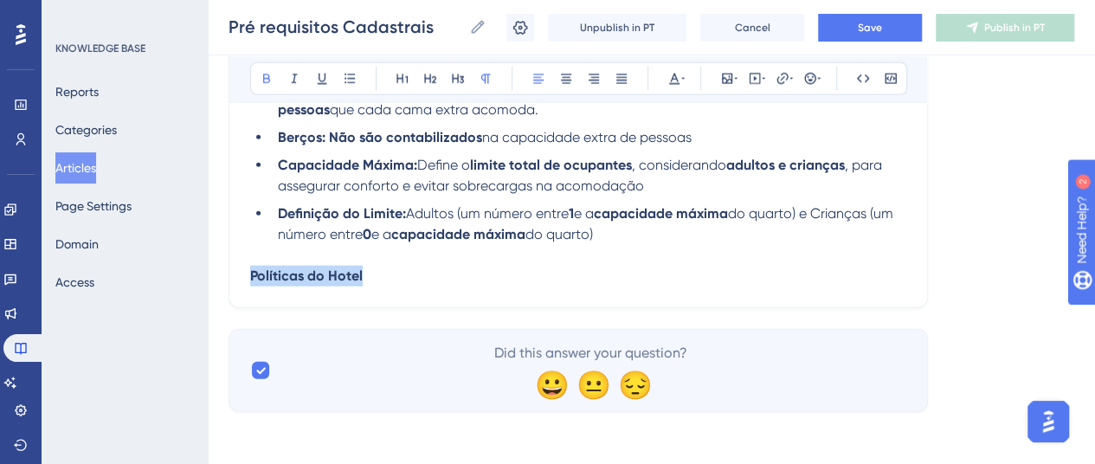
drag, startPoint x: 376, startPoint y: 273, endPoint x: 228, endPoint y: 290, distance: 149.0
click at [462, 77] on icon at bounding box center [458, 79] width 12 height 10
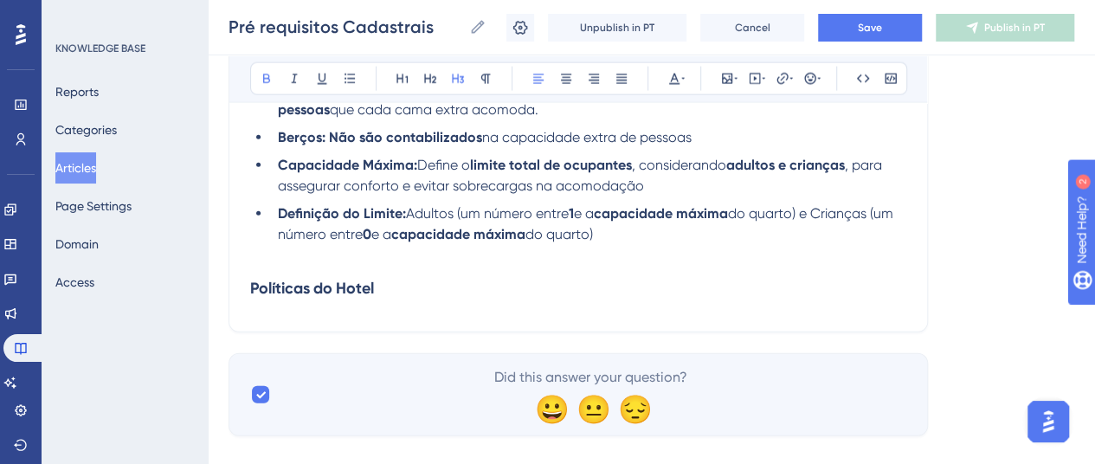
click at [408, 280] on h3 "Políticas do Hotel" at bounding box center [578, 288] width 656 height 45
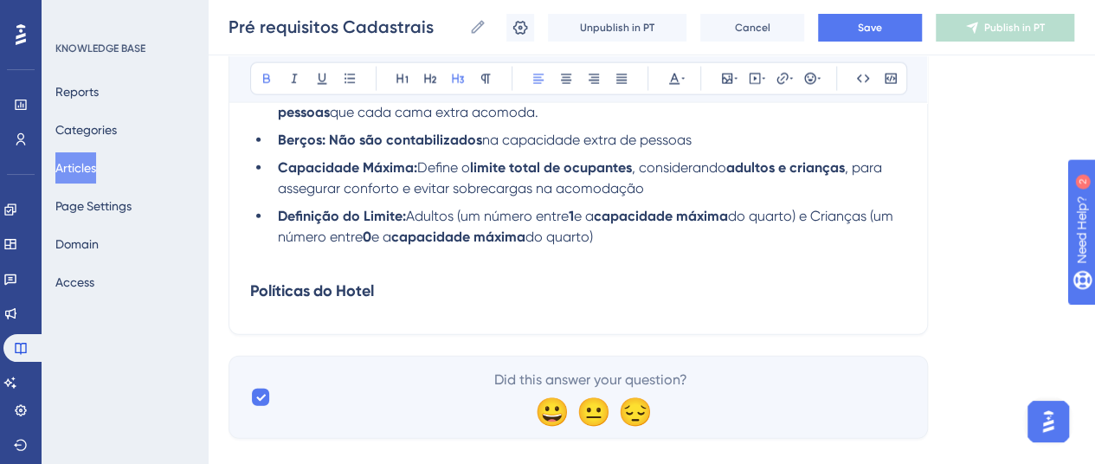
scroll to position [1997, 0]
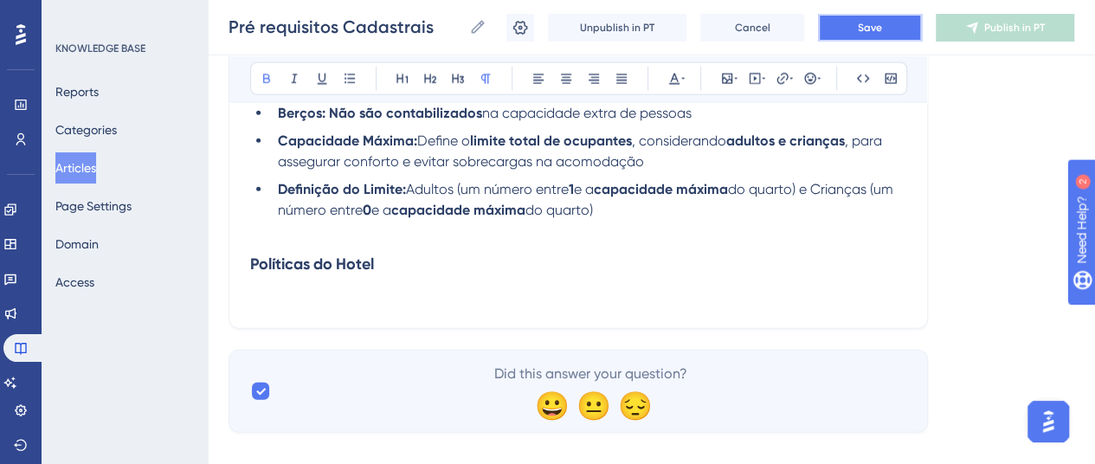
click at [883, 28] on button "Save" at bounding box center [870, 28] width 104 height 28
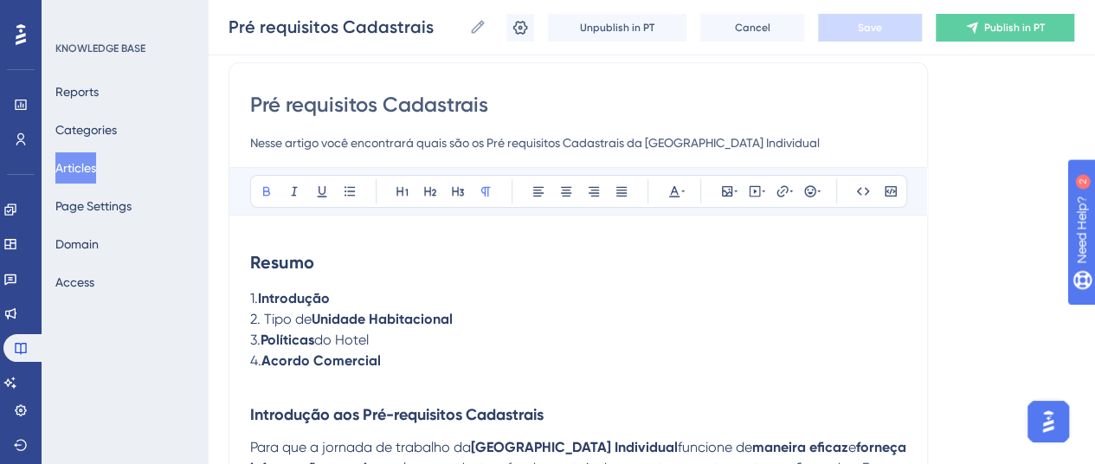
scroll to position [93, 0]
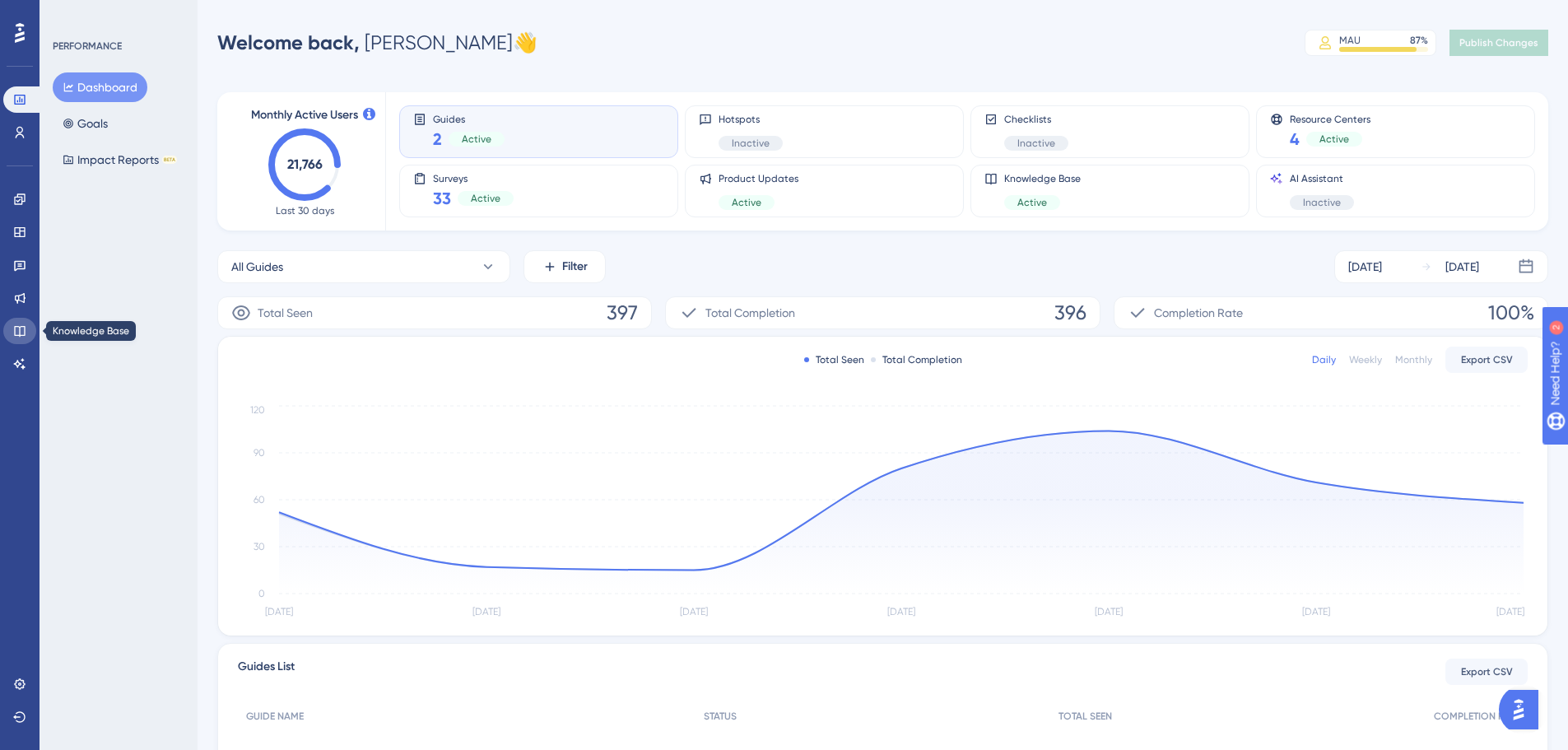
drag, startPoint x: 30, startPoint y: 327, endPoint x: 50, endPoint y: 315, distance: 23.3
click at [30, 327] on link at bounding box center [19, 331] width 33 height 27
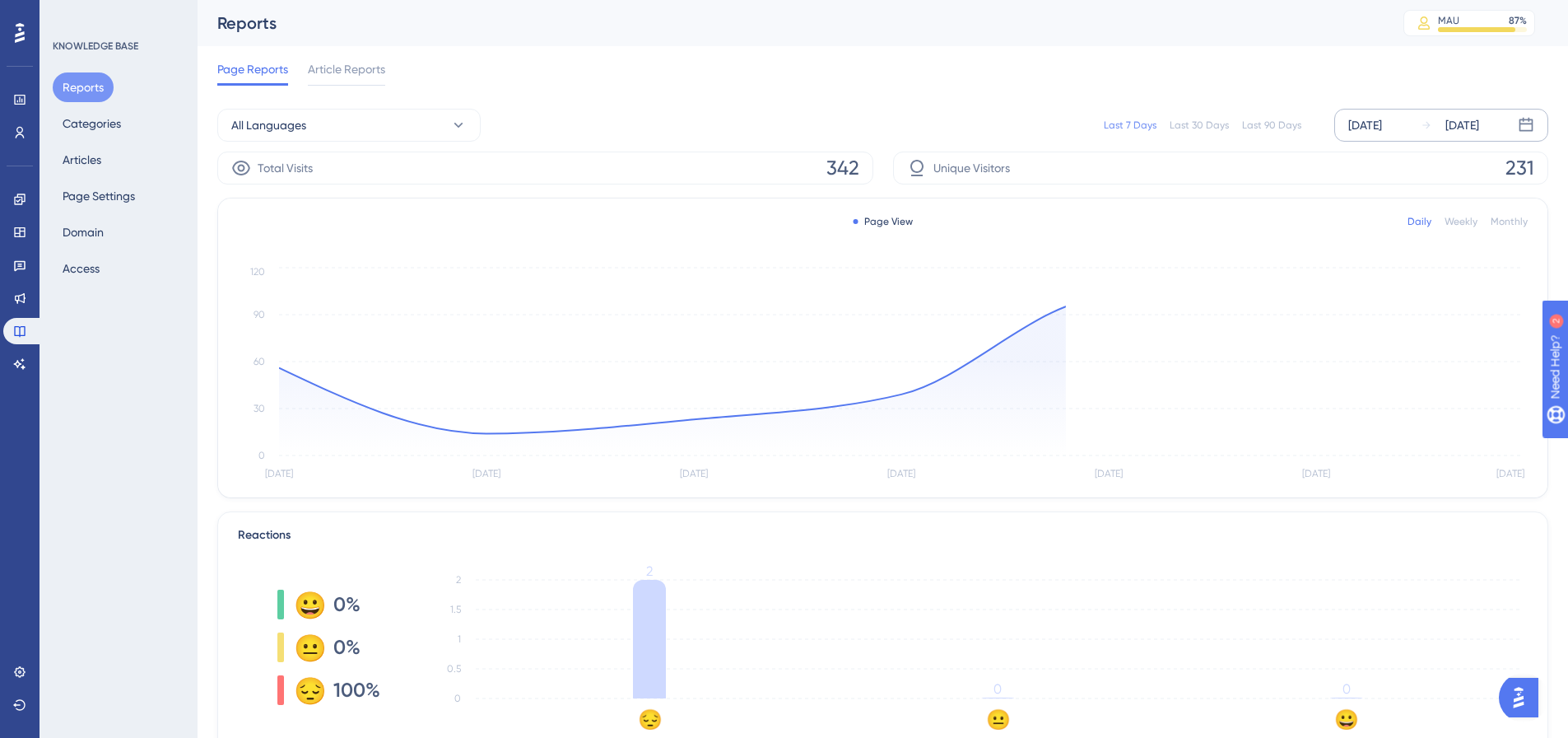
click at [1383, 132] on div "Aug 29 2025" at bounding box center [1365, 125] width 33 height 20
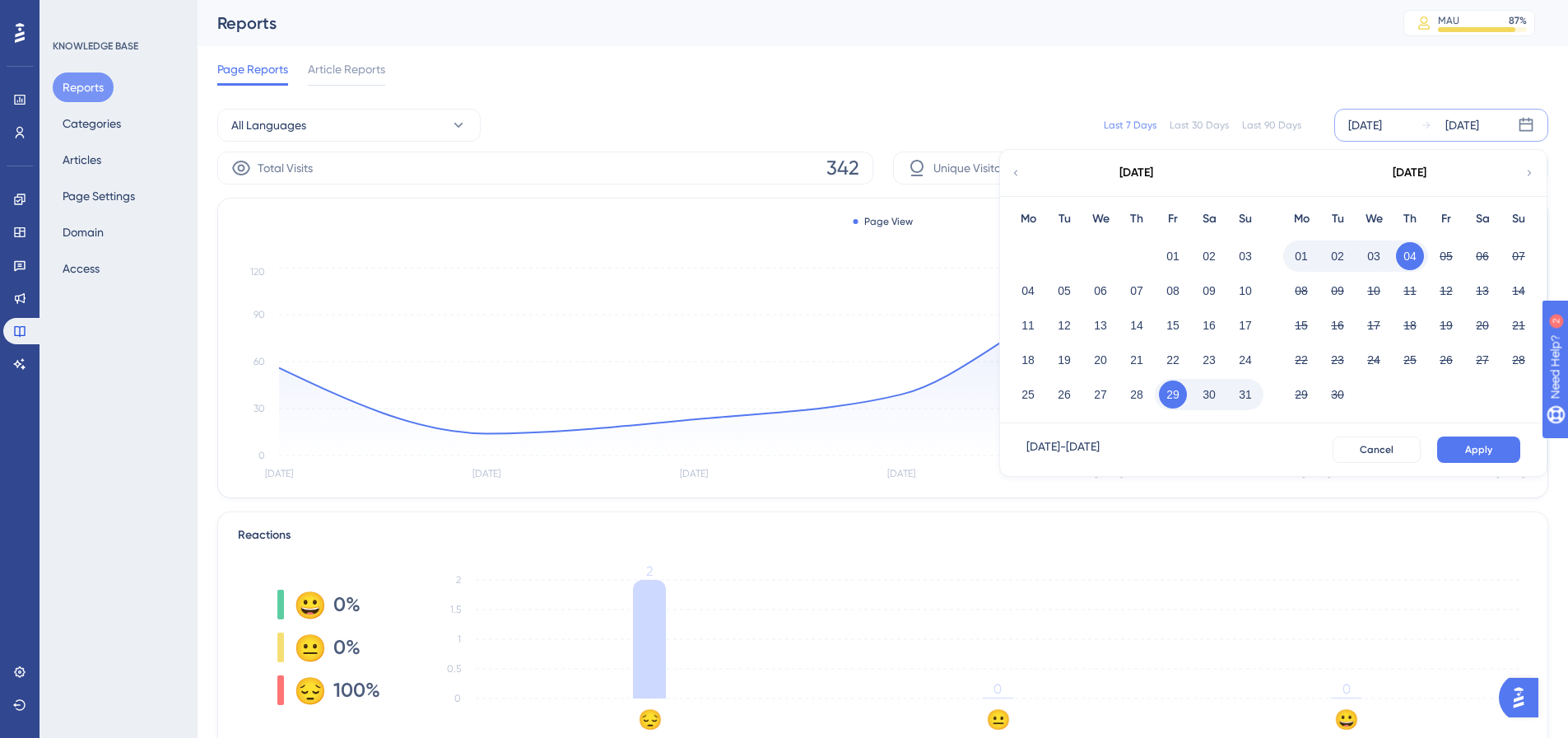
click at [1306, 258] on button "01" at bounding box center [1301, 256] width 28 height 28
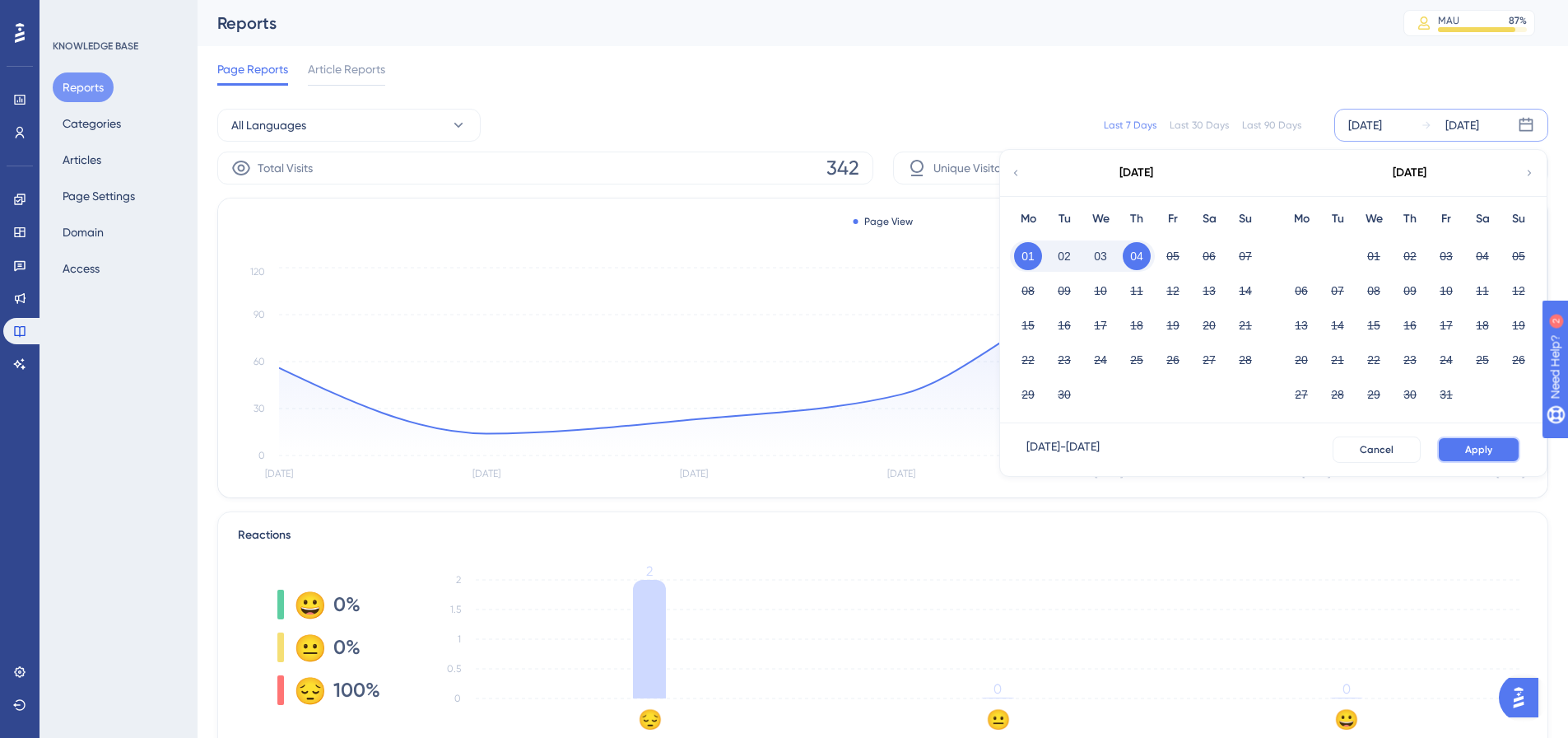
click at [1490, 457] on button "Apply" at bounding box center [1479, 450] width 83 height 27
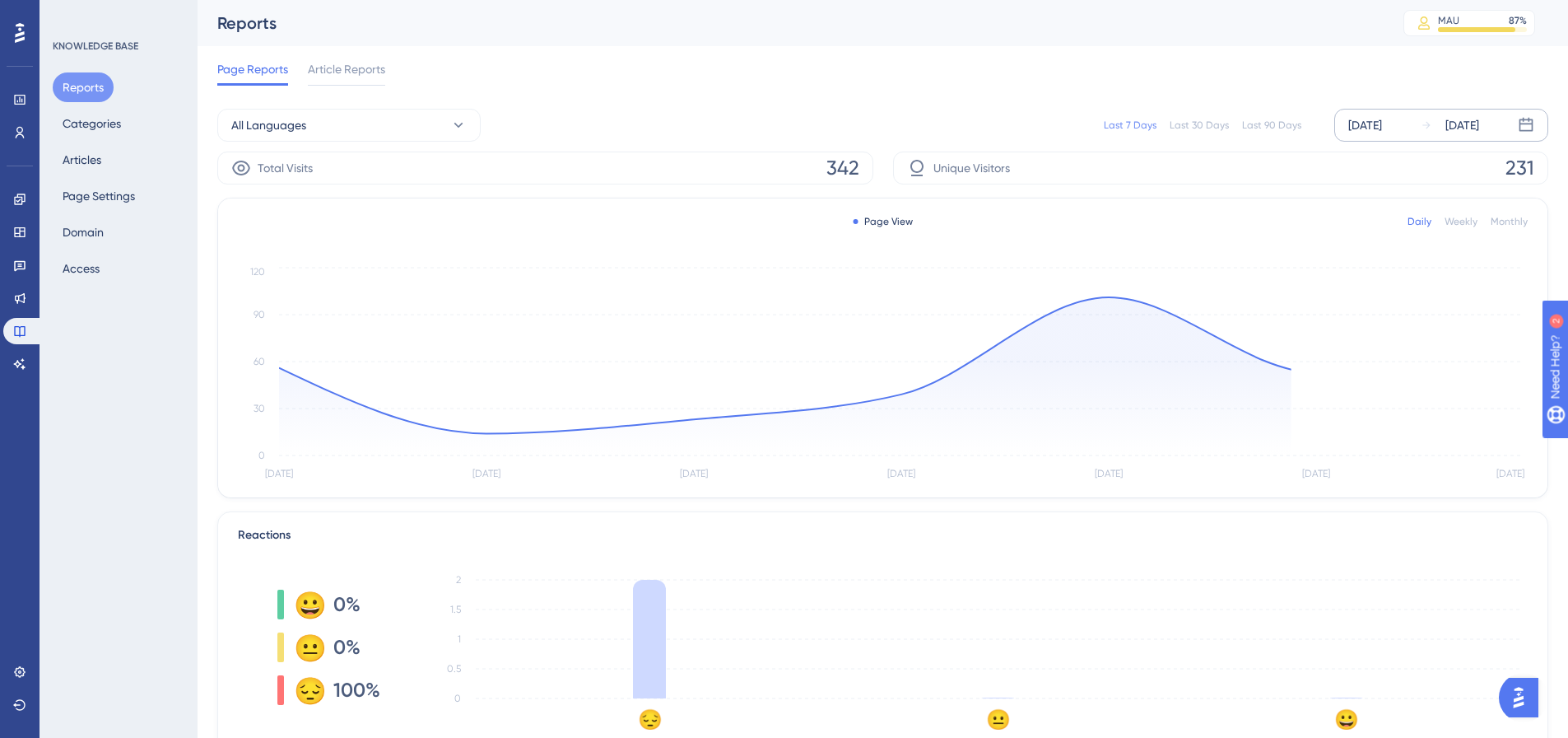
click at [1383, 126] on div "Aug 29 2025" at bounding box center [1365, 125] width 33 height 20
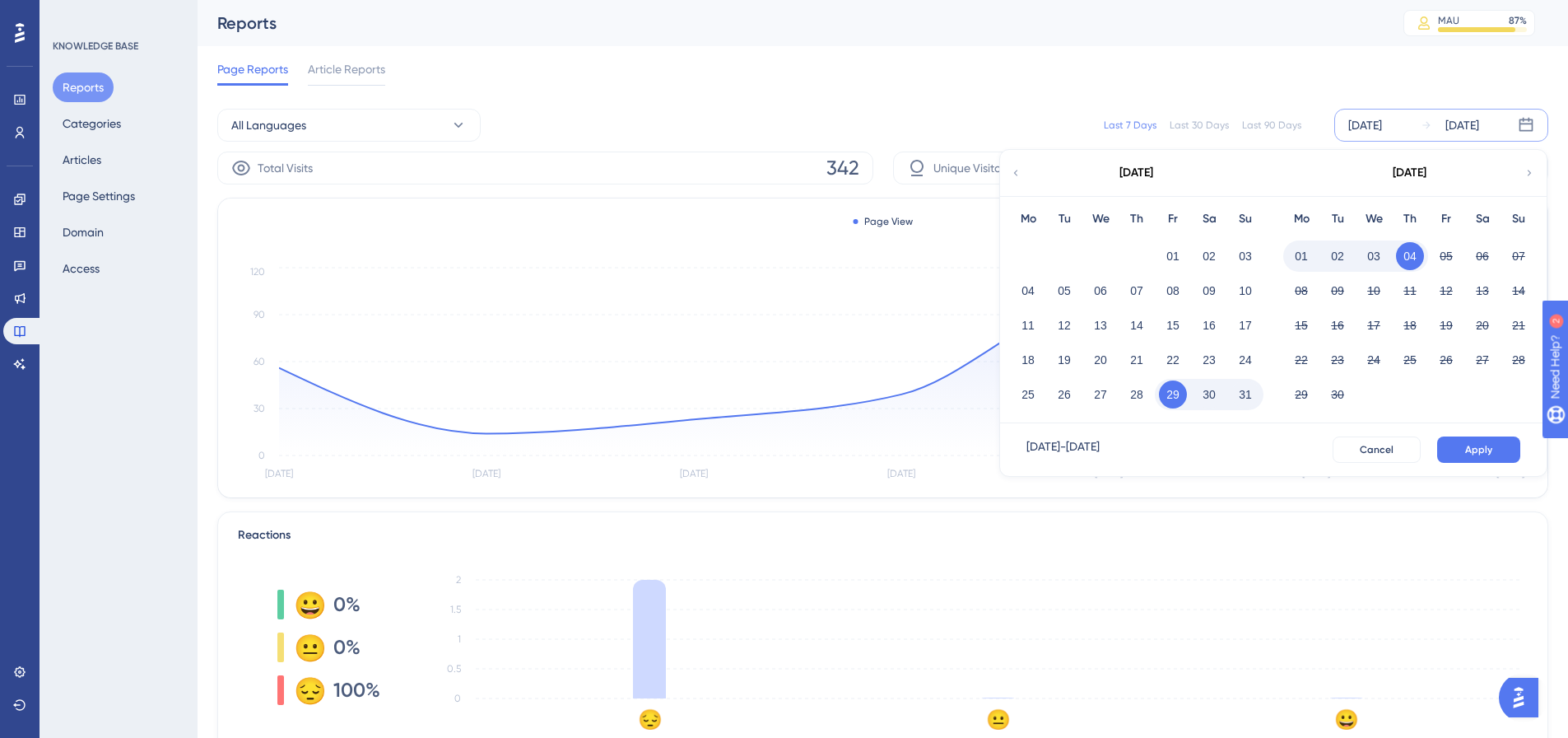
click at [1307, 255] on button "01" at bounding box center [1301, 256] width 28 height 28
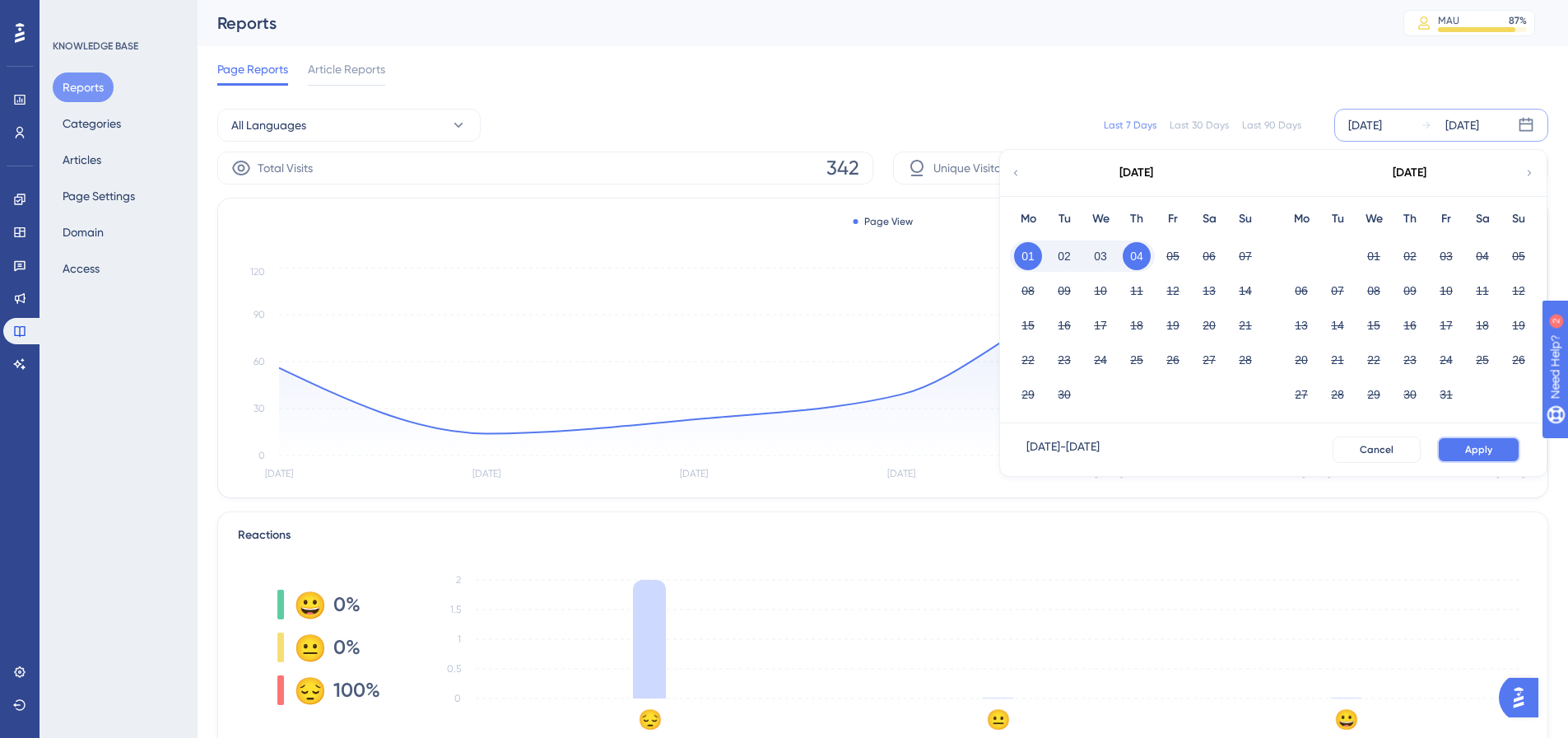
click at [1495, 451] on button "Apply" at bounding box center [1479, 450] width 83 height 27
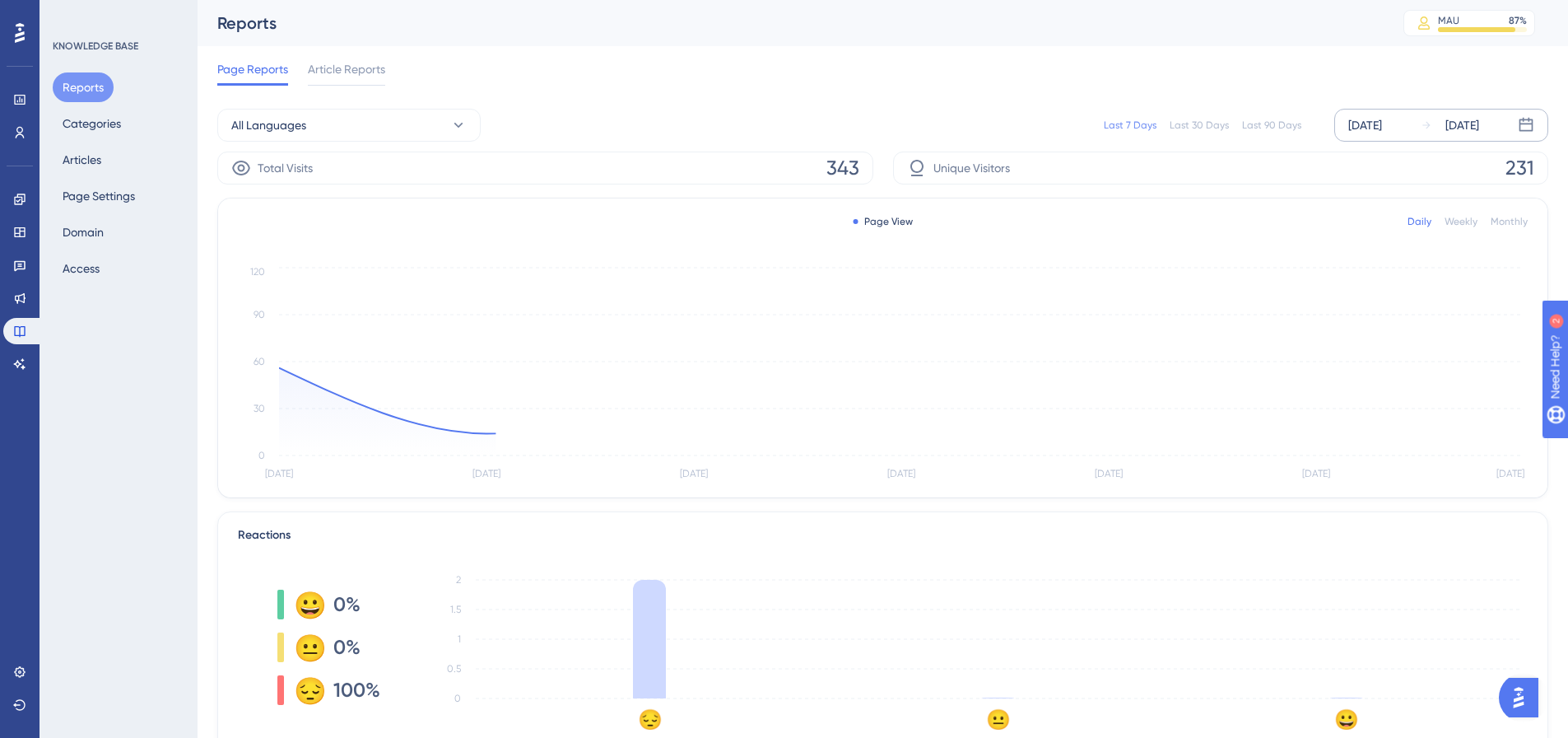
click at [1383, 119] on div "Aug 29 2025" at bounding box center [1365, 125] width 33 height 20
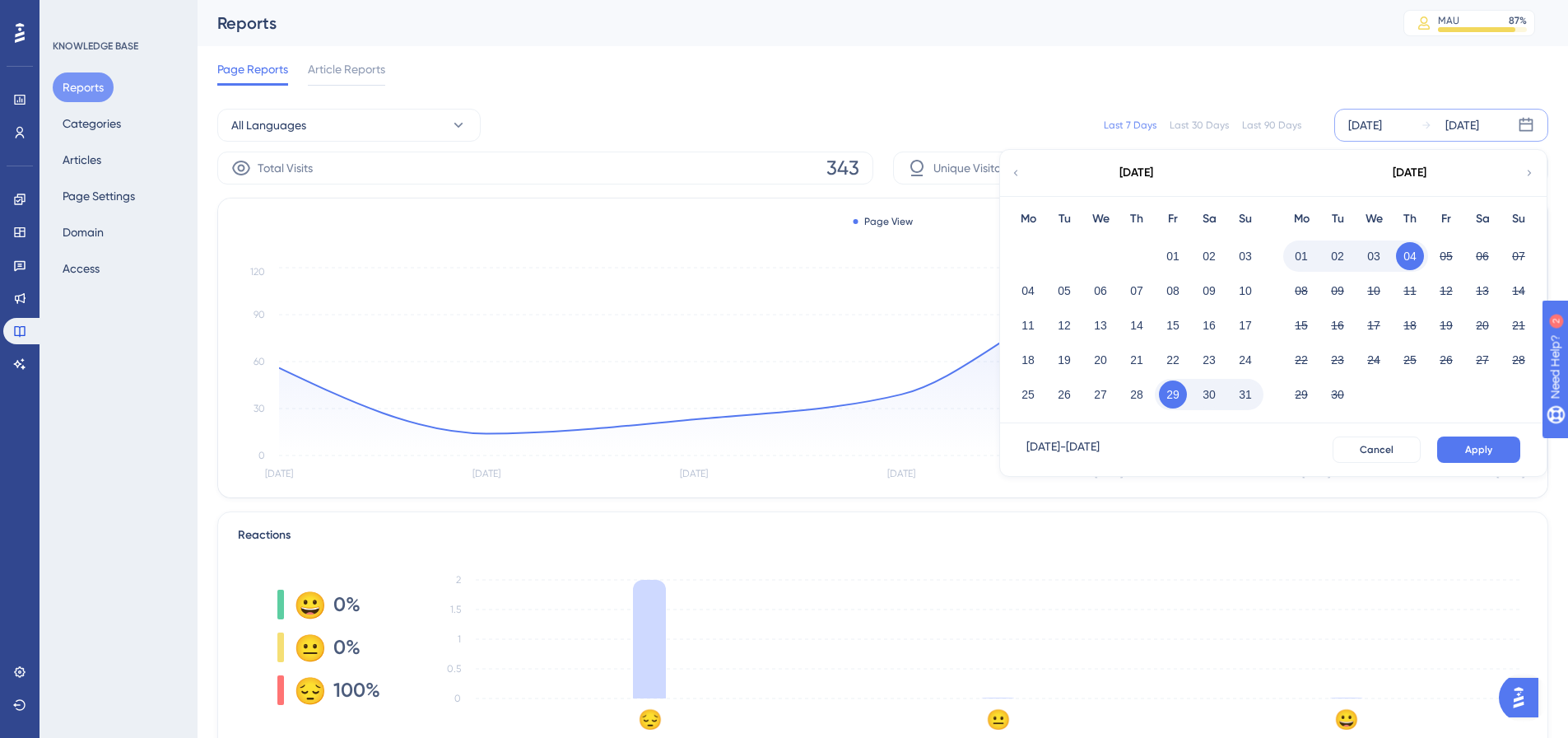
click at [1310, 263] on button "01" at bounding box center [1301, 256] width 28 height 28
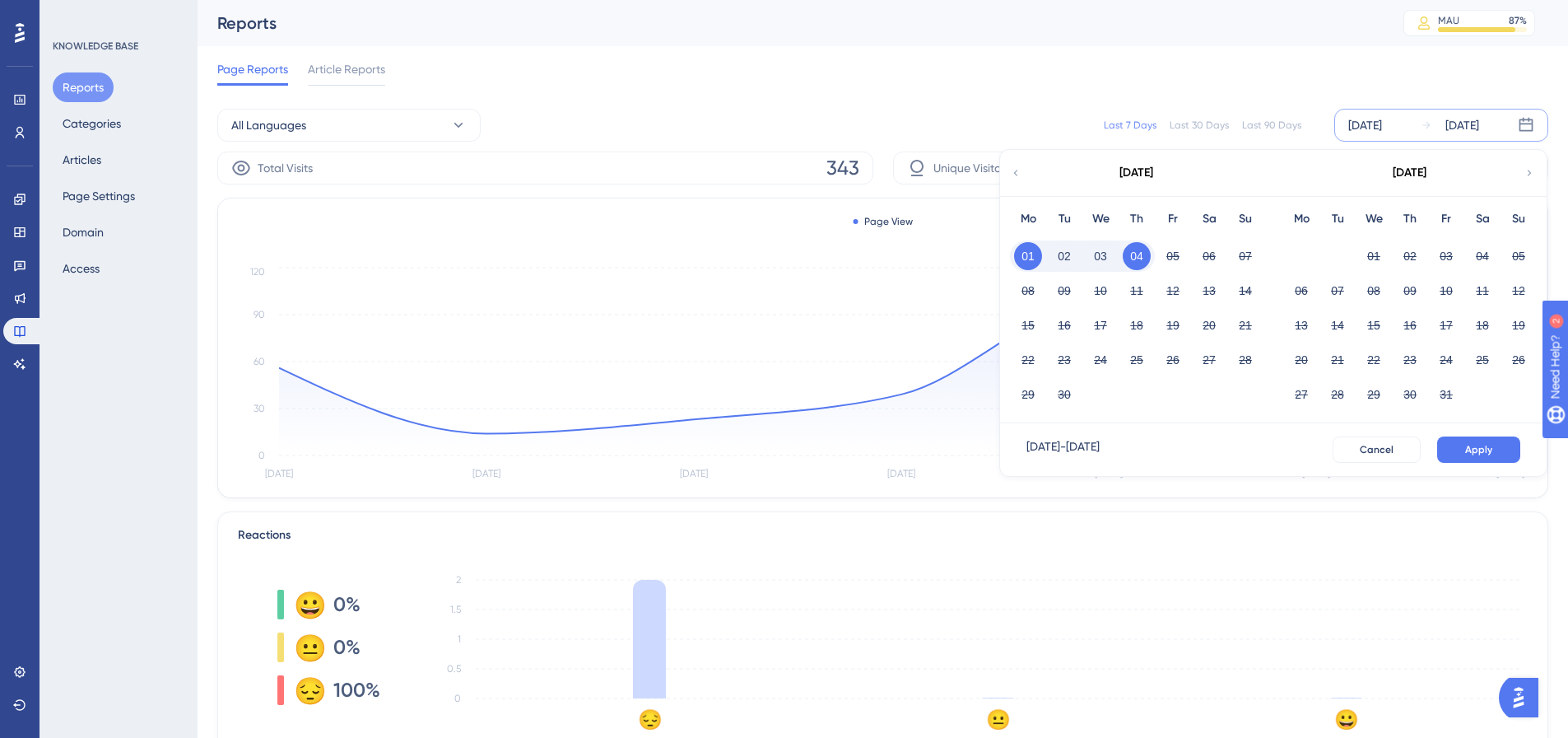
click at [1512, 465] on div "Sep 01 2025 - Sep 04 2025 Cancel Apply" at bounding box center [1273, 449] width 547 height 52
click at [1507, 461] on button "Apply" at bounding box center [1479, 450] width 83 height 27
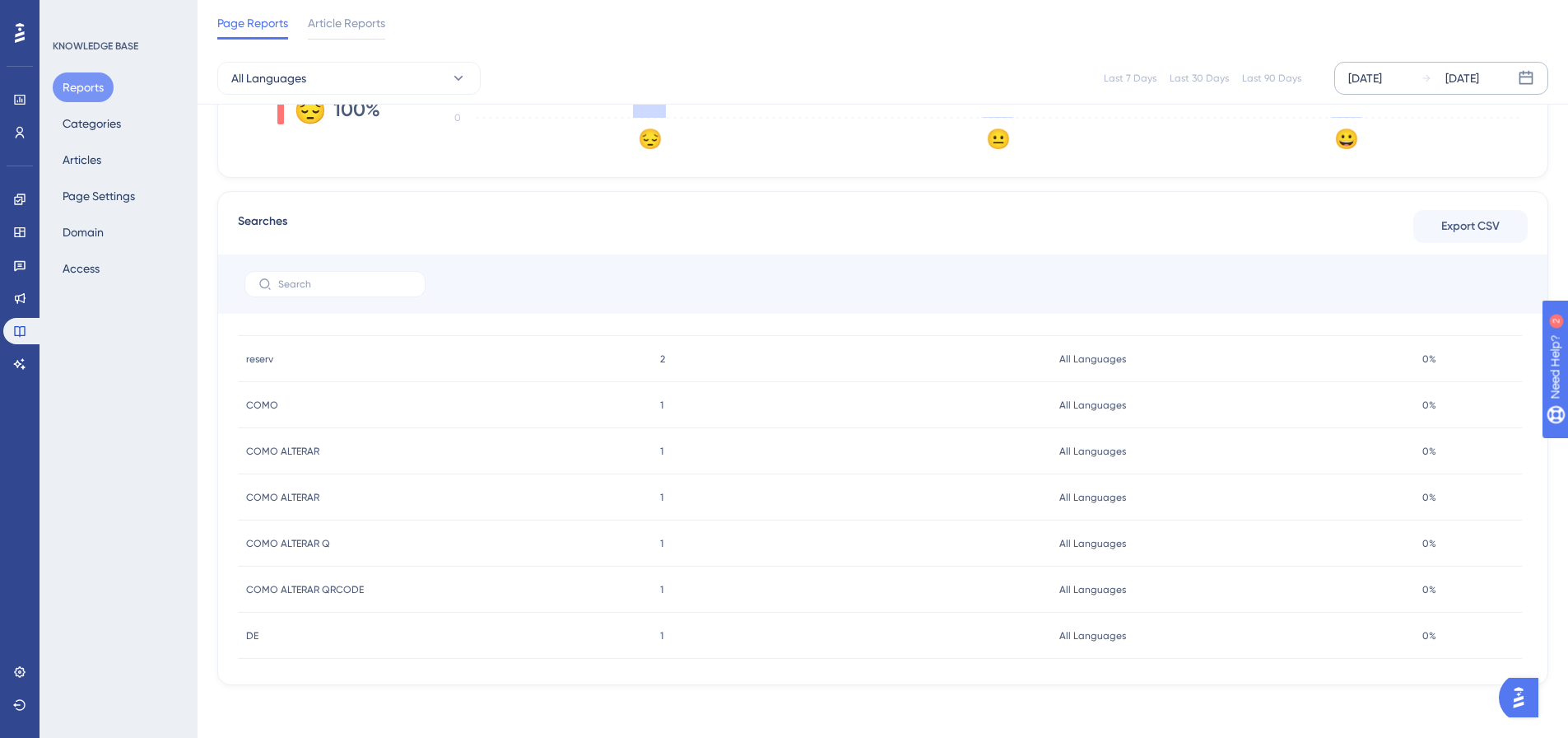
scroll to position [176, 0]
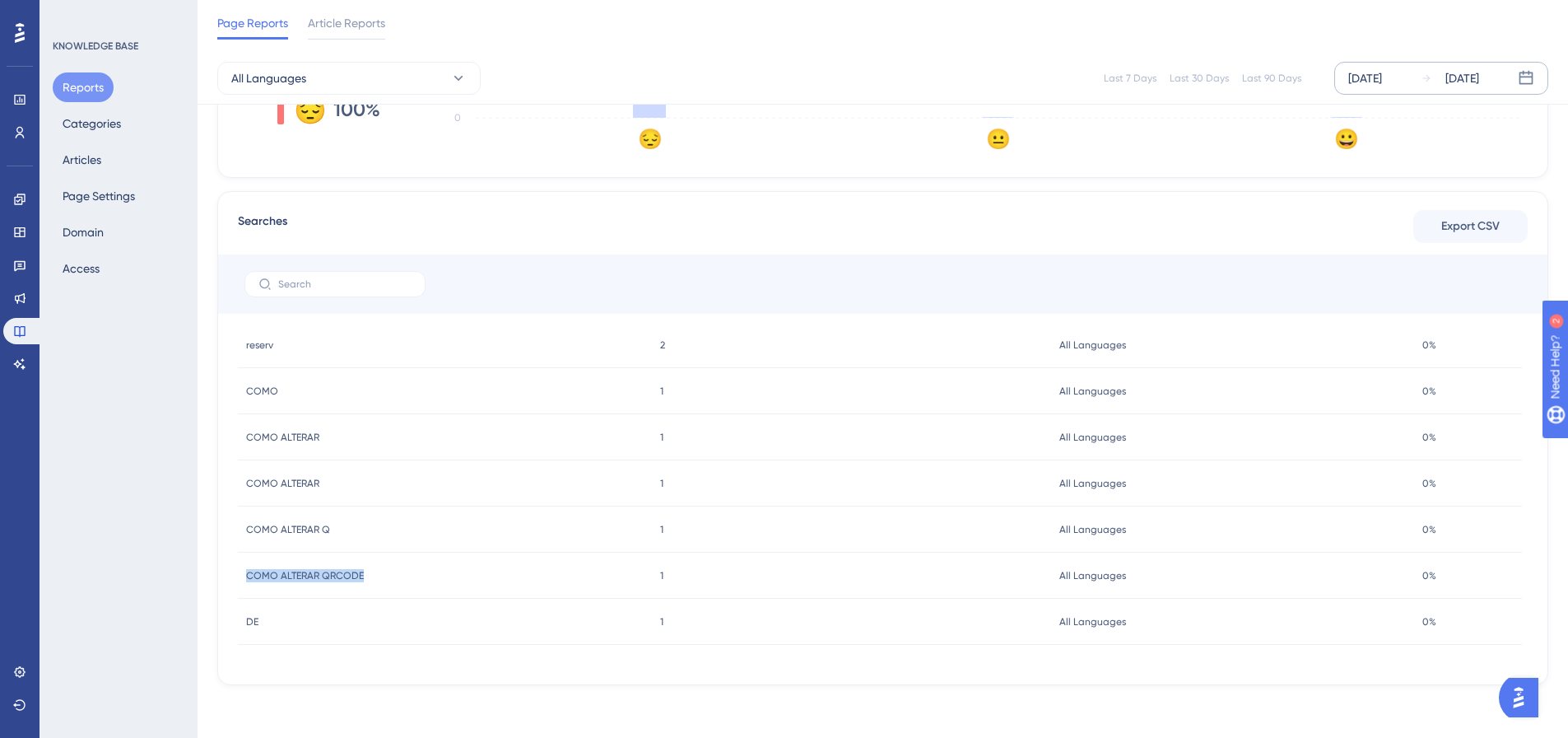
drag, startPoint x: 365, startPoint y: 568, endPoint x: 241, endPoint y: 567, distance: 124.0
click at [241, 567] on div "COMO ALTERAR QRCODE COMO ALTERAR QRCODE" at bounding box center [444, 575] width 414 height 46
